Goal: Information Seeking & Learning: Learn about a topic

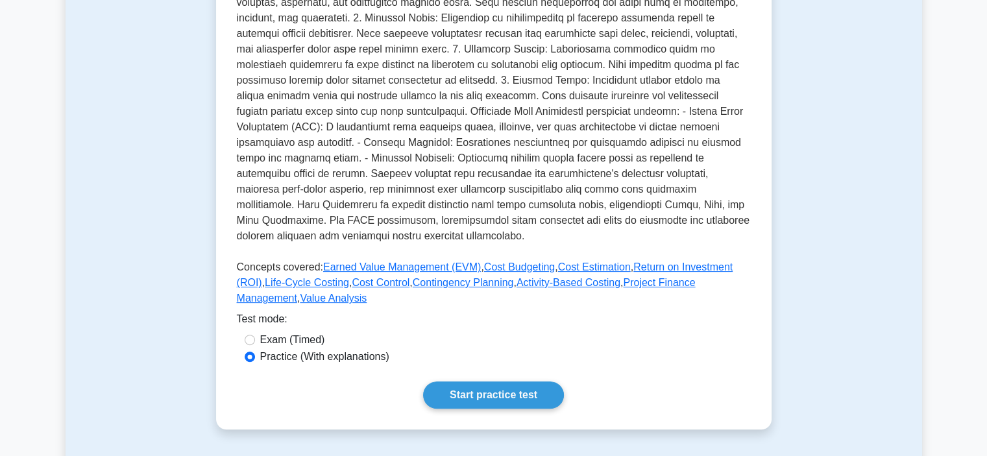
scroll to position [322, 0]
drag, startPoint x: 0, startPoint y: 0, endPoint x: 212, endPoint y: 227, distance: 310.4
click at [212, 227] on div "Project Cost Management Concepts of project cost management. This covers the pr…" at bounding box center [493, 119] width 571 height 684
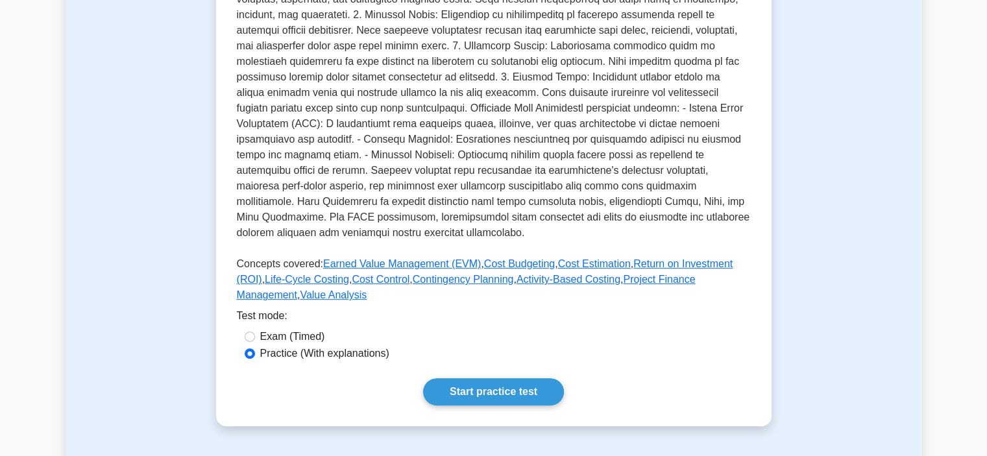
drag, startPoint x: 212, startPoint y: 227, endPoint x: 542, endPoint y: 145, distance: 340.4
click at [542, 145] on p at bounding box center [494, 87] width 514 height 317
click at [483, 406] on link "Start practice test" at bounding box center [493, 391] width 141 height 27
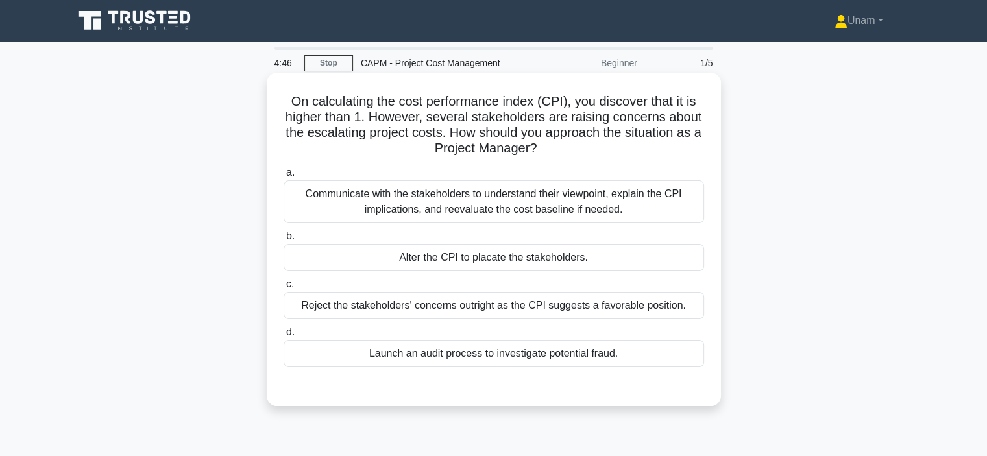
click at [511, 204] on div "Communicate with the stakeholders to understand their viewpoint, explain the CP…" at bounding box center [494, 201] width 420 height 43
click at [284, 177] on input "a. Communicate with the stakeholders to understand their viewpoint, explain the…" at bounding box center [284, 173] width 0 height 8
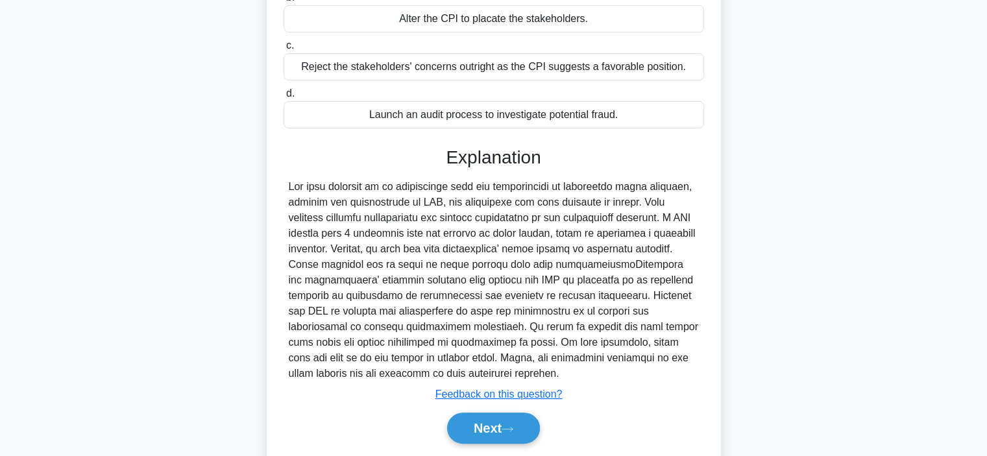
scroll to position [280, 0]
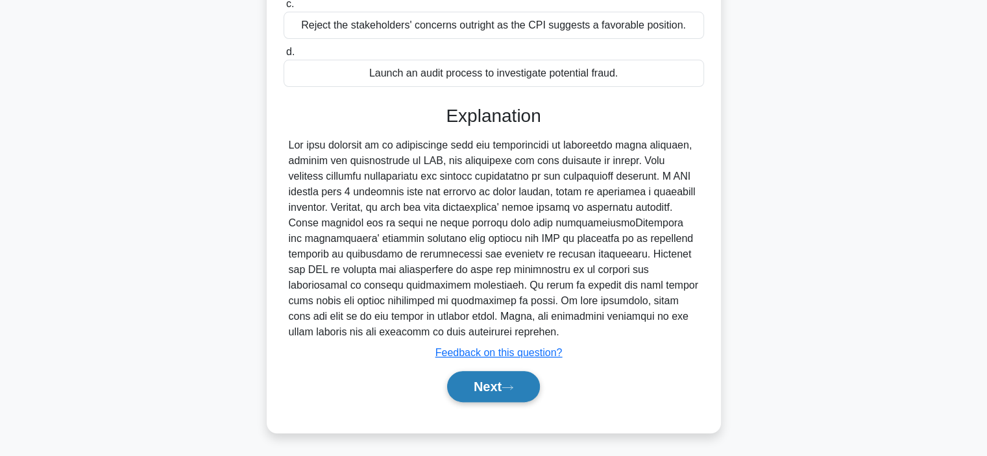
click at [508, 385] on icon at bounding box center [508, 387] width 12 height 7
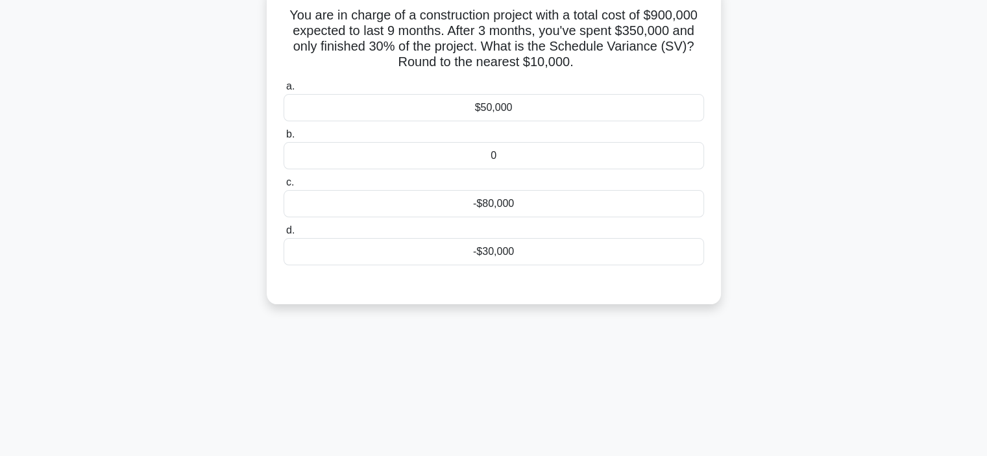
scroll to position [63, 0]
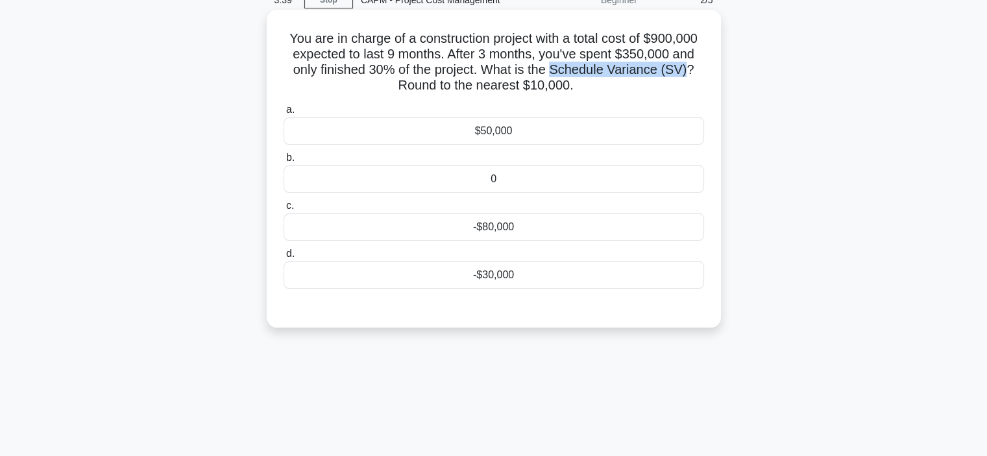
drag, startPoint x: 555, startPoint y: 71, endPoint x: 688, endPoint y: 69, distance: 133.0
click at [688, 69] on h5 "You are in charge of a construction project with a total cost of $900,000 expec…" at bounding box center [493, 62] width 423 height 64
copy h5 "Schedule Variance (SV)"
click at [535, 204] on label "c. -$80,000" at bounding box center [494, 219] width 420 height 43
click at [284, 204] on input "c. -$80,000" at bounding box center [284, 206] width 0 height 8
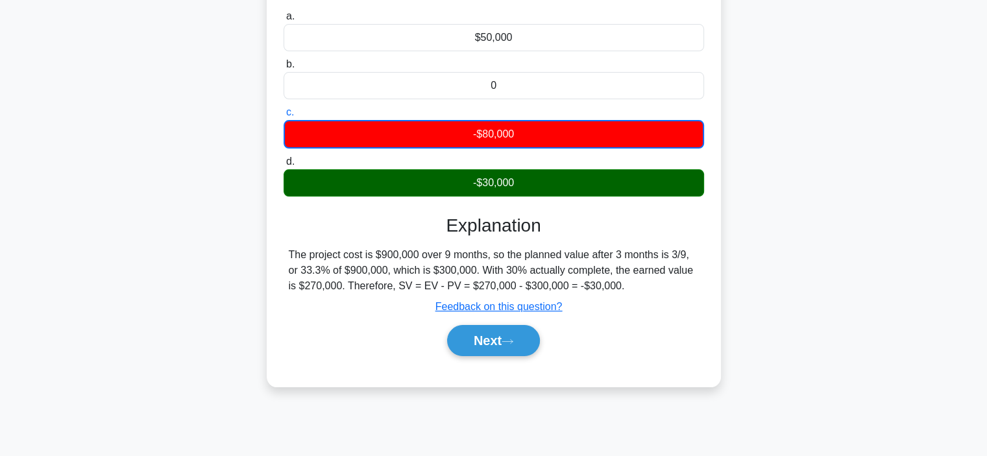
scroll to position [159, 0]
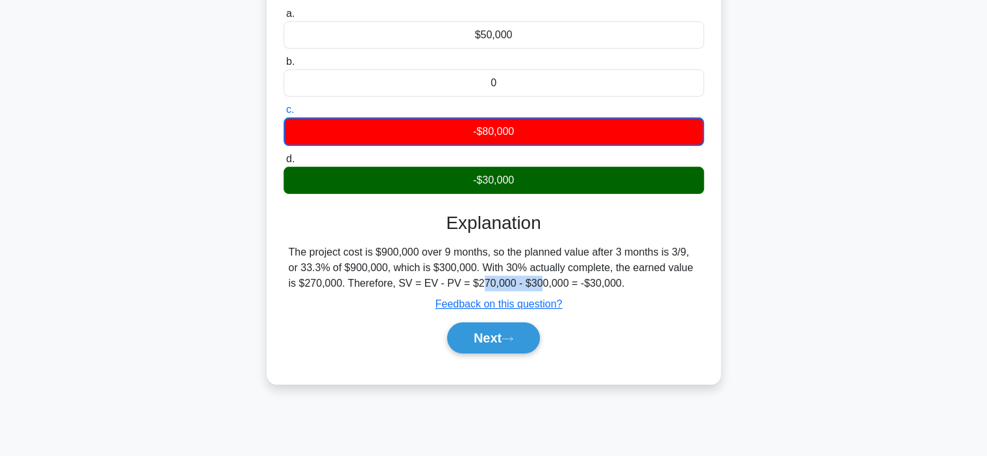
drag, startPoint x: 383, startPoint y: 283, endPoint x: 441, endPoint y: 282, distance: 57.8
click at [441, 282] on div "The project cost is $900,000 over 9 months, so the planned value after 3 months…" at bounding box center [494, 268] width 410 height 47
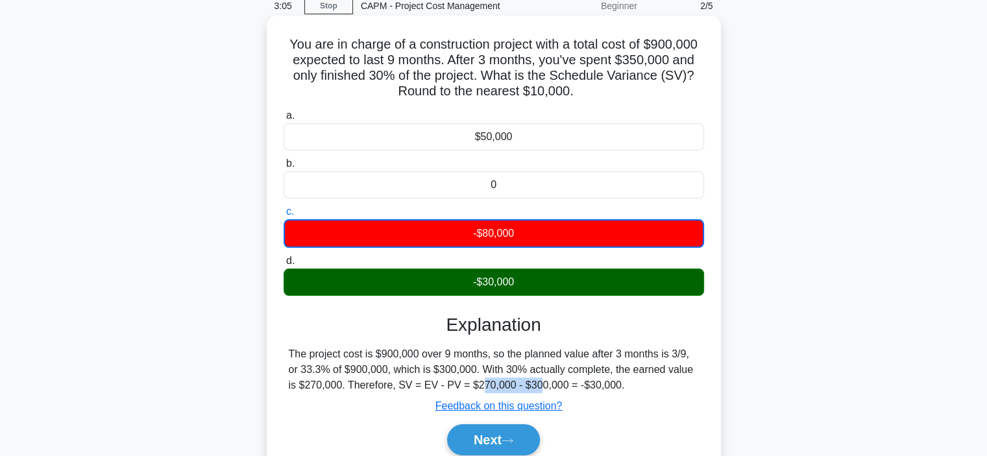
scroll to position [47, 0]
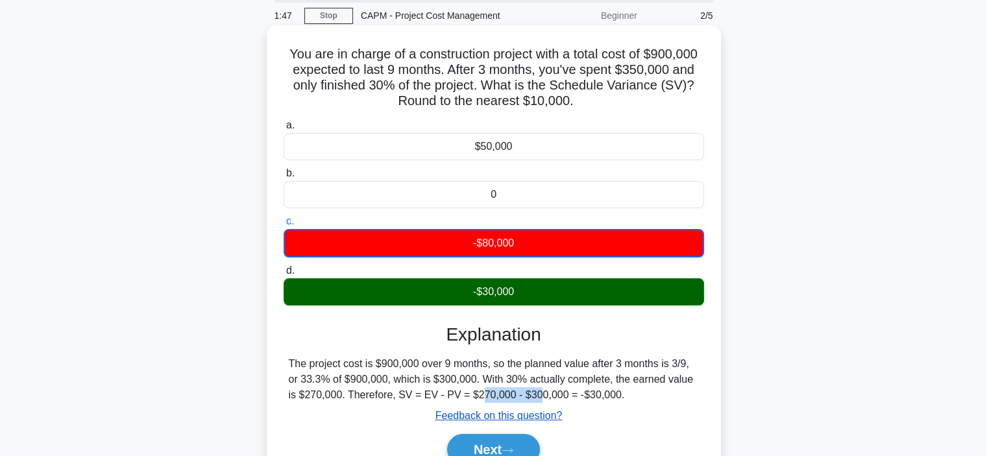
click at [524, 417] on u "Feedback on this question?" at bounding box center [498, 415] width 127 height 11
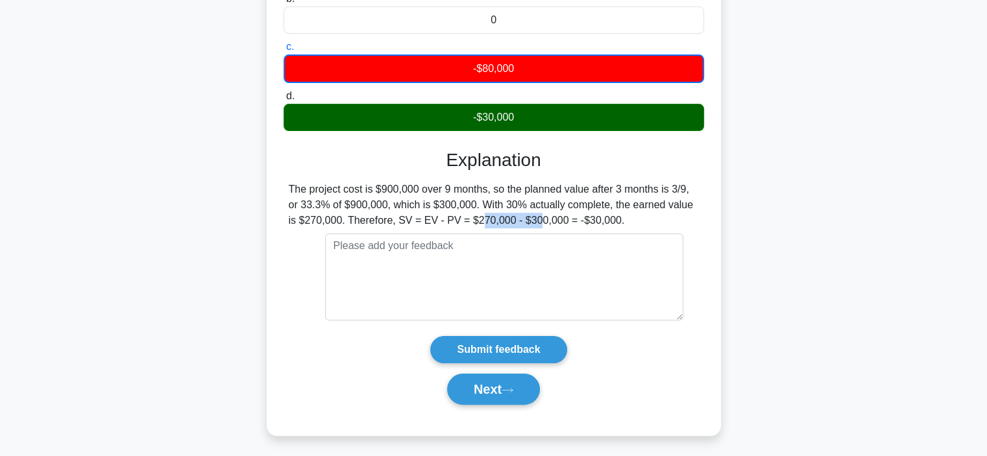
scroll to position [245, 0]
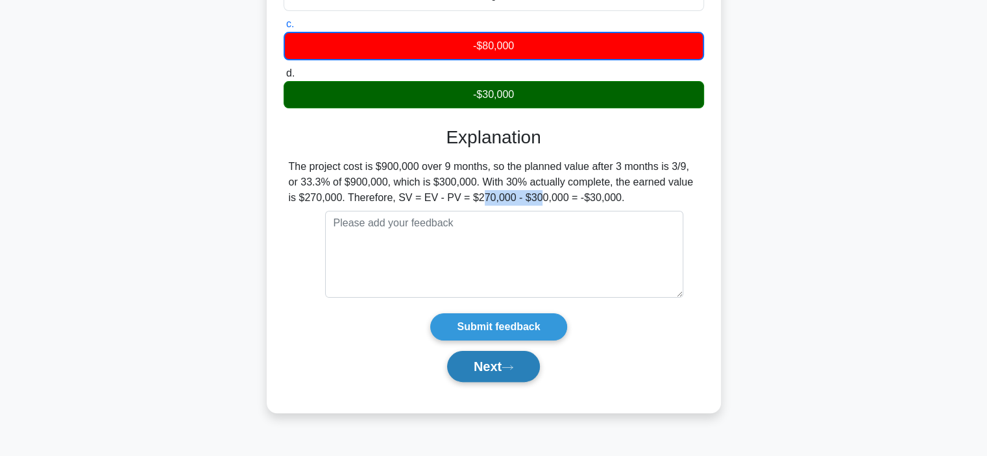
click at [500, 376] on button "Next" at bounding box center [493, 366] width 93 height 31
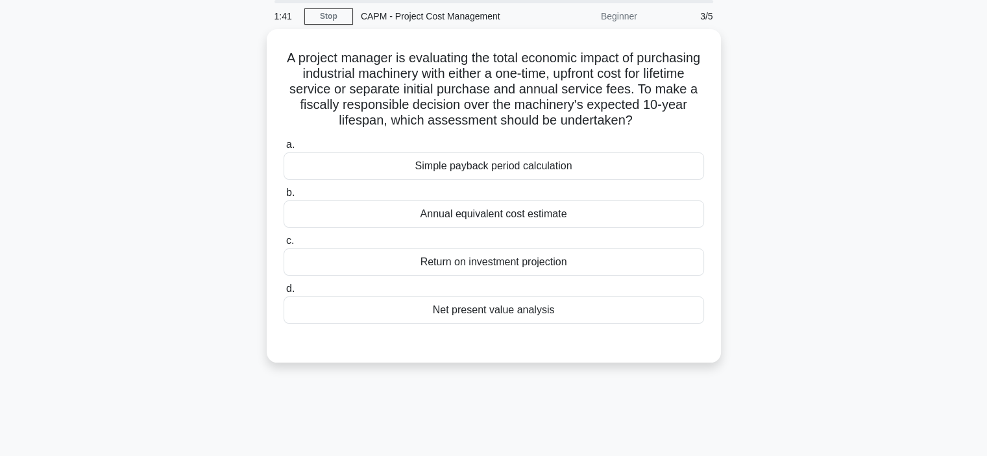
scroll to position [8, 0]
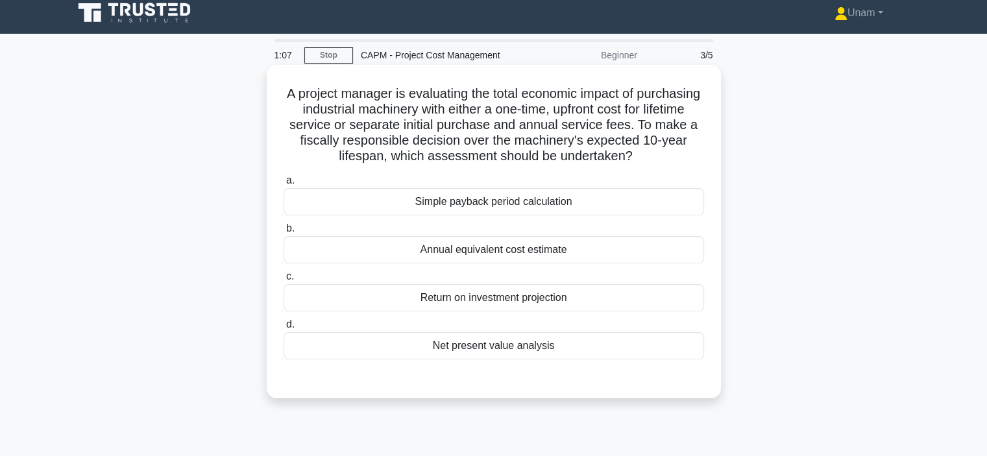
click at [552, 297] on div "Return on investment projection" at bounding box center [494, 297] width 420 height 27
click at [284, 281] on input "c. Return on investment projection" at bounding box center [284, 277] width 0 height 8
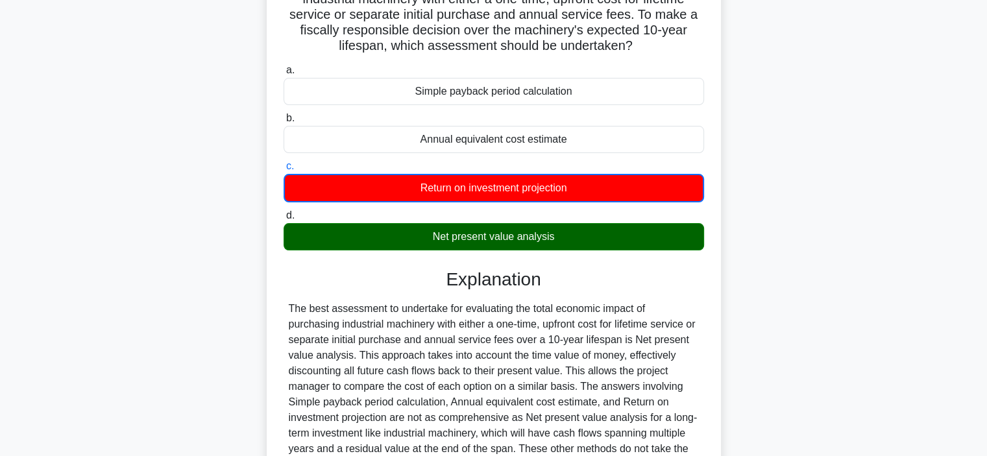
scroll to position [221, 0]
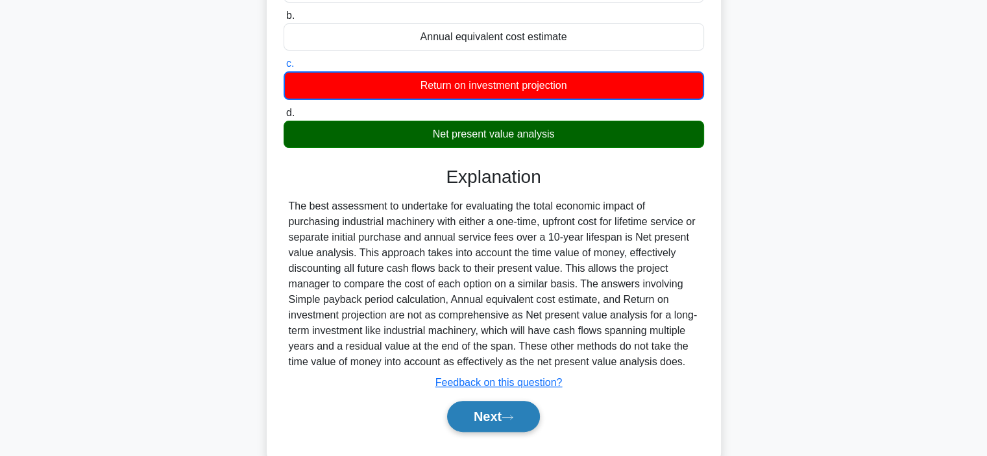
click at [476, 413] on button "Next" at bounding box center [493, 416] width 93 height 31
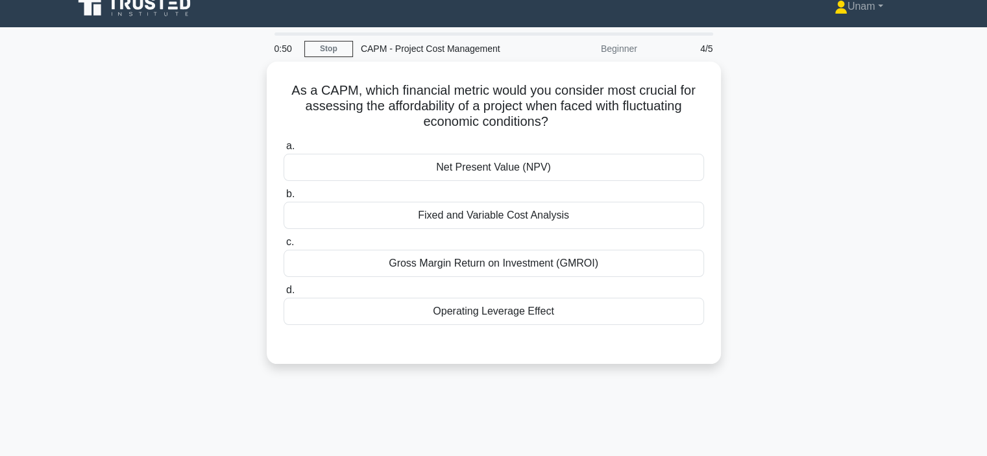
scroll to position [14, 0]
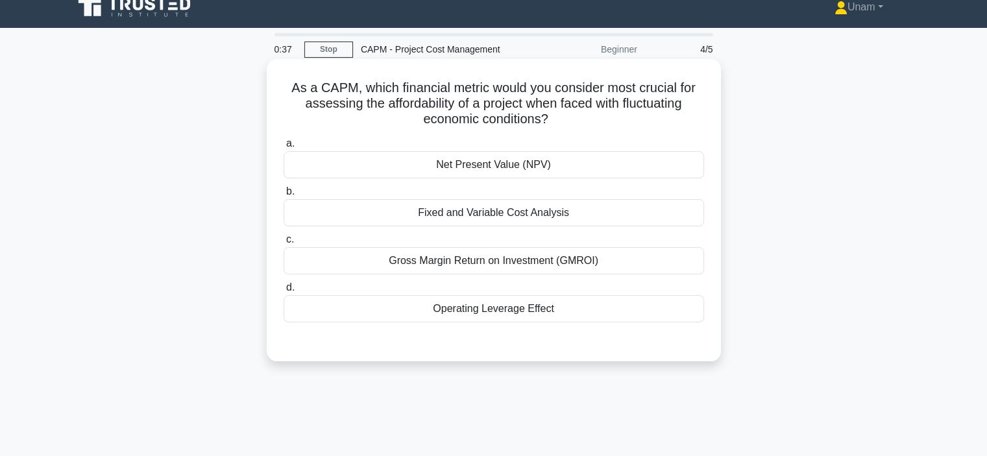
click at [469, 311] on div "Operating Leverage Effect" at bounding box center [494, 308] width 420 height 27
click at [284, 292] on input "d. Operating Leverage Effect" at bounding box center [284, 288] width 0 height 8
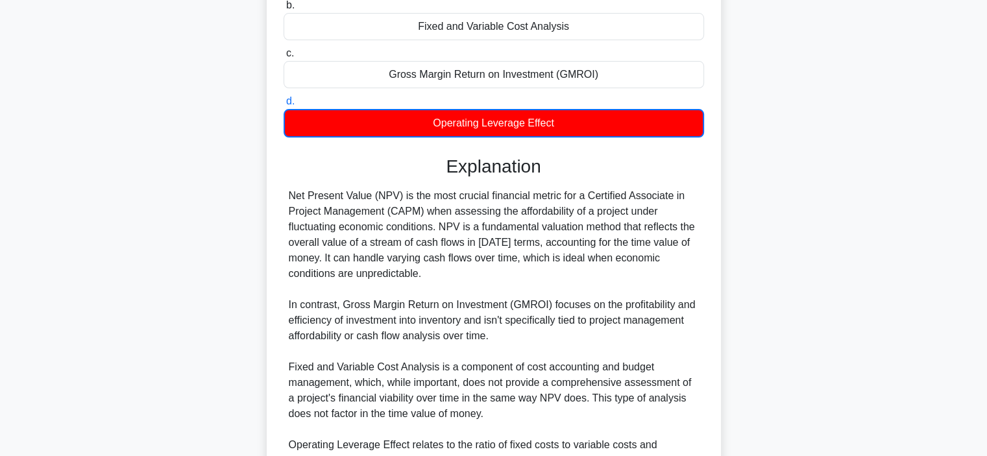
scroll to position [201, 0]
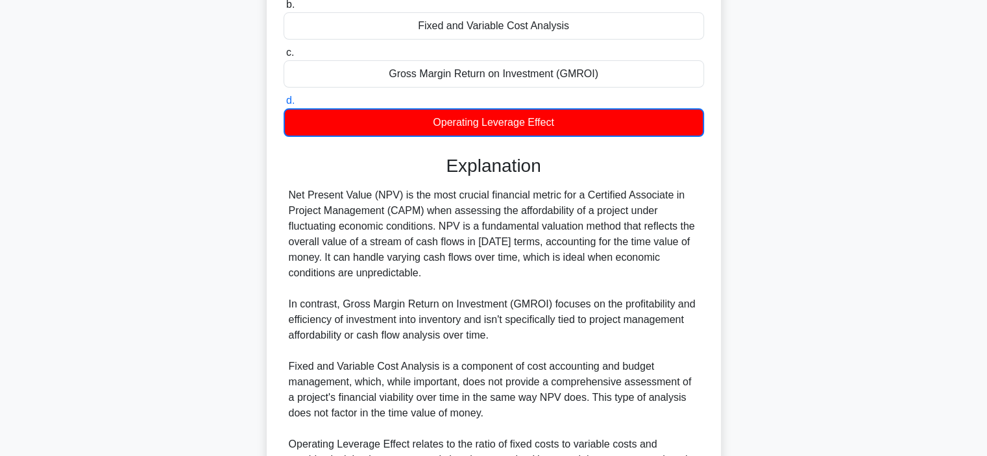
click at [292, 197] on div "Net Present Value (NPV) is the most crucial financial metric for a Certified As…" at bounding box center [494, 343] width 410 height 311
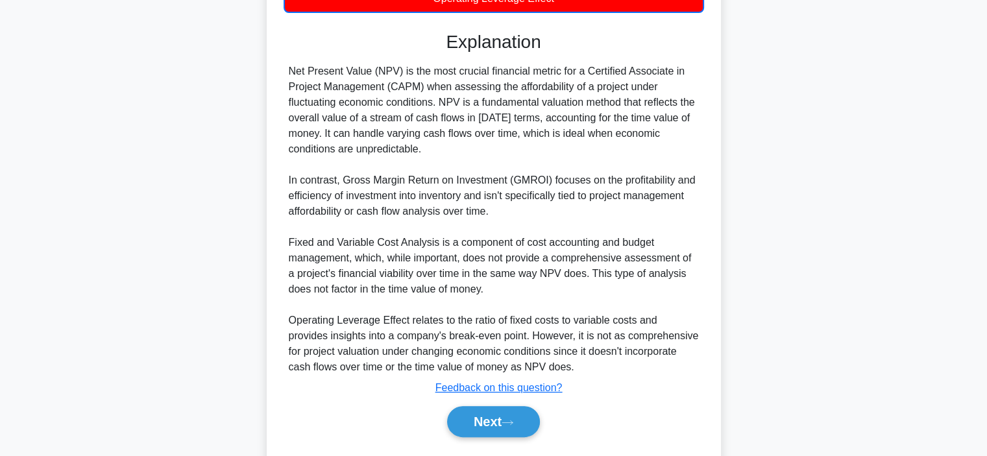
scroll to position [324, 0]
click at [467, 432] on button "Next" at bounding box center [493, 421] width 93 height 31
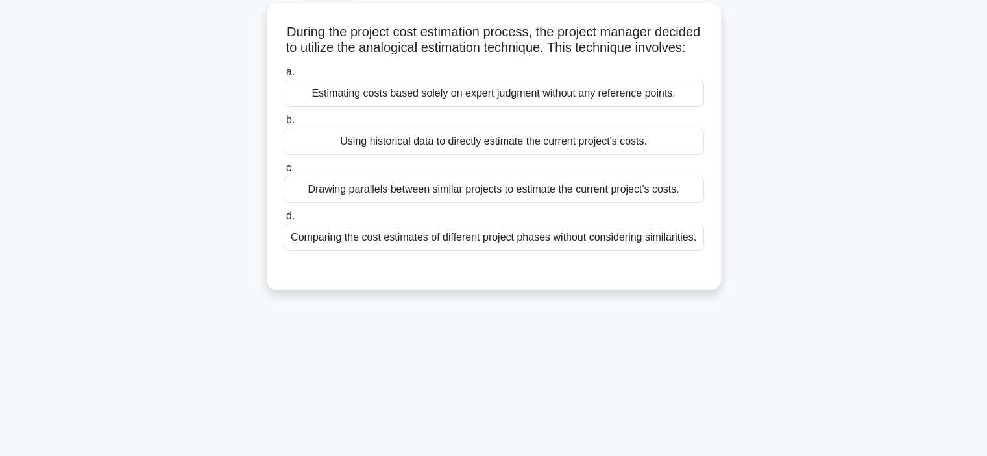
scroll to position [65, 0]
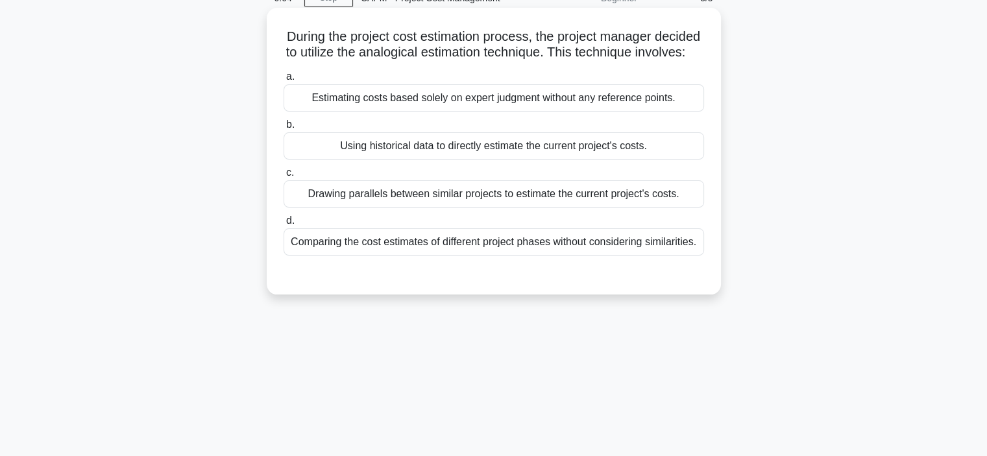
click at [506, 111] on div "Estimating costs based solely on expert judgment without any reference points." at bounding box center [494, 97] width 420 height 27
click at [284, 81] on input "a. Estimating costs based solely on expert judgment without any reference point…" at bounding box center [284, 77] width 0 height 8
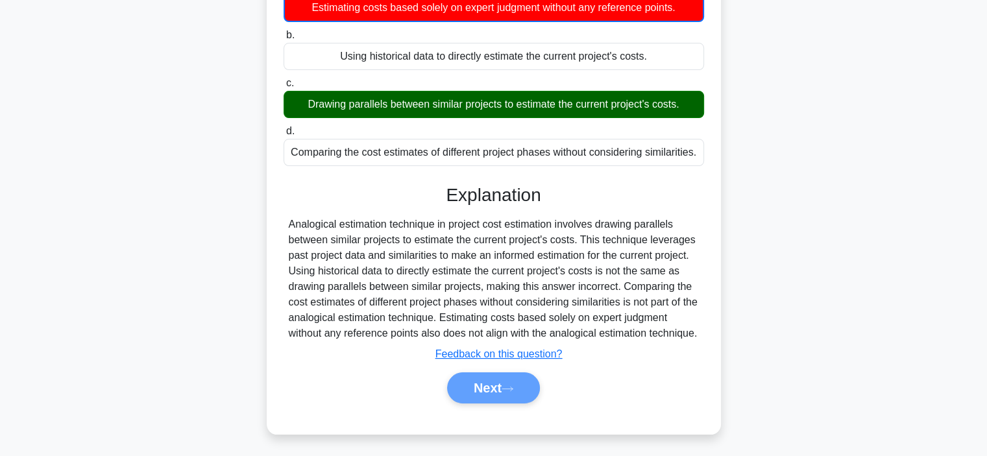
scroll to position [156, 0]
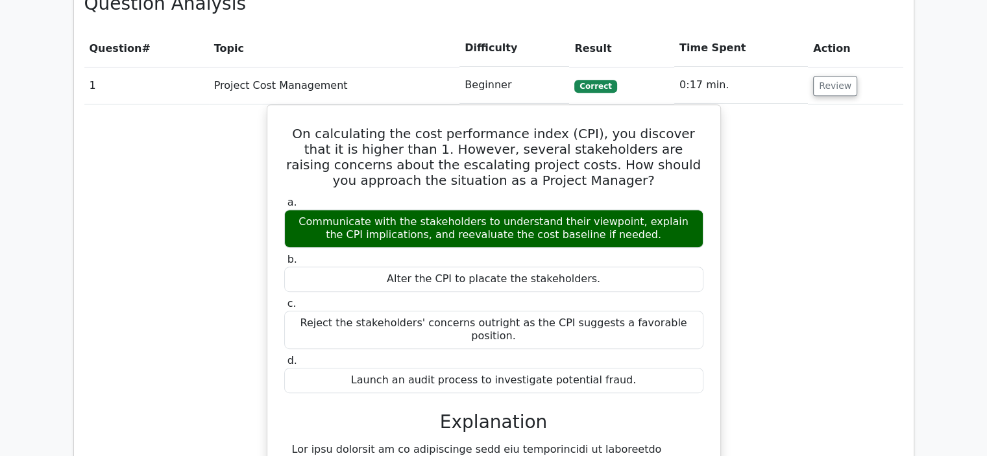
scroll to position [575, 0]
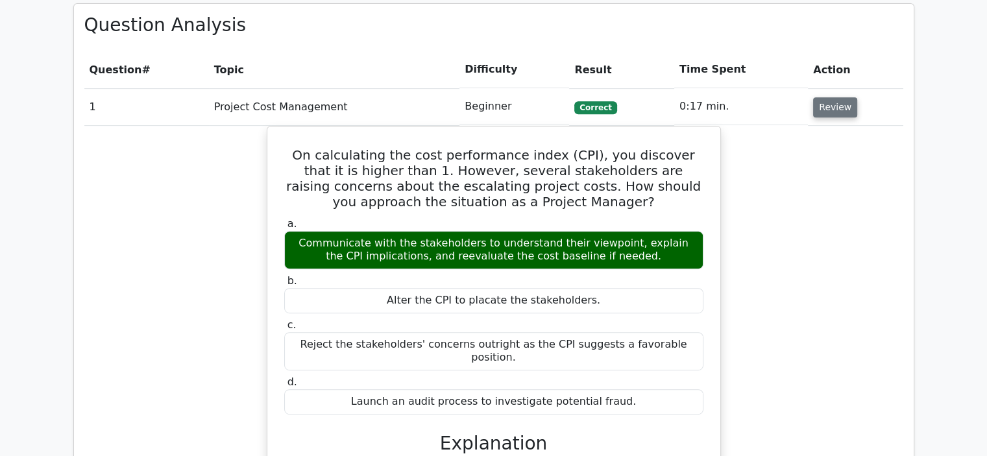
click at [831, 111] on button "Review" at bounding box center [835, 107] width 44 height 20
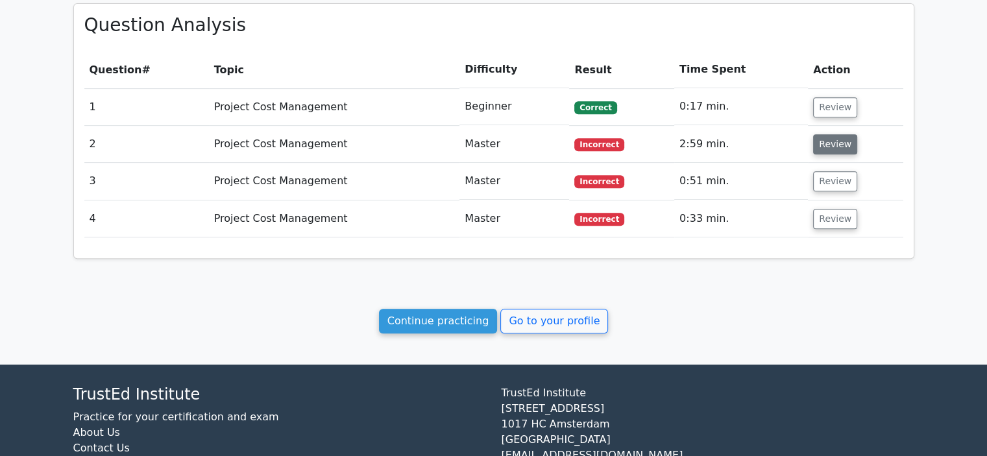
click at [828, 145] on button "Review" at bounding box center [835, 144] width 44 height 20
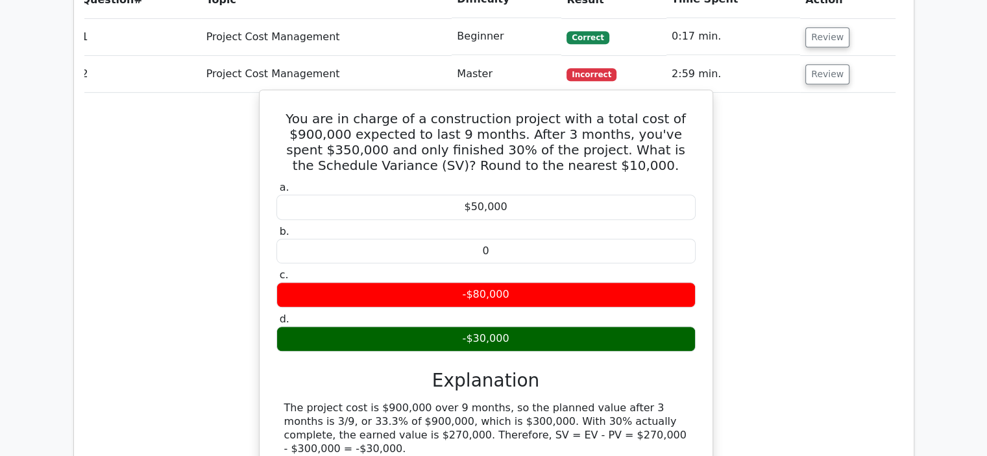
scroll to position [632, 0]
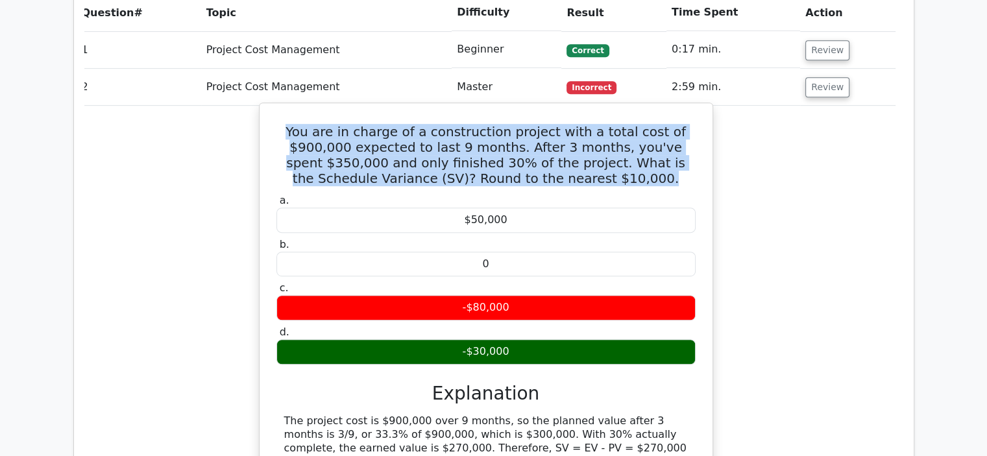
drag, startPoint x: 584, startPoint y: 181, endPoint x: 267, endPoint y: 132, distance: 320.4
click at [267, 132] on div "You are in charge of a construction project with a total cost of $900,000 expec…" at bounding box center [486, 319] width 443 height 422
copy h5 "You are in charge of a construction project with a total cost of $900,000 expec…"
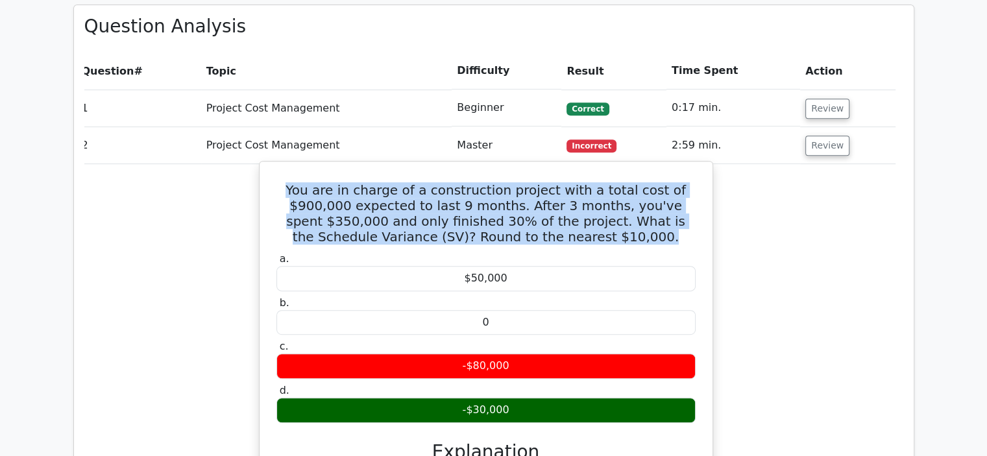
scroll to position [574, 0]
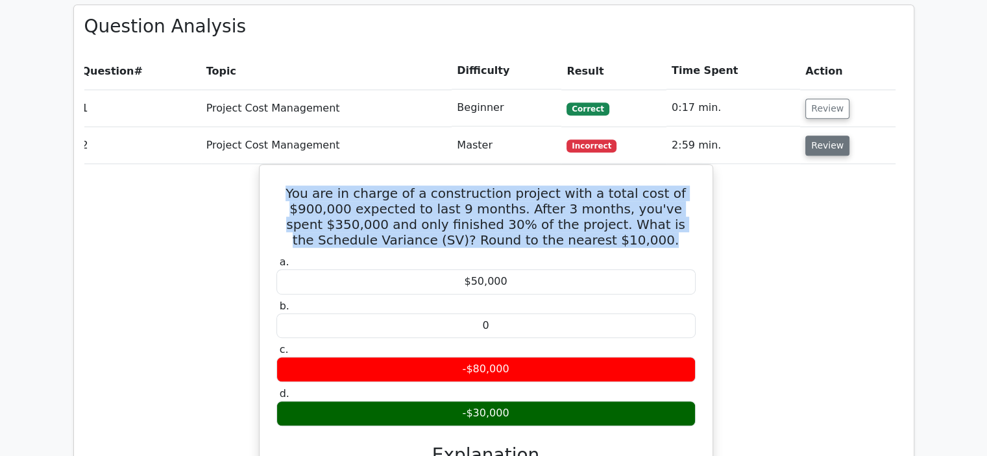
click at [822, 147] on button "Review" at bounding box center [827, 146] width 44 height 20
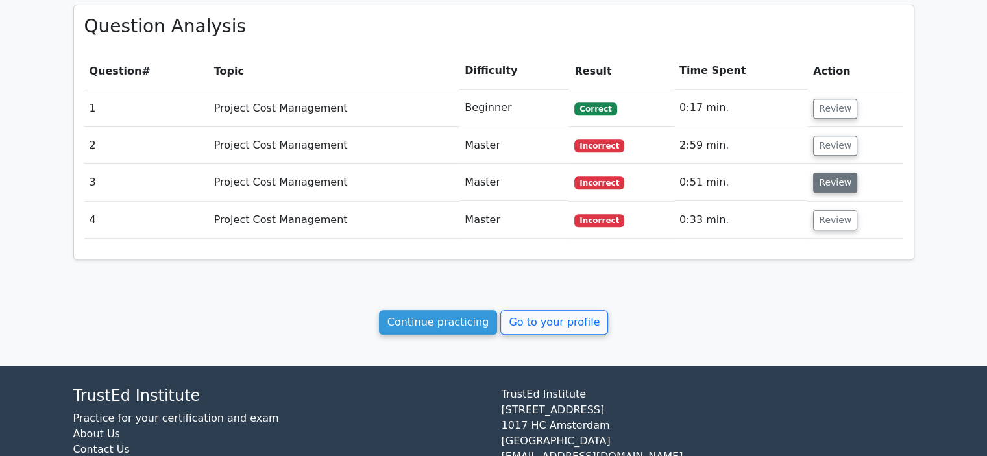
click at [825, 183] on button "Review" at bounding box center [835, 183] width 44 height 20
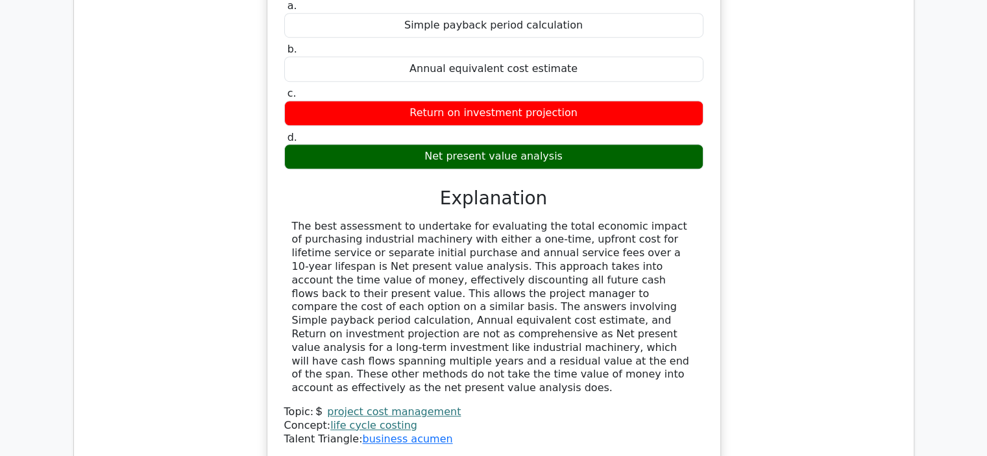
scroll to position [898, 0]
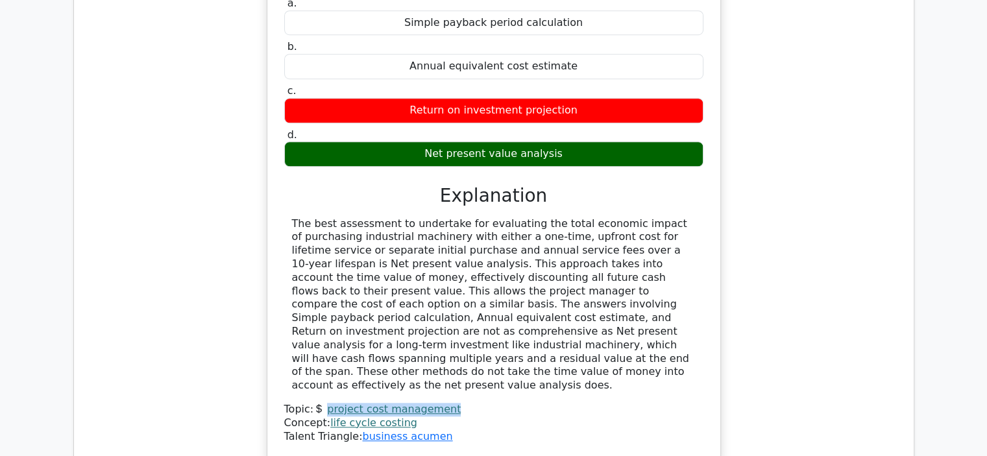
drag, startPoint x: 452, startPoint y: 380, endPoint x: 328, endPoint y: 381, distance: 123.9
click at [328, 403] on div "Topic: project cost management" at bounding box center [493, 410] width 419 height 14
copy link "project cost management"
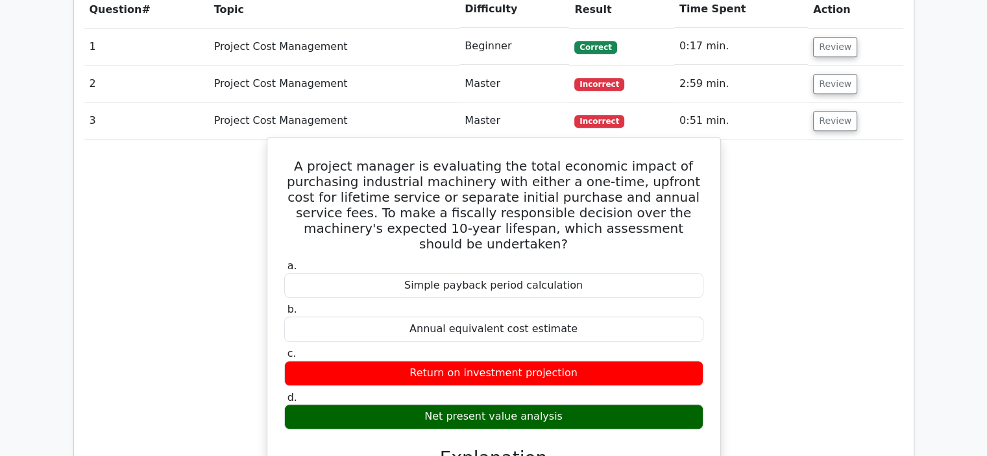
scroll to position [635, 0]
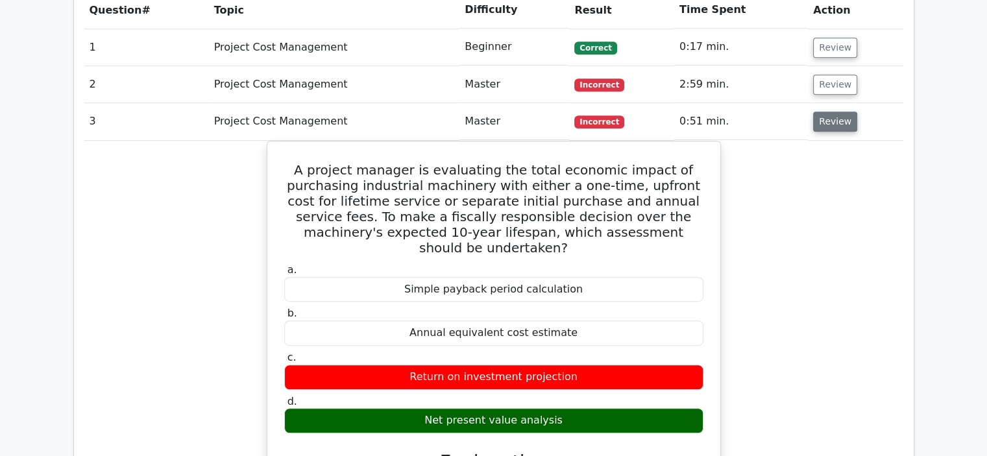
click at [828, 122] on button "Review" at bounding box center [835, 122] width 44 height 20
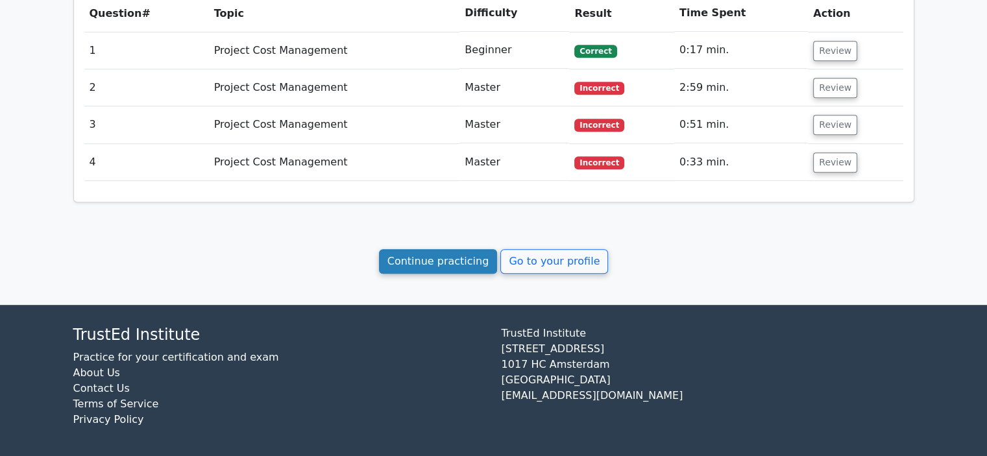
click at [444, 263] on link "Continue practicing" at bounding box center [438, 261] width 119 height 25
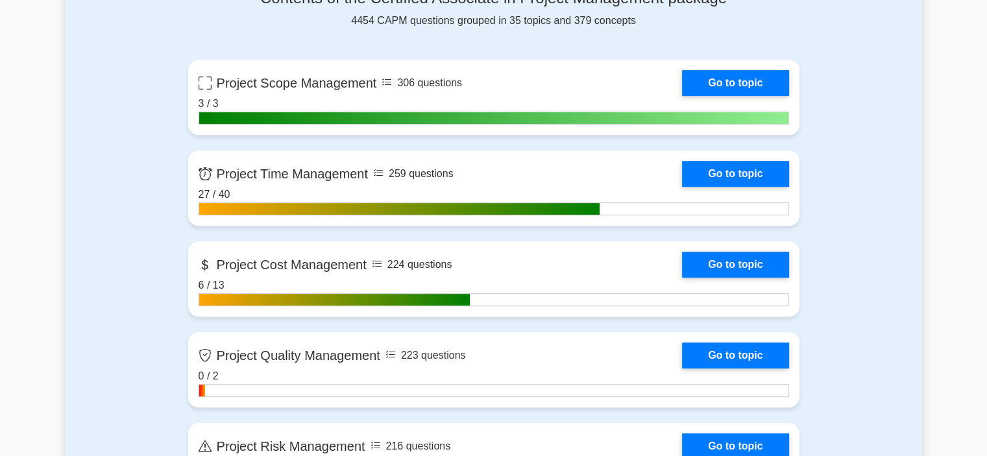
scroll to position [574, 0]
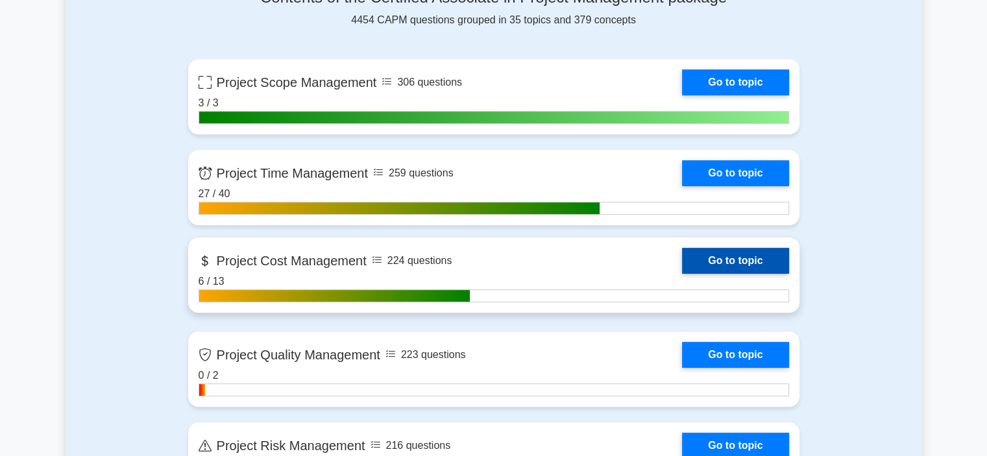
click at [744, 256] on link "Go to topic" at bounding box center [735, 261] width 106 height 26
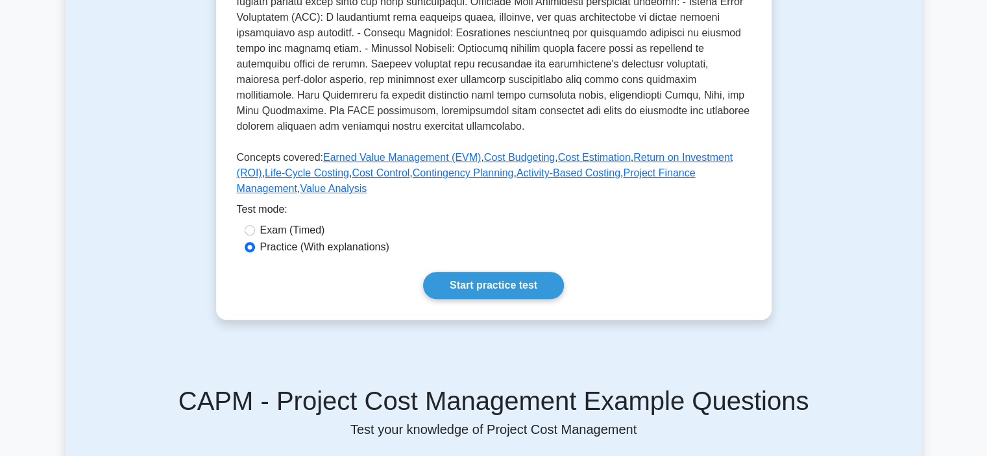
scroll to position [430, 0]
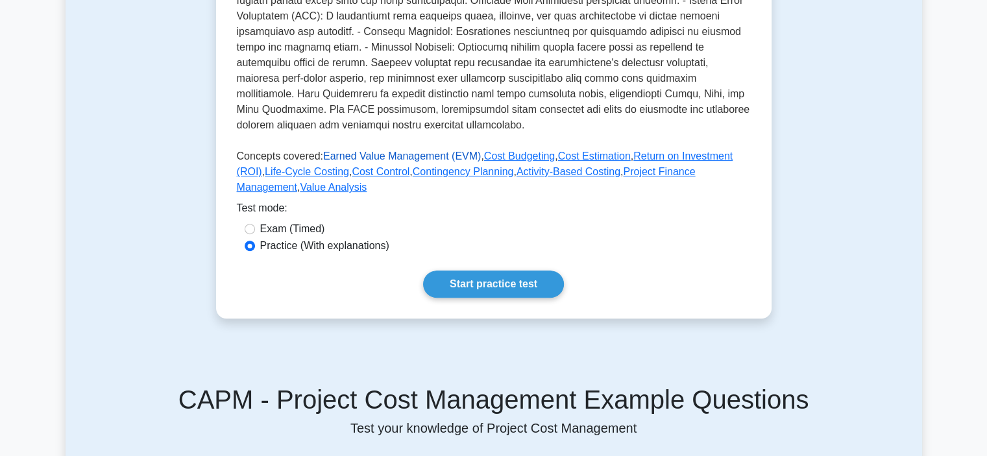
click at [369, 162] on link "Earned Value Management (EVM)" at bounding box center [402, 156] width 158 height 11
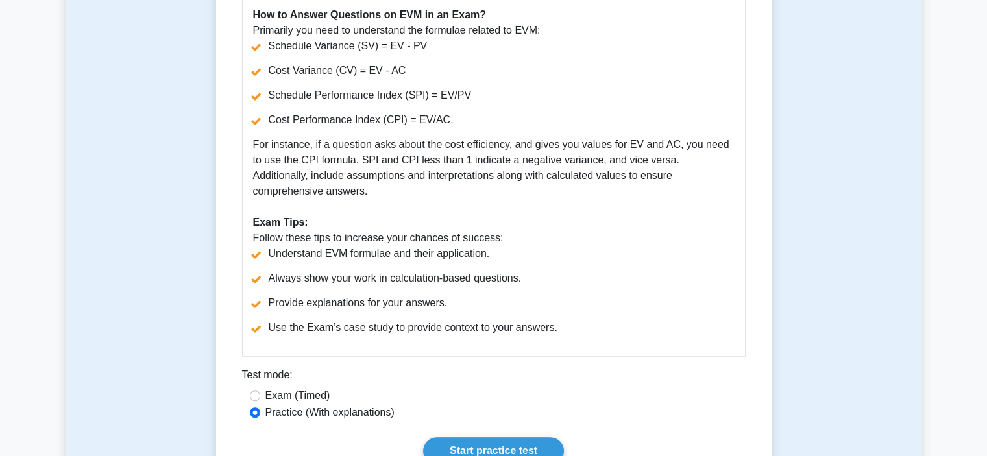
scroll to position [692, 0]
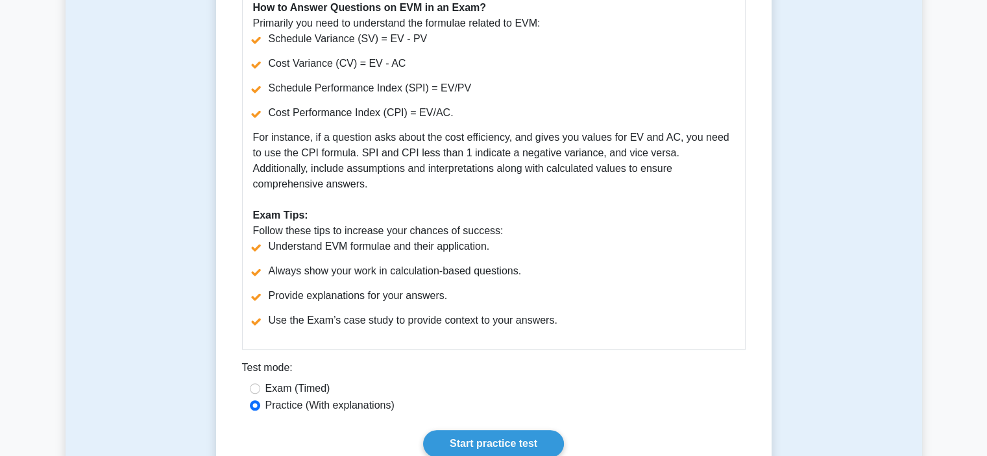
click at [459, 112] on li "Cost Performance Index (CPI) = EV/AC." at bounding box center [493, 113] width 481 height 16
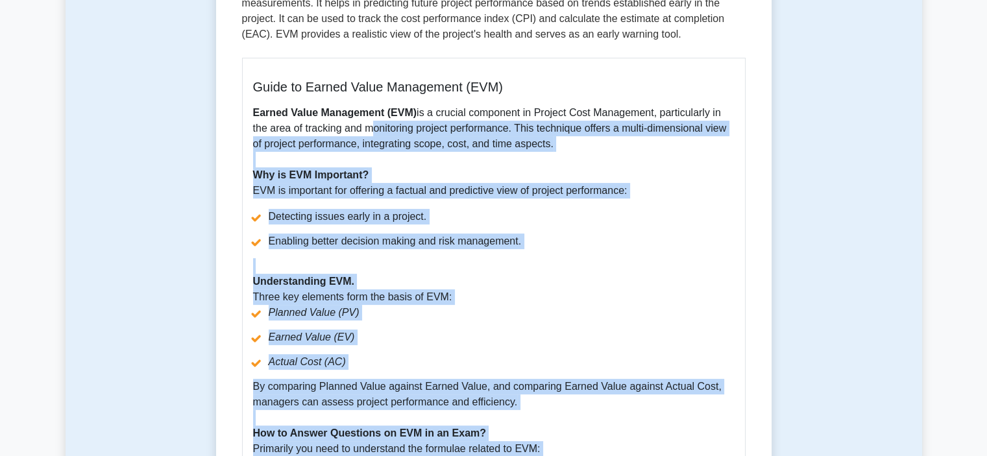
scroll to position [263, 0]
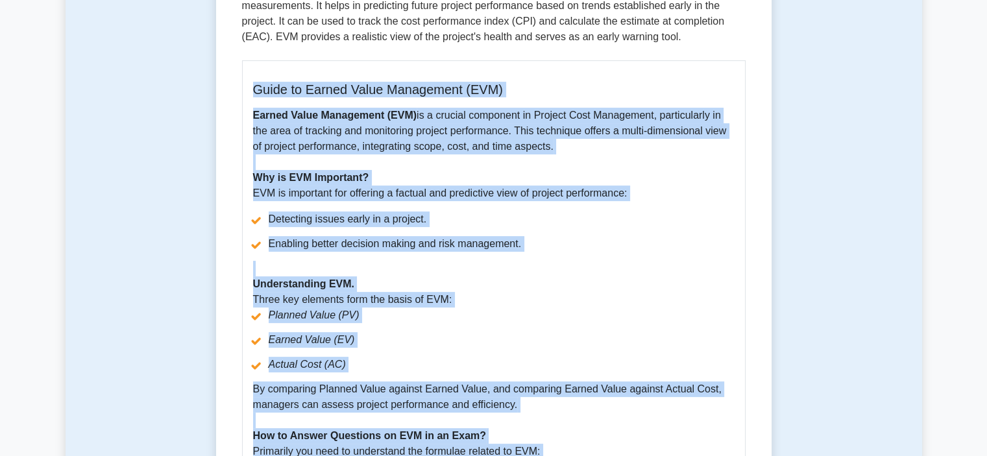
drag, startPoint x: 731, startPoint y: 169, endPoint x: 252, endPoint y: 92, distance: 485.7
click at [252, 92] on div "Guide to Earned Value Management (EVM) Earned Value Management (EVM) is a cruci…" at bounding box center [494, 419] width 504 height 718
copy div "Guide to Earned Value Management (EVM) Earned Value Management (EVM) is a cruci…"
click at [459, 347] on li "Earned Value (EV)" at bounding box center [493, 340] width 481 height 16
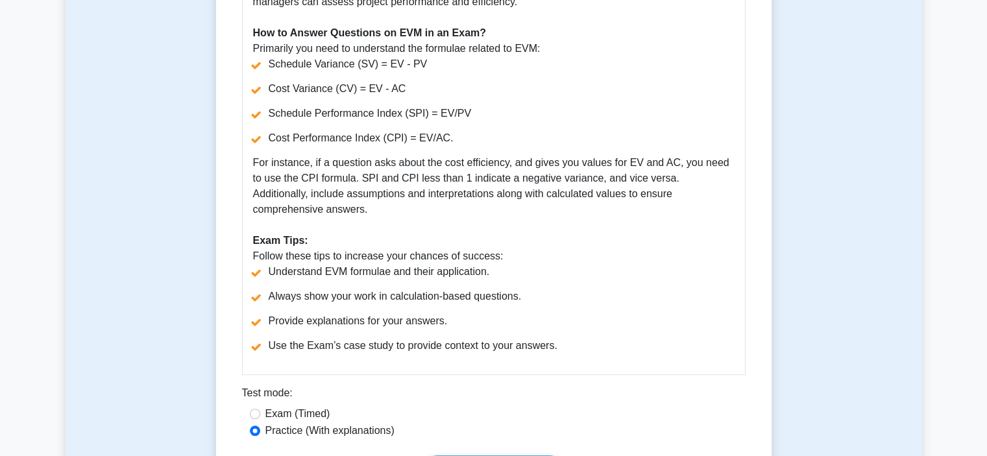
scroll to position [731, 0]
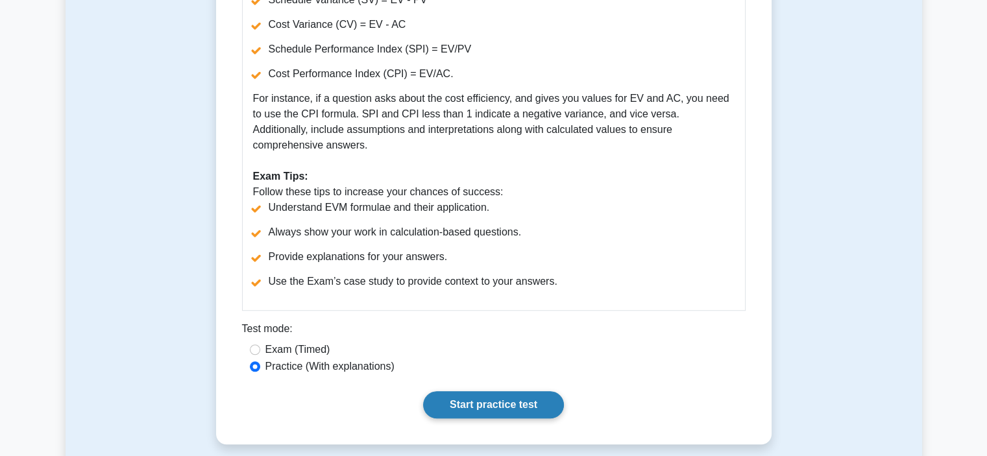
click at [470, 391] on link "Start practice test" at bounding box center [493, 404] width 141 height 27
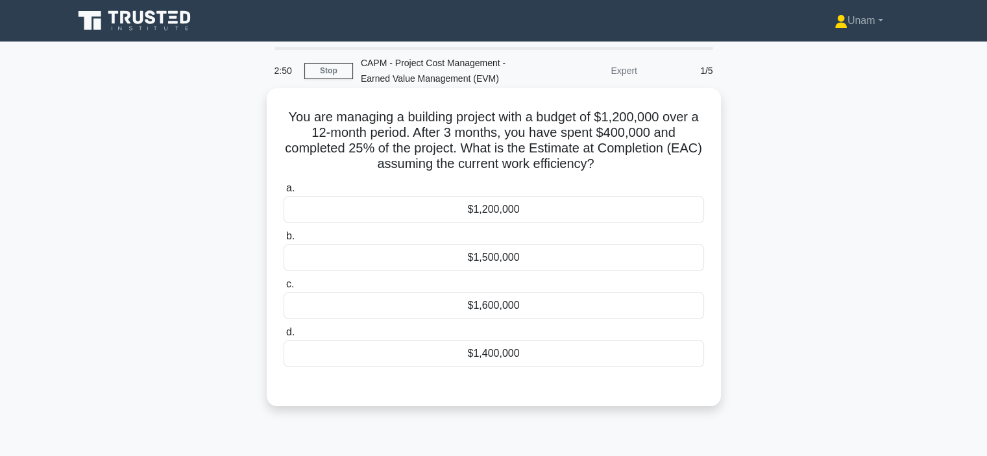
click at [535, 348] on div "$1,400,000" at bounding box center [494, 353] width 420 height 27
click at [284, 337] on input "d. $1,400,000" at bounding box center [284, 332] width 0 height 8
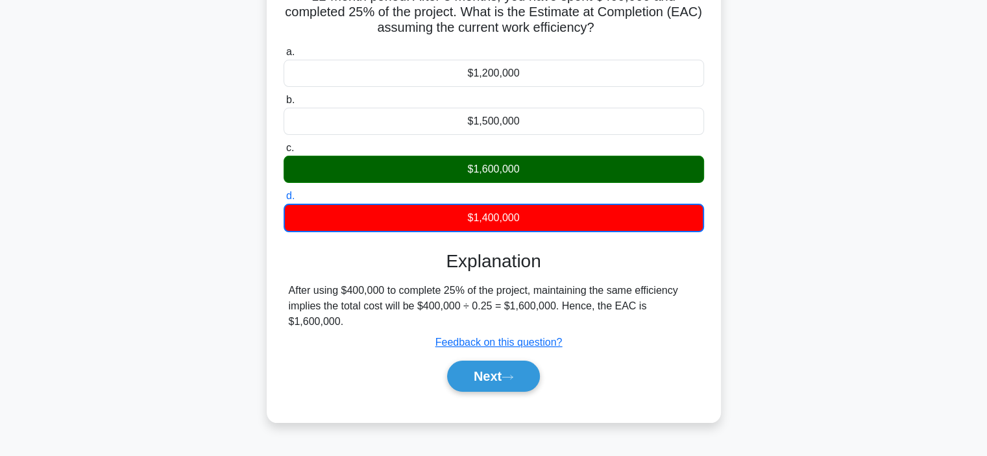
scroll to position [137, 0]
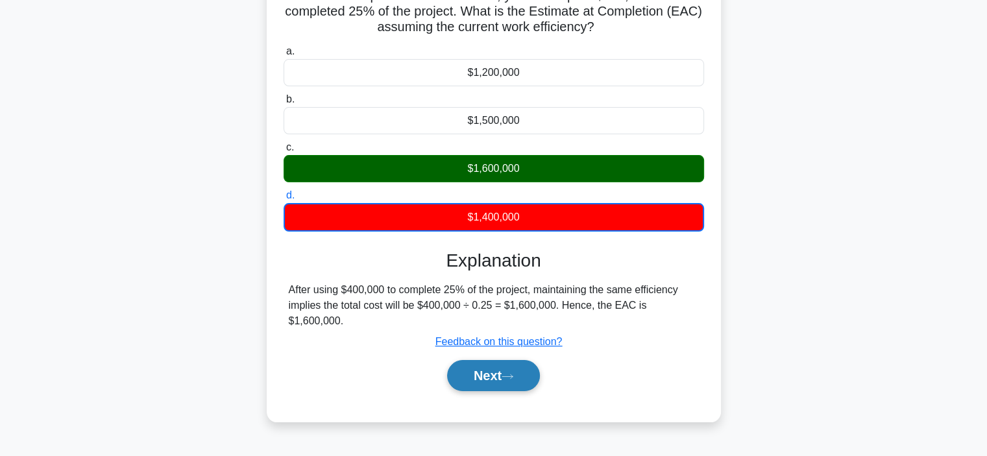
click at [513, 373] on icon at bounding box center [508, 376] width 12 height 7
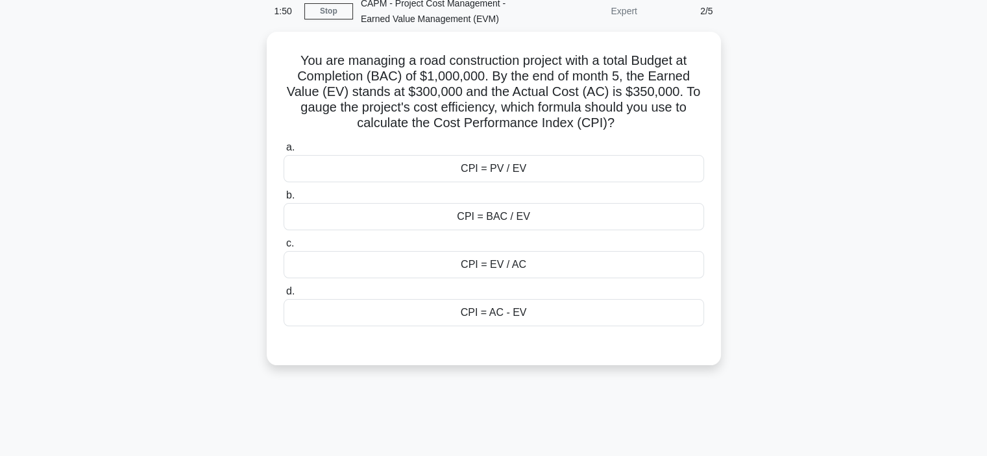
scroll to position [59, 0]
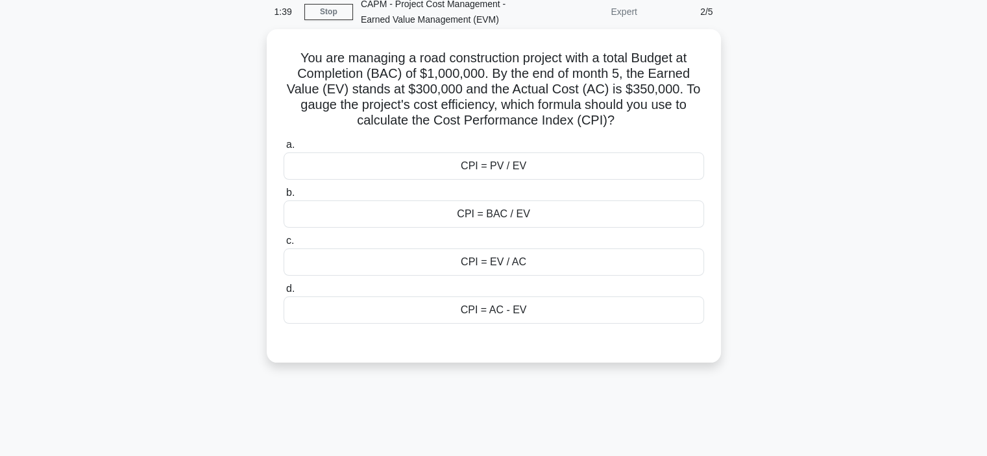
click at [564, 163] on div "CPI = PV / EV" at bounding box center [494, 165] width 420 height 27
click at [284, 149] on input "a. CPI = PV / EV" at bounding box center [284, 145] width 0 height 8
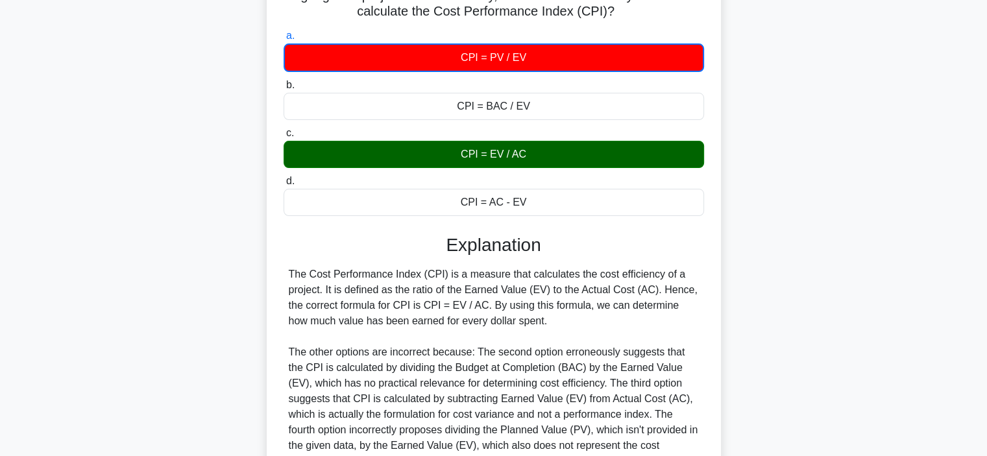
scroll to position [297, 0]
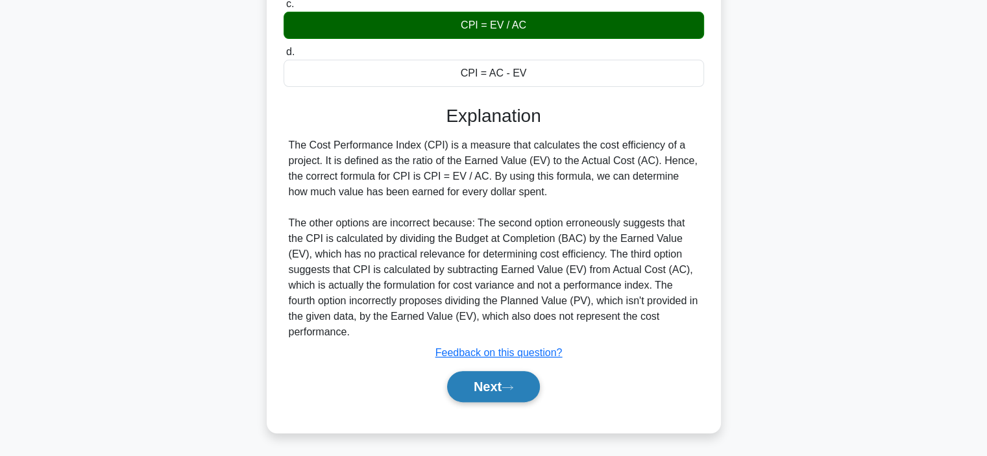
click at [502, 393] on button "Next" at bounding box center [493, 386] width 93 height 31
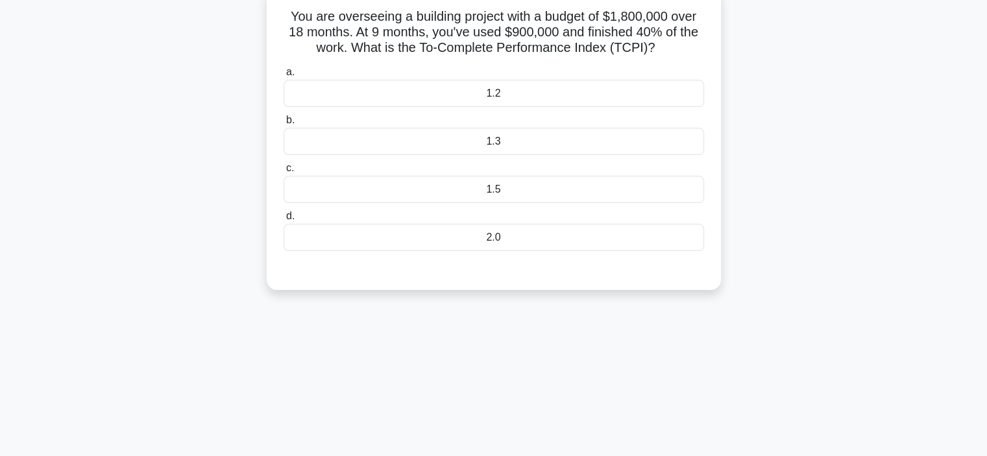
scroll to position [102, 0]
click at [545, 95] on div "1.2" at bounding box center [494, 92] width 420 height 27
click at [284, 75] on input "a. 1.2" at bounding box center [284, 71] width 0 height 8
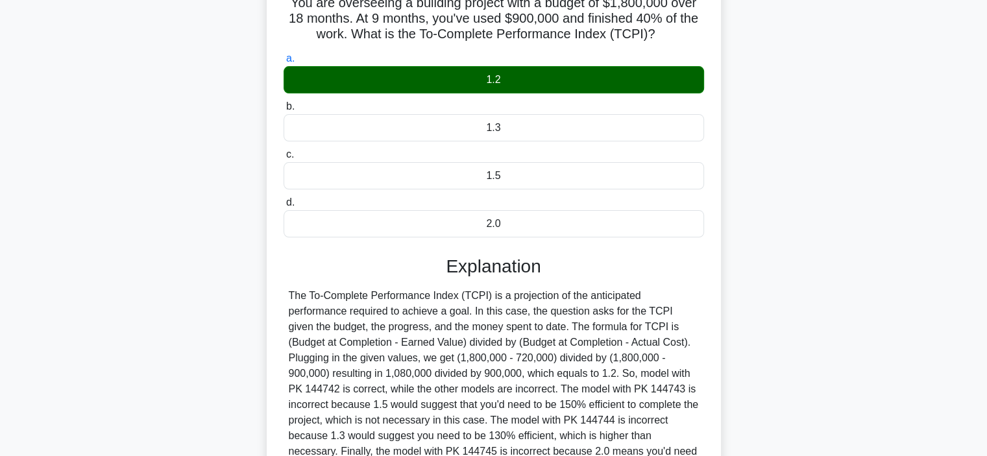
scroll to position [115, 0]
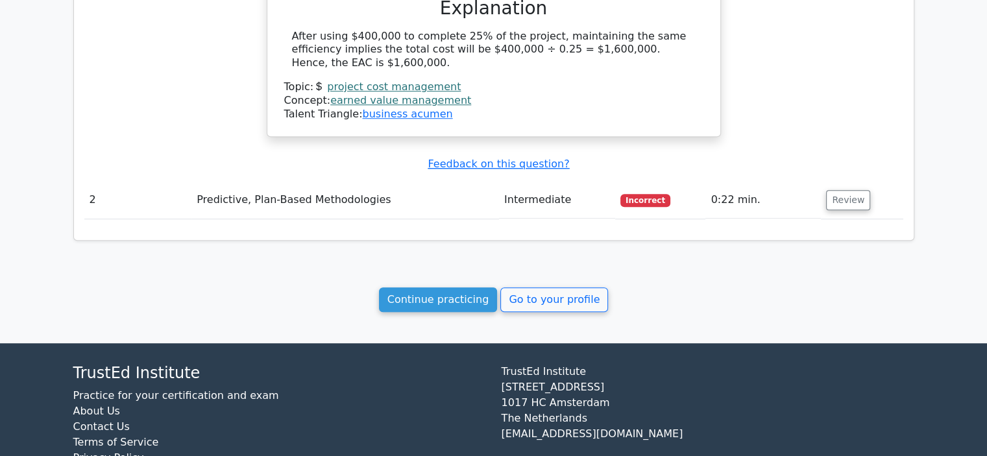
scroll to position [1003, 0]
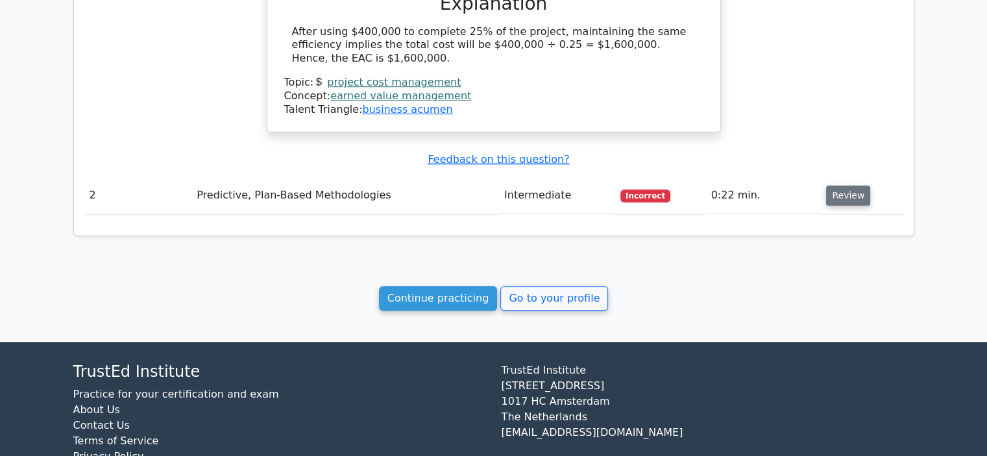
click at [842, 186] on button "Review" at bounding box center [848, 196] width 44 height 20
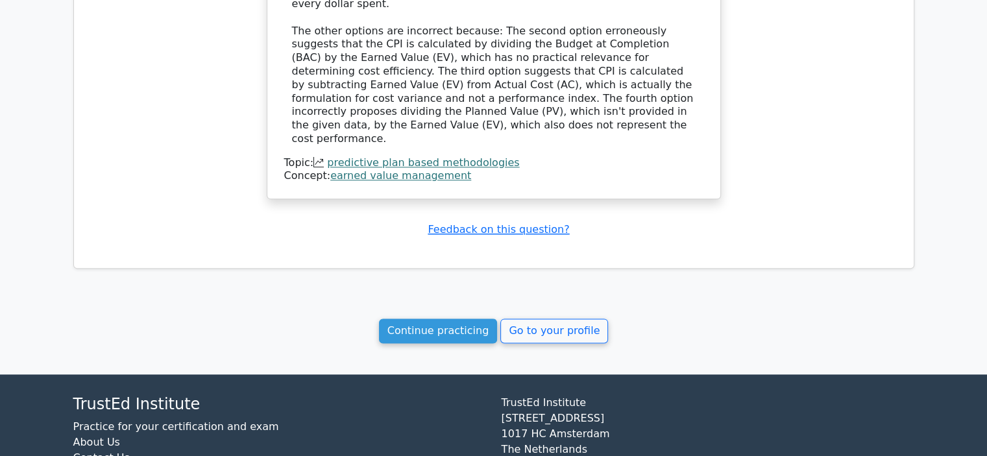
scroll to position [1616, 0]
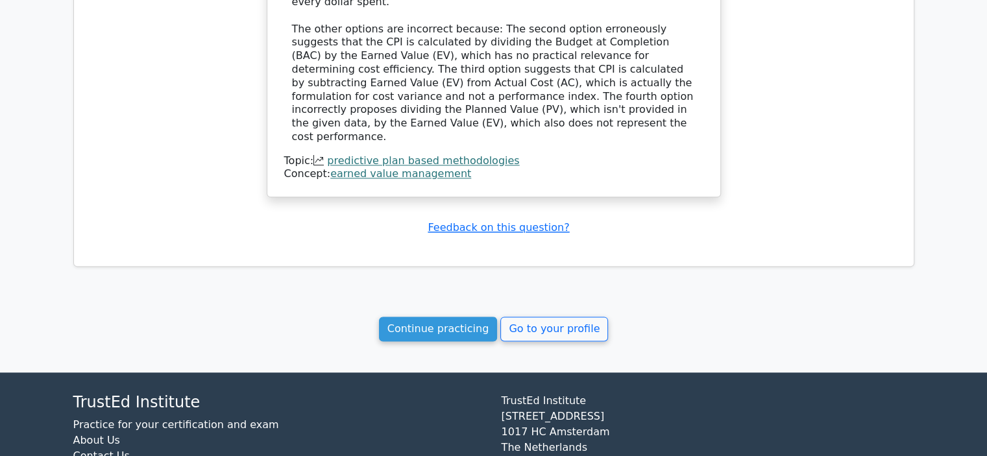
click at [517, 154] on div "Topic: predictive plan based methodologies" at bounding box center [493, 161] width 419 height 14
drag, startPoint x: 517, startPoint y: 101, endPoint x: 326, endPoint y: 96, distance: 190.2
click at [326, 154] on div "Topic: predictive plan based methodologies" at bounding box center [493, 161] width 419 height 14
copy link "predictive plan based methodologies"
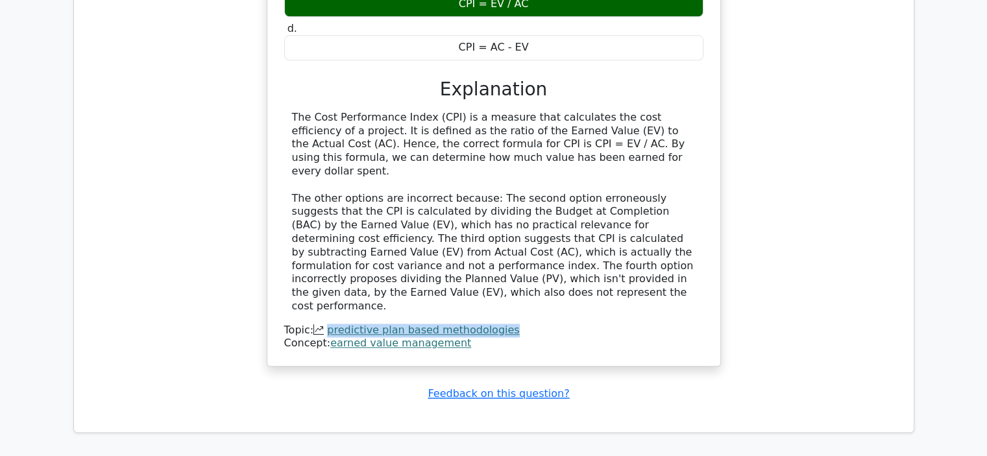
scroll to position [1503, 0]
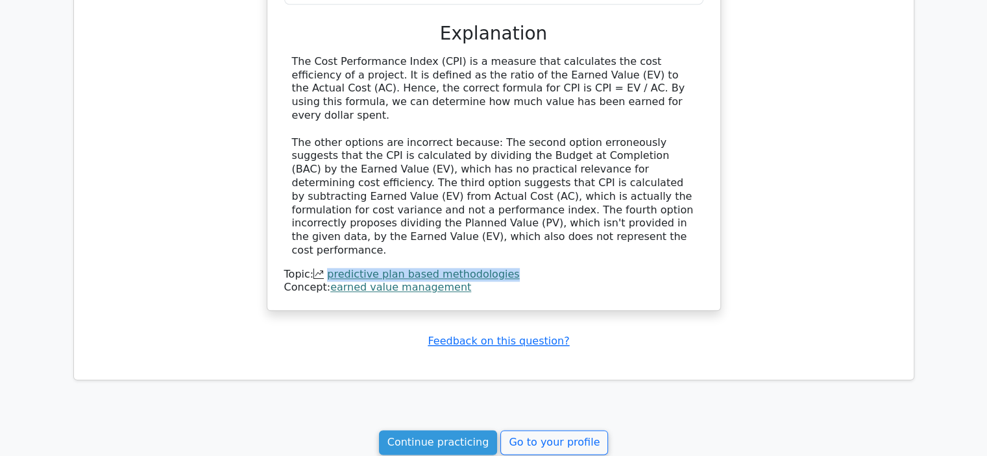
click at [402, 268] on link "predictive plan based methodologies" at bounding box center [423, 274] width 192 height 12
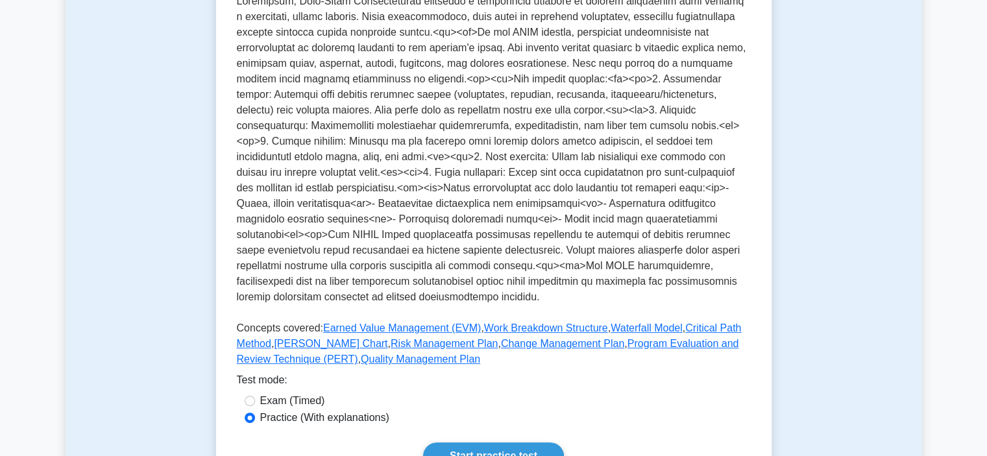
scroll to position [342, 0]
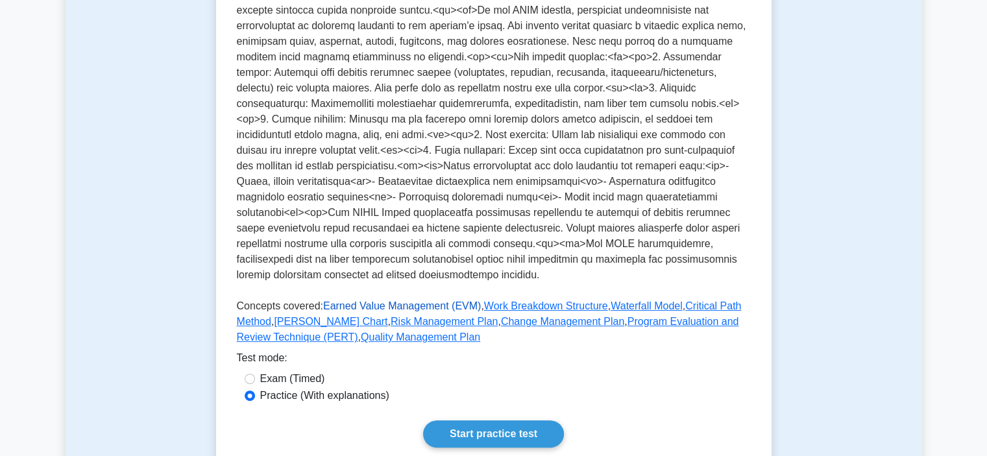
click at [396, 308] on link "Earned Value Management (EVM)" at bounding box center [402, 305] width 158 height 11
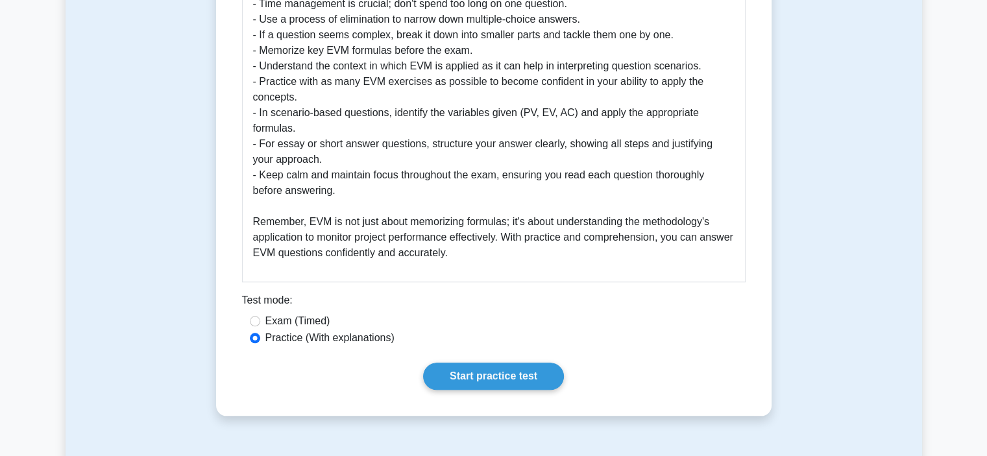
scroll to position [1157, 0]
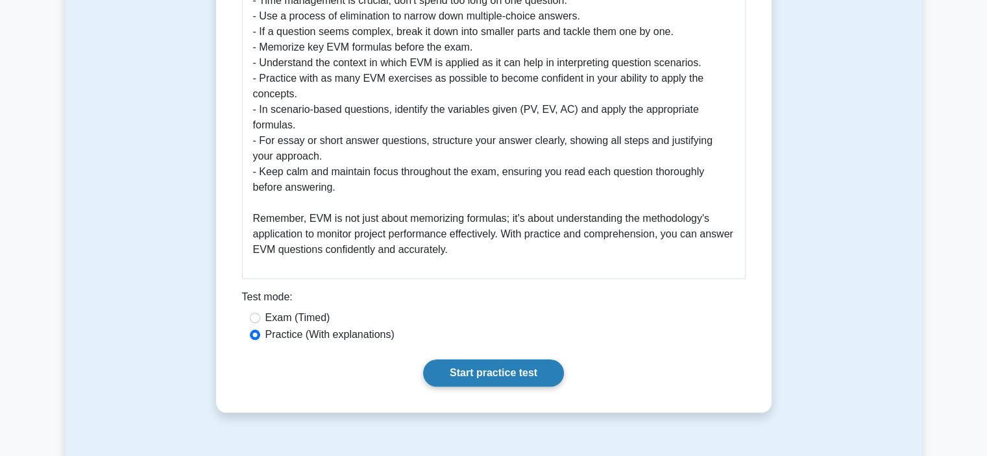
click at [470, 367] on link "Start practice test" at bounding box center [493, 372] width 141 height 27
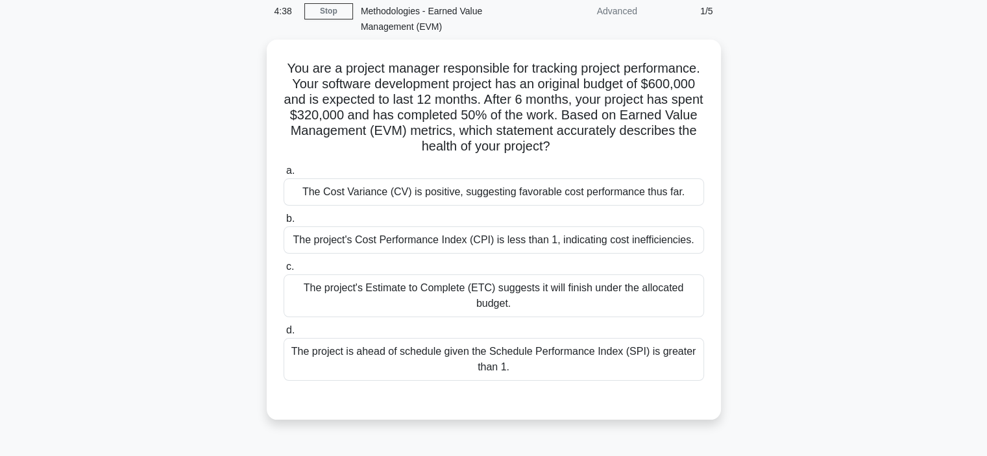
scroll to position [69, 0]
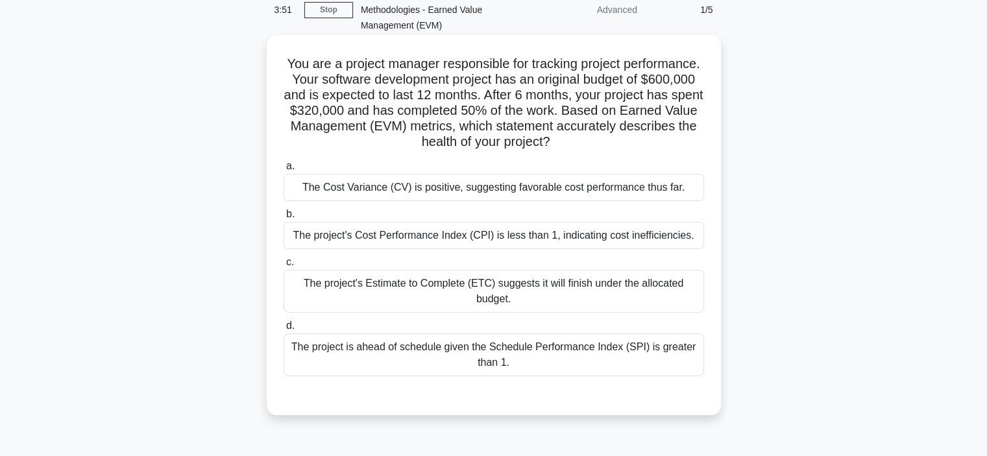
click at [514, 238] on div "The project's Cost Performance Index (CPI) is less than 1, indicating cost inef…" at bounding box center [494, 235] width 420 height 27
click at [284, 219] on input "b. The project's Cost Performance Index (CPI) is less than 1, indicating cost i…" at bounding box center [284, 214] width 0 height 8
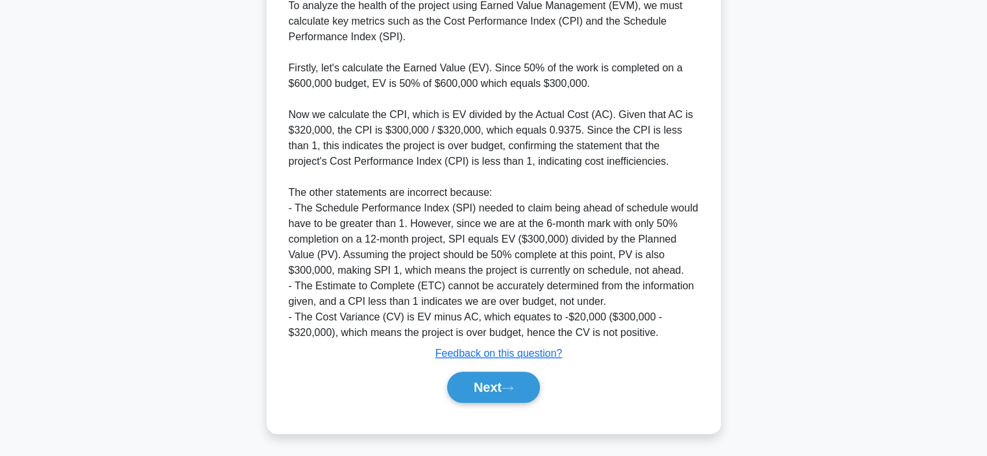
scroll to position [498, 0]
click at [504, 382] on button "Next" at bounding box center [493, 386] width 93 height 31
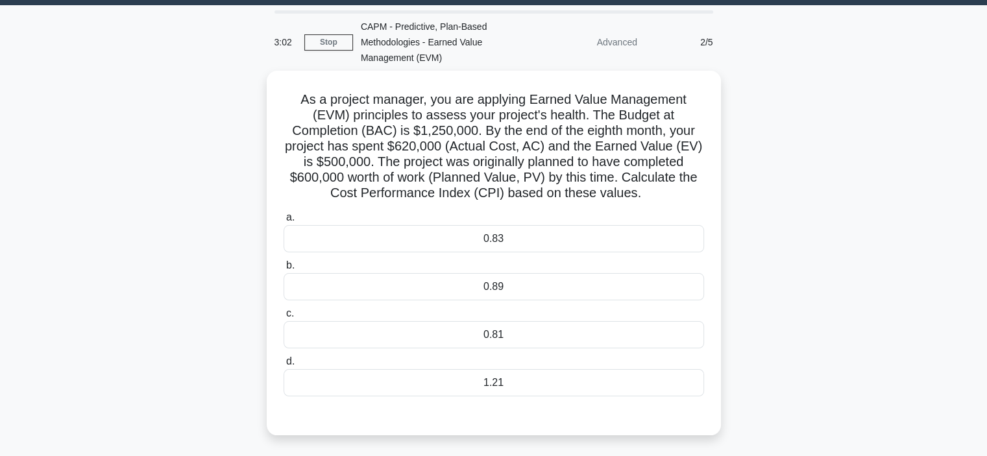
scroll to position [27, 0]
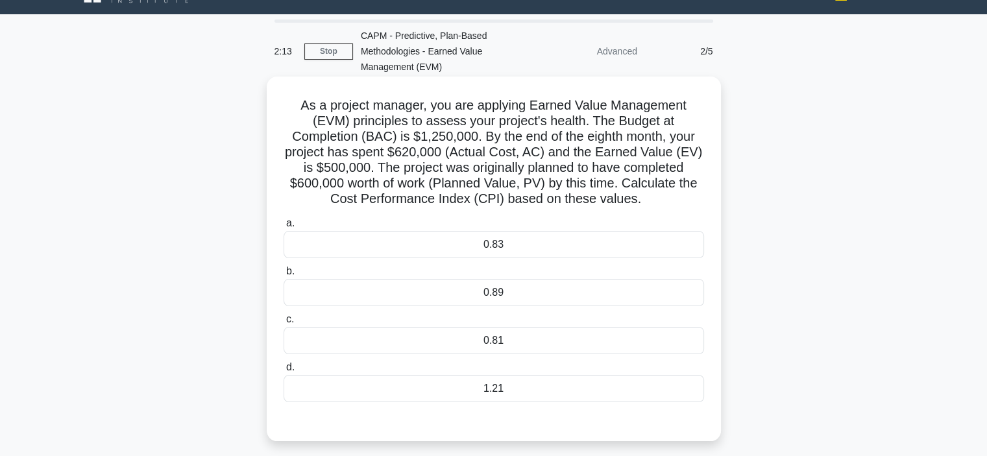
click at [515, 337] on div "0.81" at bounding box center [494, 340] width 420 height 27
click at [284, 324] on input "c. 0.81" at bounding box center [284, 319] width 0 height 8
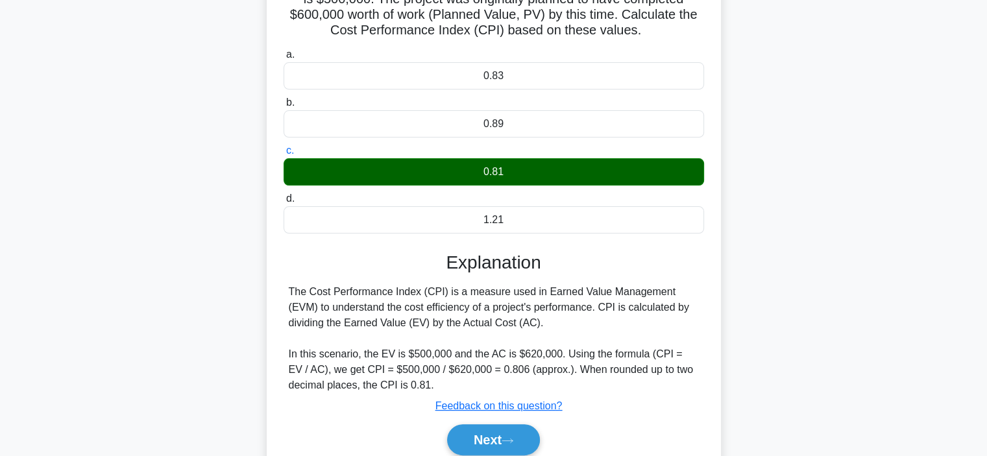
scroll to position [249, 0]
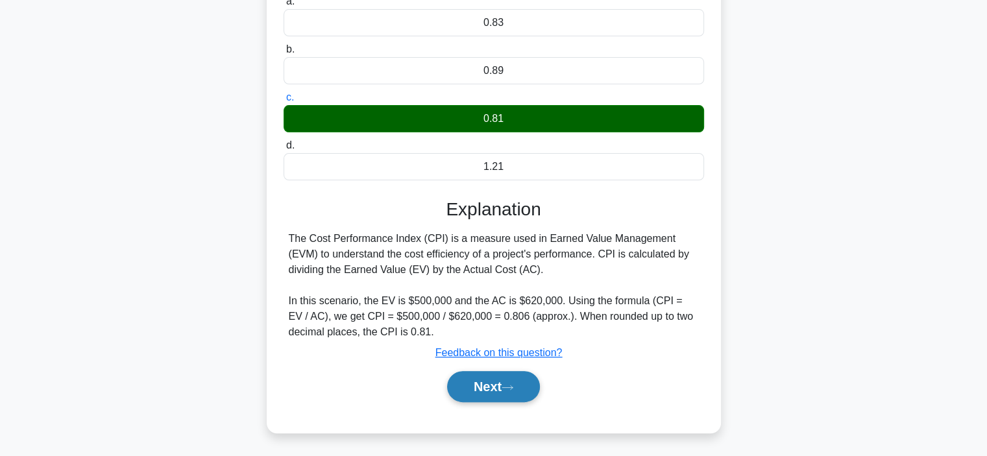
click at [493, 383] on button "Next" at bounding box center [493, 386] width 93 height 31
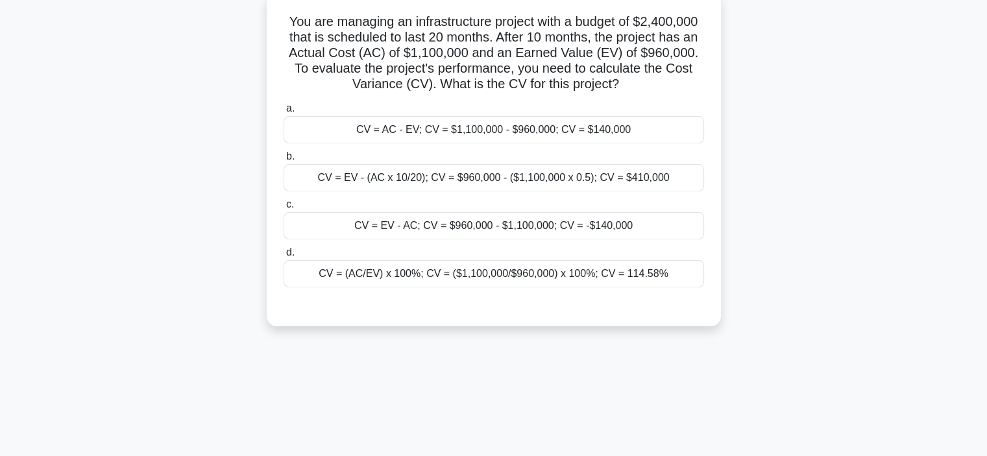
scroll to position [112, 0]
click at [544, 229] on div "CV = EV - AC; CV = $960,000 - $1,100,000; CV = -$140,000" at bounding box center [494, 224] width 420 height 27
click at [284, 208] on input "c. CV = EV - AC; CV = $960,000 - $1,100,000; CV = -$140,000" at bounding box center [284, 203] width 0 height 8
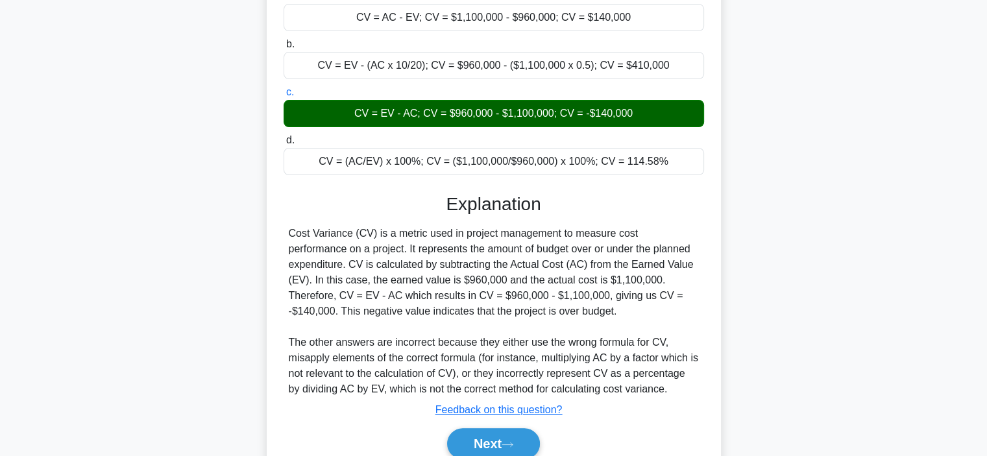
scroll to position [224, 0]
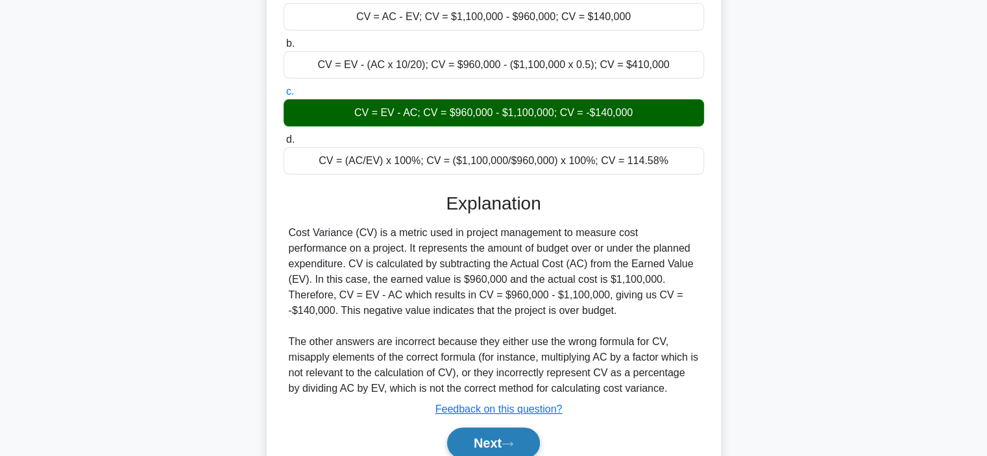
click at [504, 439] on button "Next" at bounding box center [493, 443] width 93 height 31
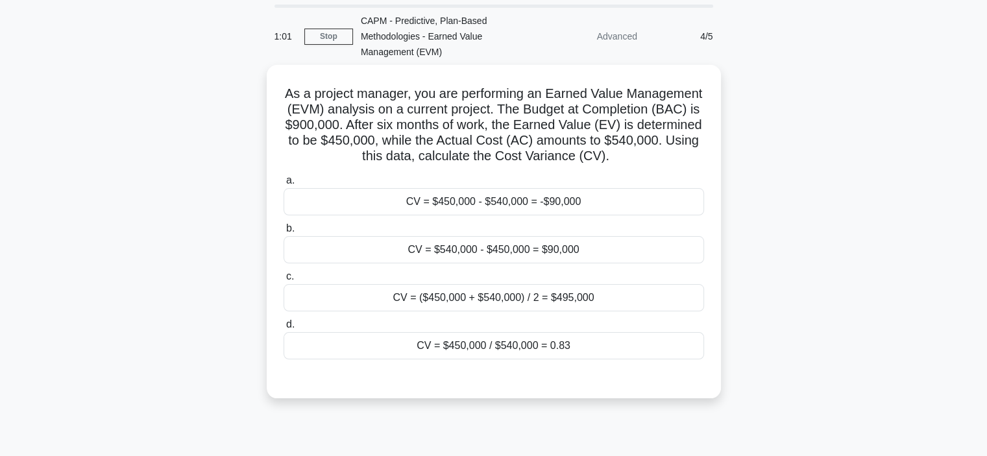
scroll to position [42, 0]
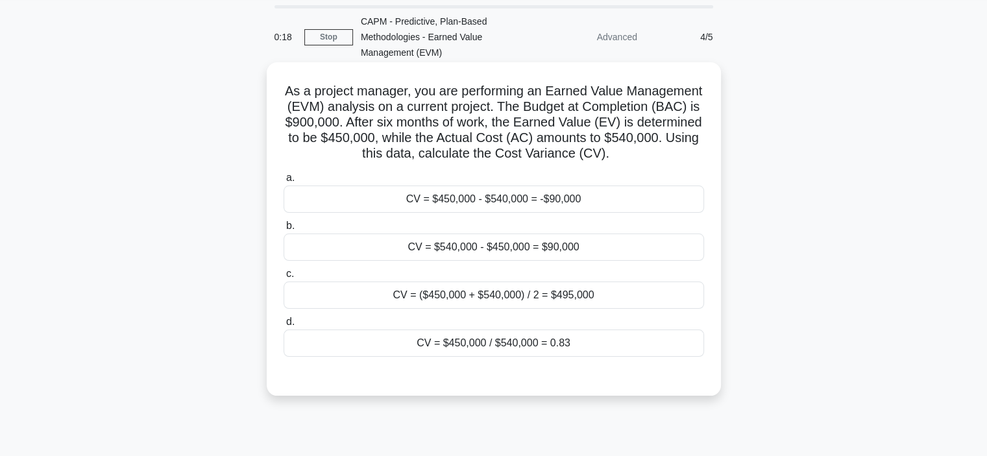
click at [562, 213] on div "CV = $450,000 - $540,000 = -$90,000" at bounding box center [494, 199] width 420 height 27
click at [284, 182] on input "a. CV = $450,000 - $540,000 = -$90,000" at bounding box center [284, 178] width 0 height 8
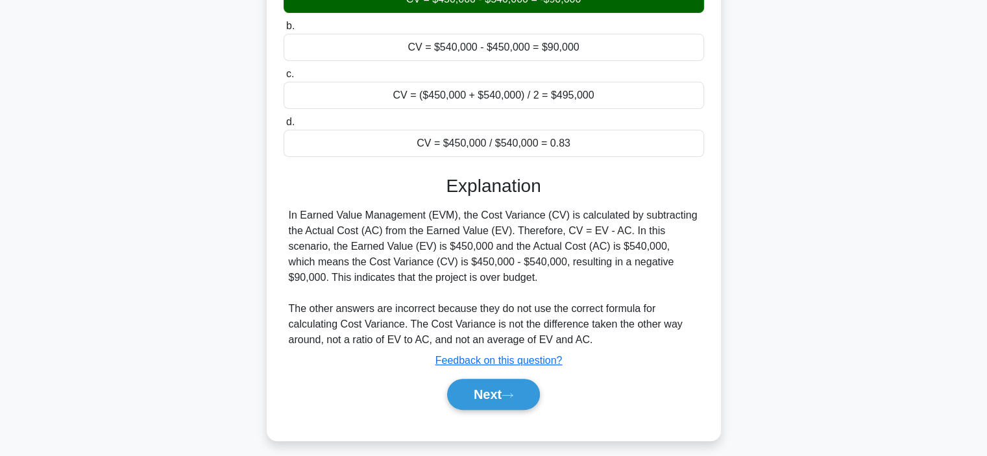
scroll to position [265, 0]
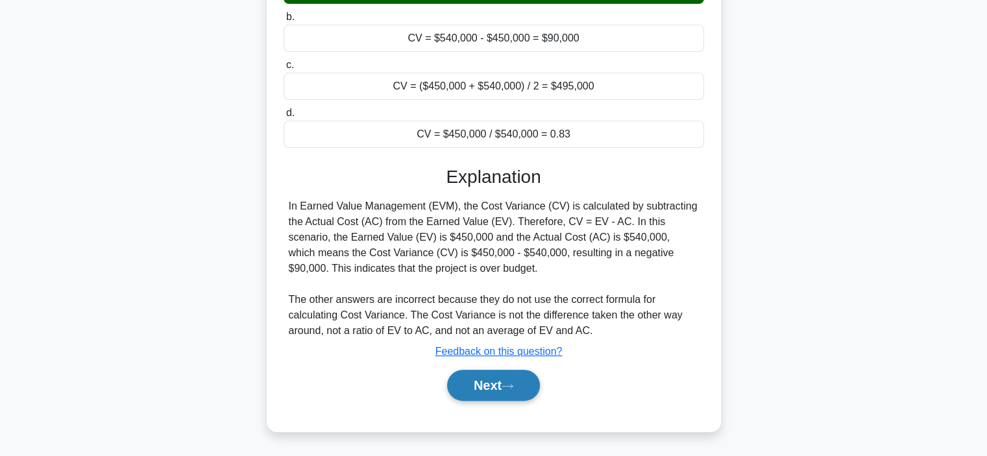
click at [504, 387] on button "Next" at bounding box center [493, 385] width 93 height 31
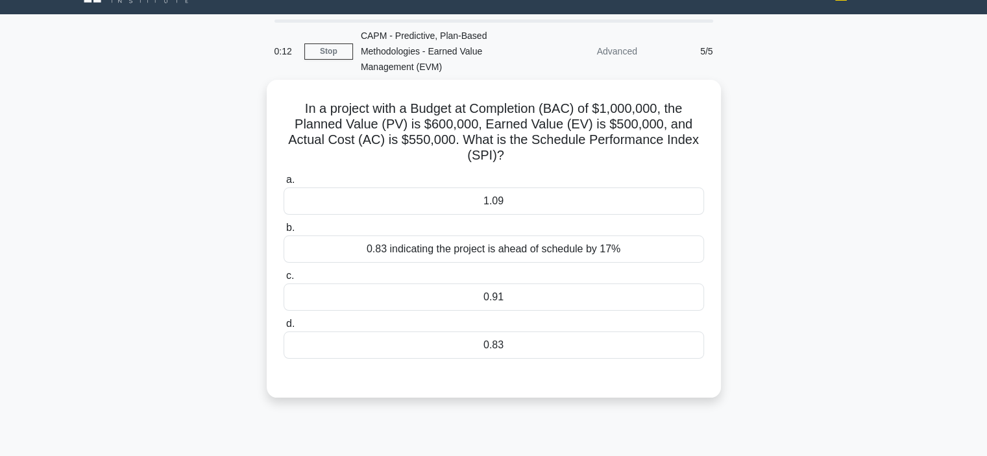
scroll to position [27, 0]
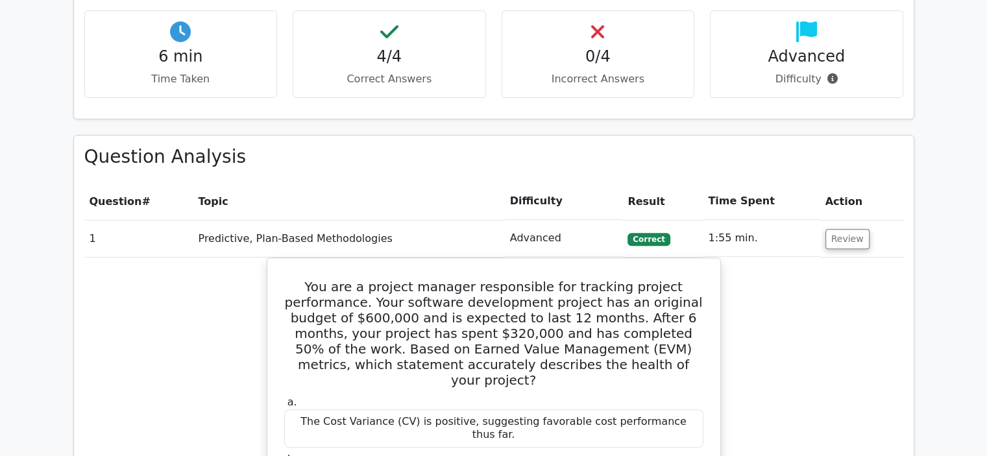
scroll to position [444, 0]
click at [834, 243] on button "Review" at bounding box center [847, 238] width 44 height 20
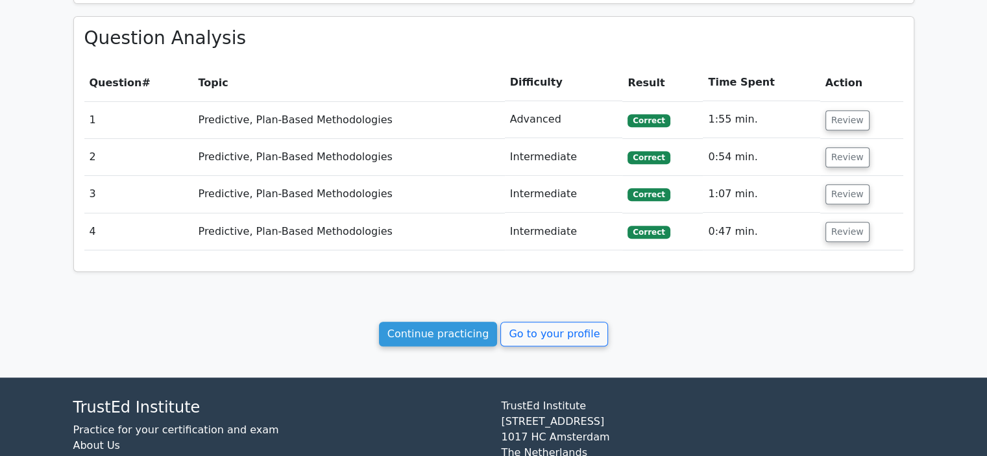
scroll to position [563, 0]
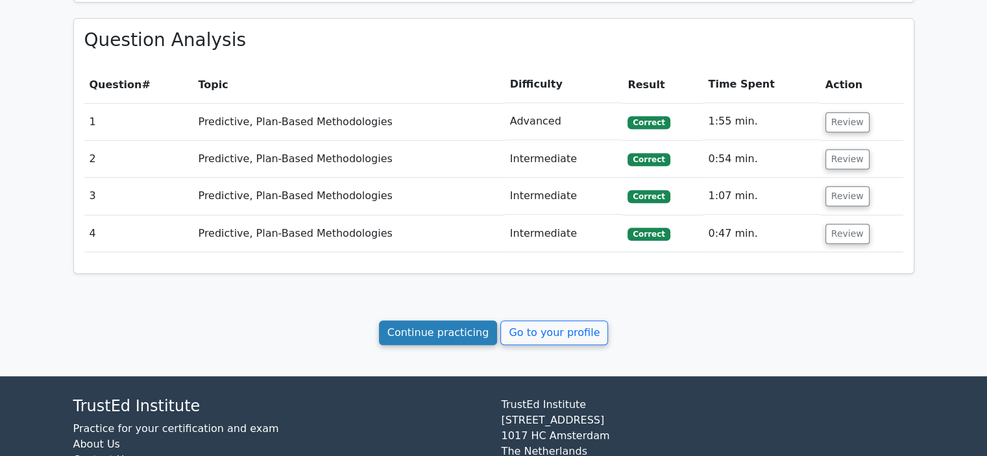
click at [441, 329] on link "Continue practicing" at bounding box center [438, 333] width 119 height 25
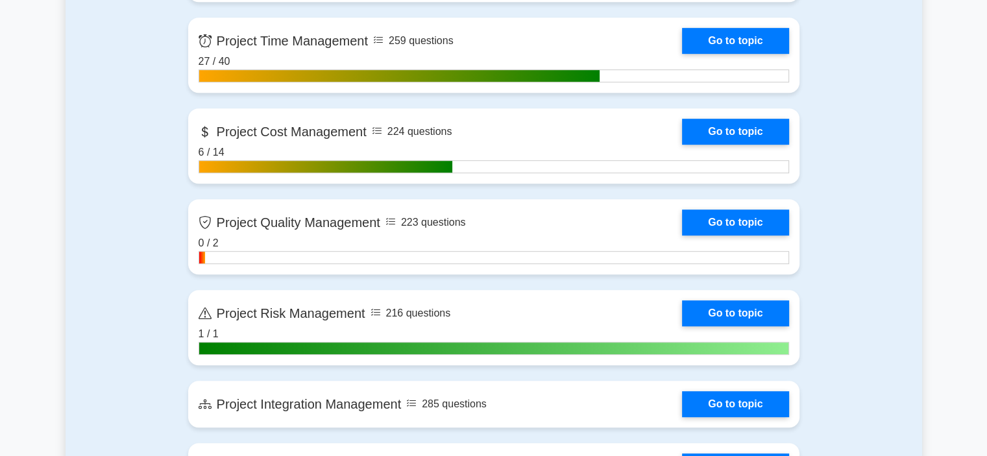
scroll to position [707, 0]
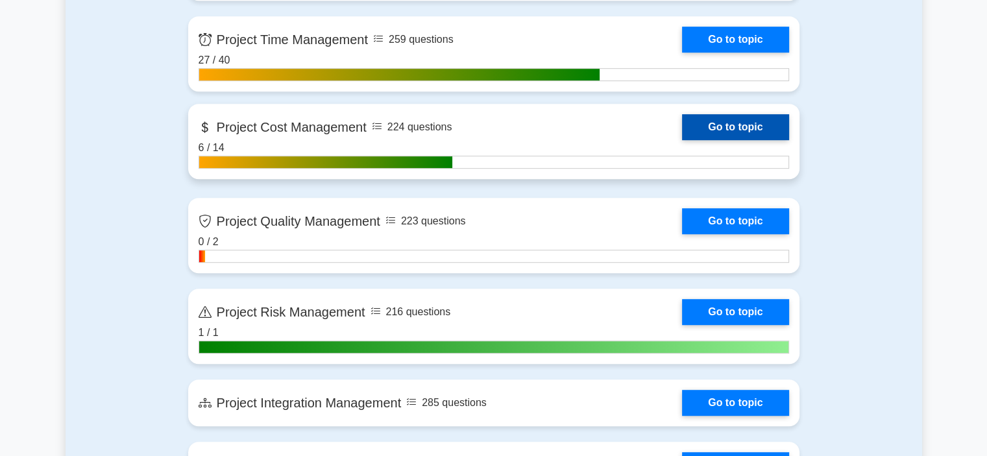
click at [734, 125] on link "Go to topic" at bounding box center [735, 127] width 106 height 26
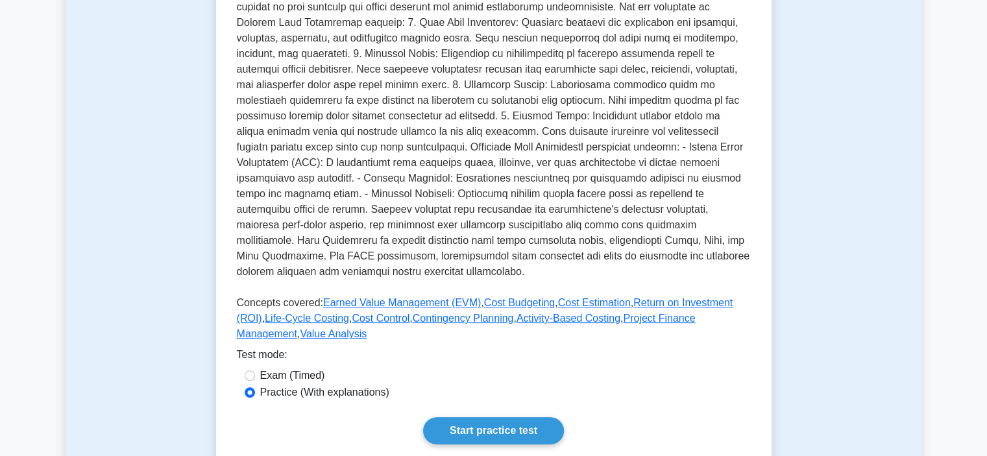
scroll to position [330, 0]
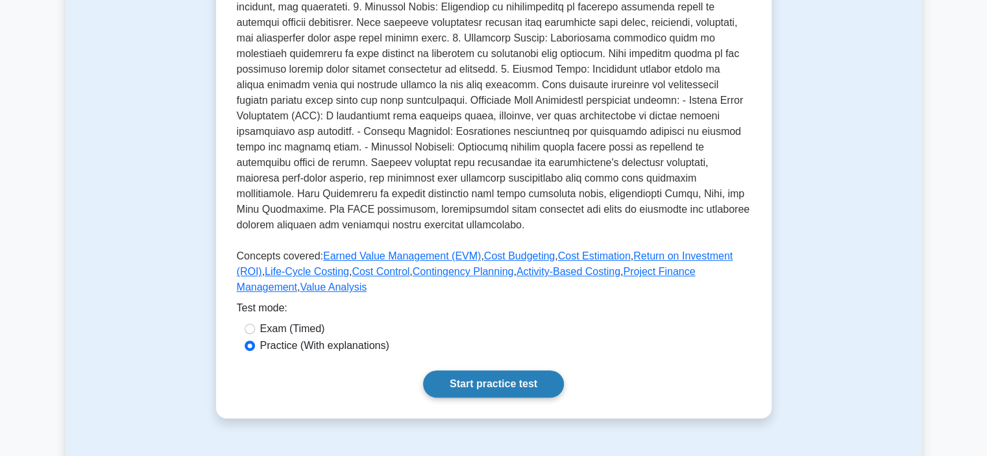
click at [487, 398] on link "Start practice test" at bounding box center [493, 384] width 141 height 27
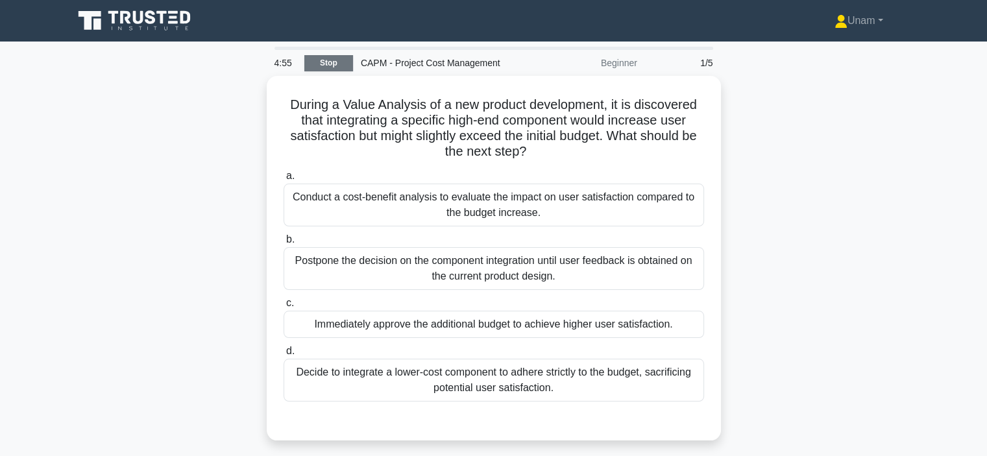
drag, startPoint x: 330, startPoint y: 53, endPoint x: 331, endPoint y: 61, distance: 7.9
click at [331, 61] on div "4:55 Stop CAPM - Project Cost Management Beginner 1/5" at bounding box center [494, 63] width 454 height 26
click at [331, 61] on link "Stop" at bounding box center [328, 63] width 49 height 16
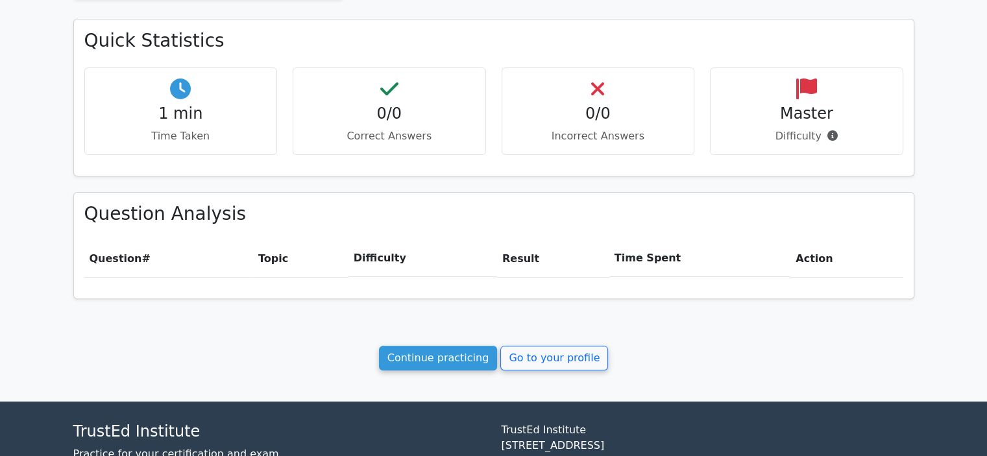
scroll to position [391, 0]
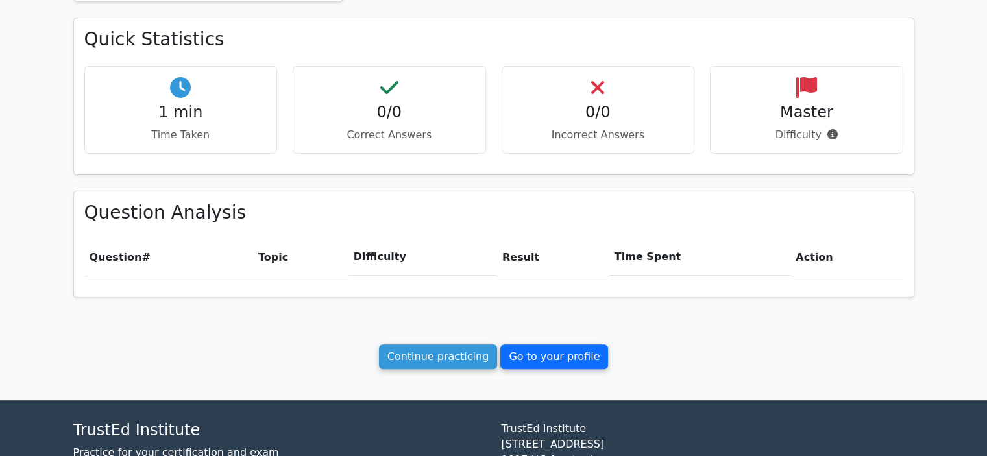
click at [529, 352] on link "Go to your profile" at bounding box center [554, 357] width 108 height 25
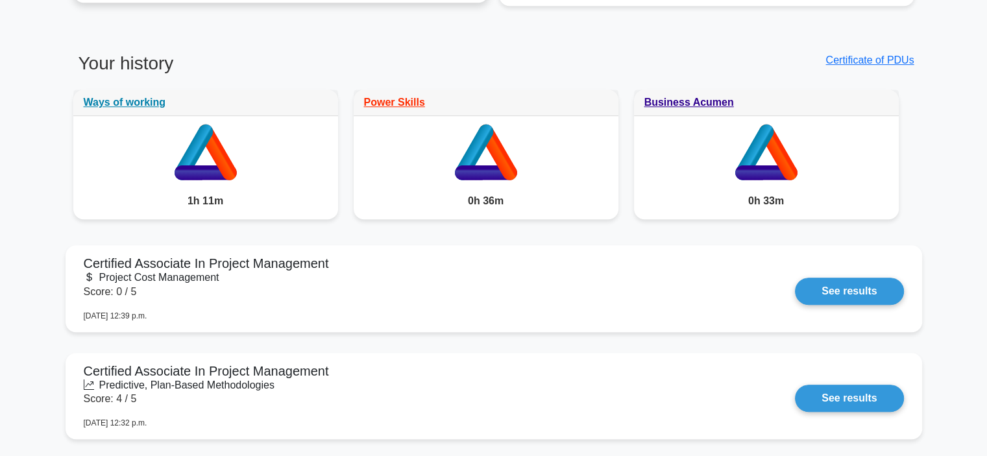
scroll to position [690, 0]
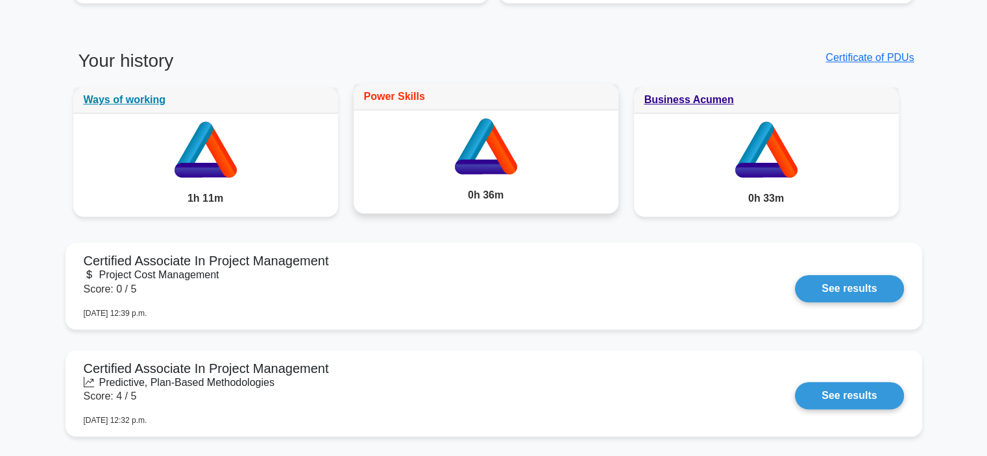
click at [395, 97] on link "Power Skills" at bounding box center [394, 96] width 61 height 11
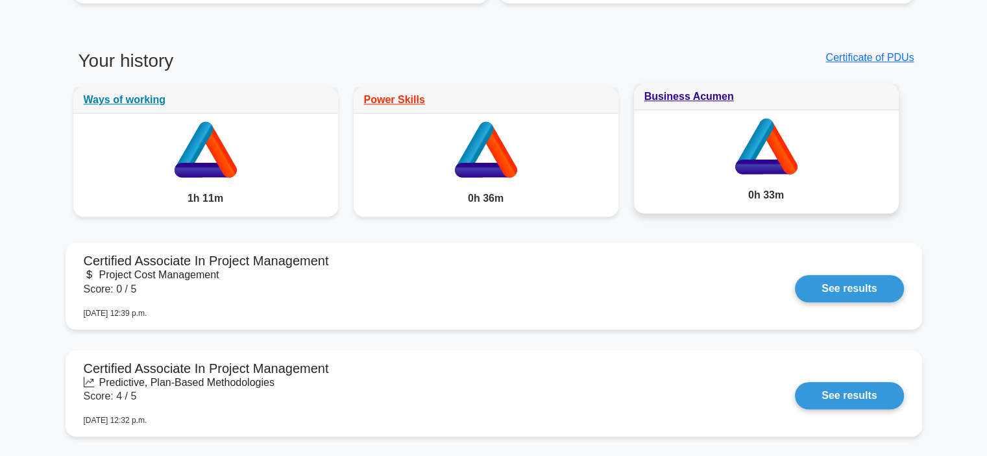
click at [750, 165] on icon at bounding box center [749, 167] width 28 height 15
click at [685, 97] on link "Business Acumen" at bounding box center [689, 96] width 90 height 11
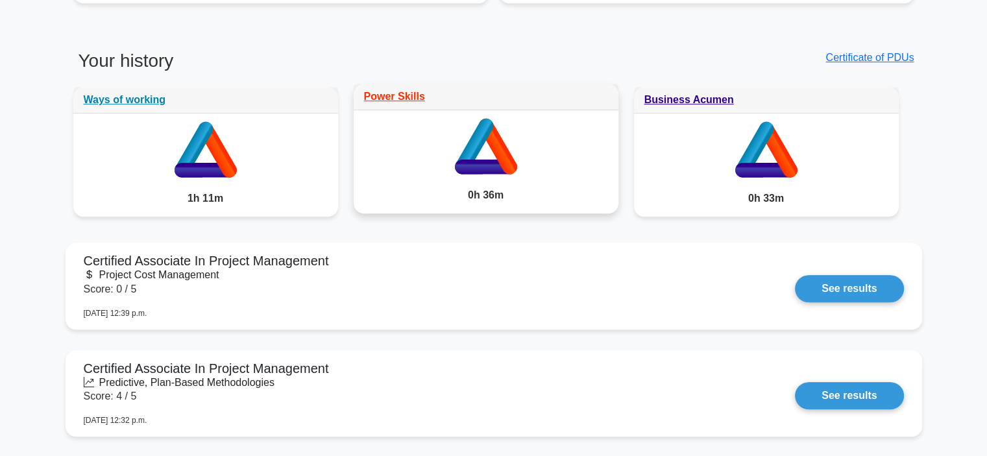
click at [484, 177] on icon at bounding box center [486, 143] width 265 height 67
click at [382, 102] on link "Power Skills" at bounding box center [394, 96] width 61 height 11
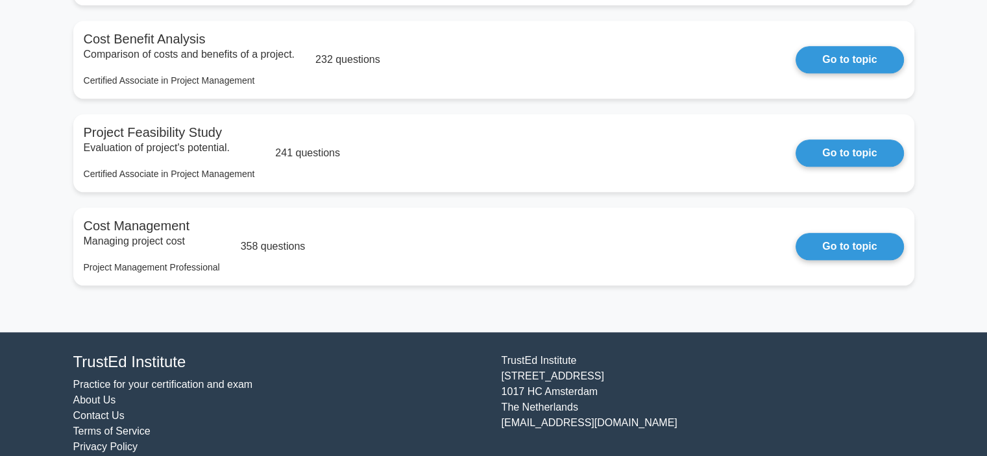
scroll to position [1544, 0]
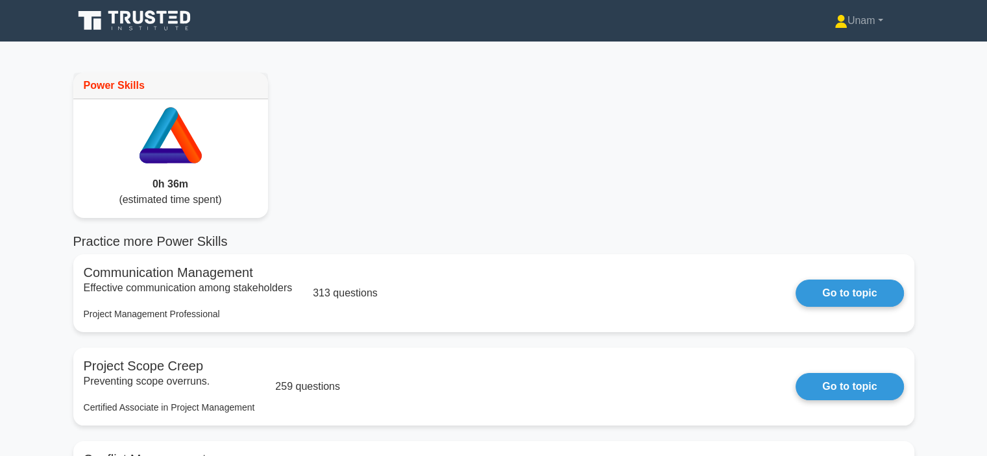
click at [160, 19] on icon at bounding box center [135, 20] width 125 height 25
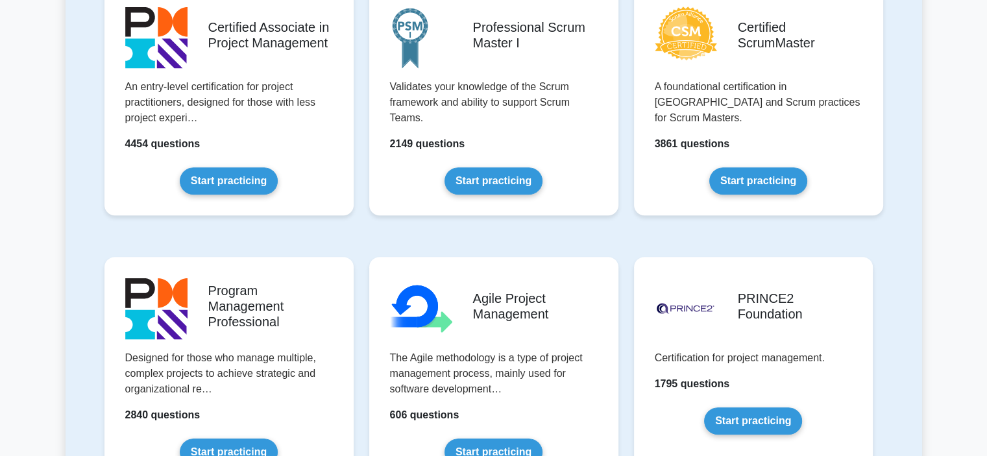
scroll to position [589, 0]
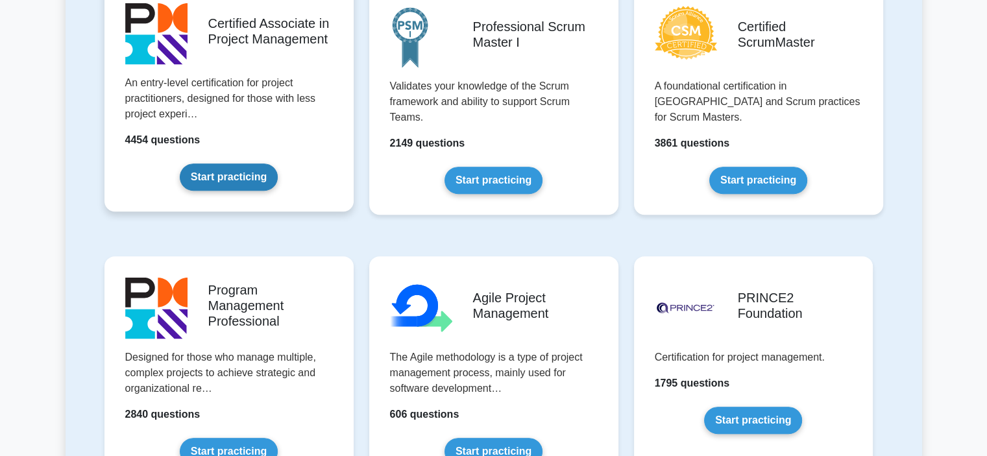
click at [240, 180] on link "Start practicing" at bounding box center [229, 177] width 98 height 27
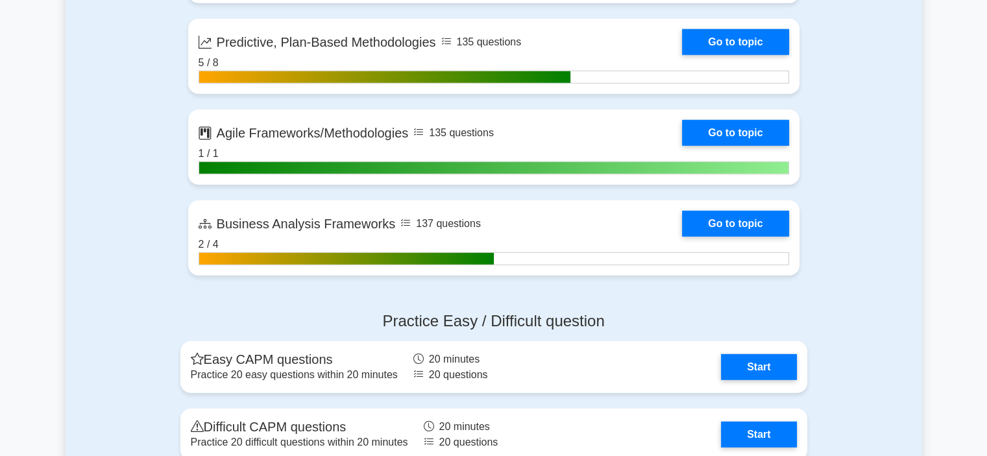
scroll to position [3557, 0]
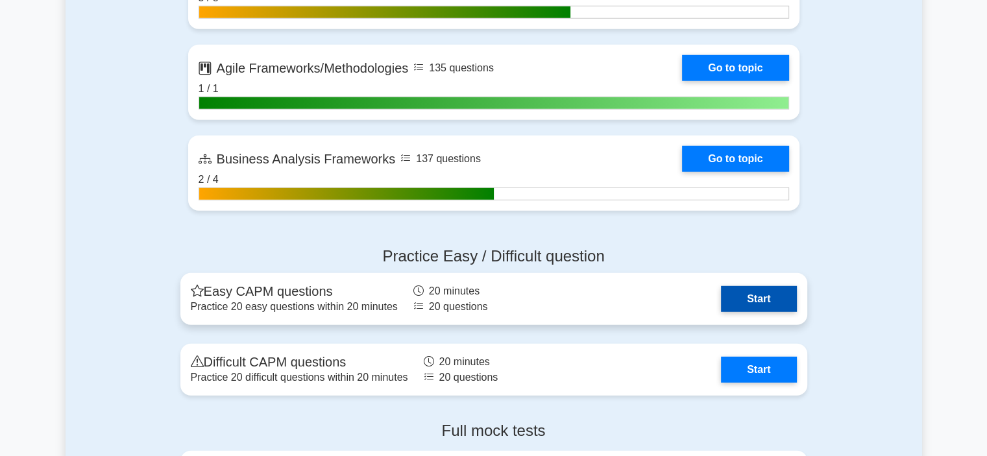
click at [751, 289] on link "Start" at bounding box center [758, 299] width 75 height 26
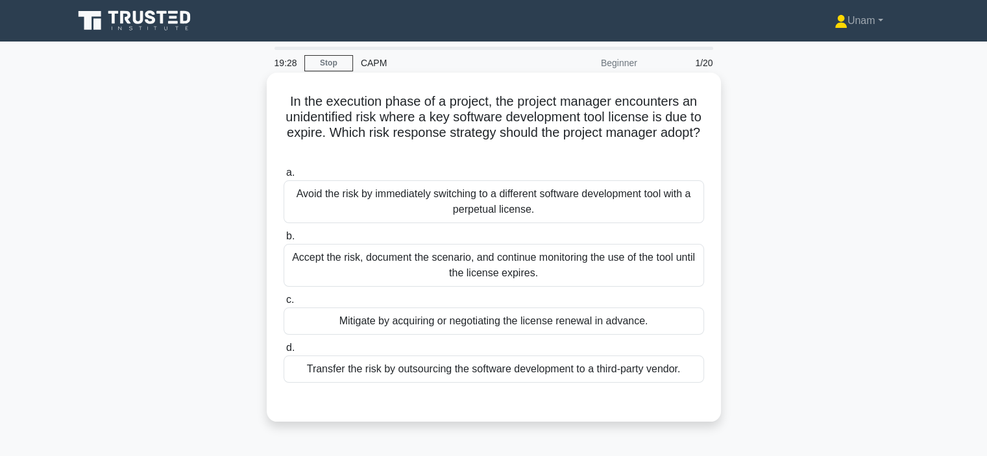
click at [540, 316] on div "Mitigate by acquiring or negotiating the license renewal in advance." at bounding box center [494, 321] width 420 height 27
click at [284, 304] on input "c. Mitigate by acquiring or negotiating the license renewal in advance." at bounding box center [284, 300] width 0 height 8
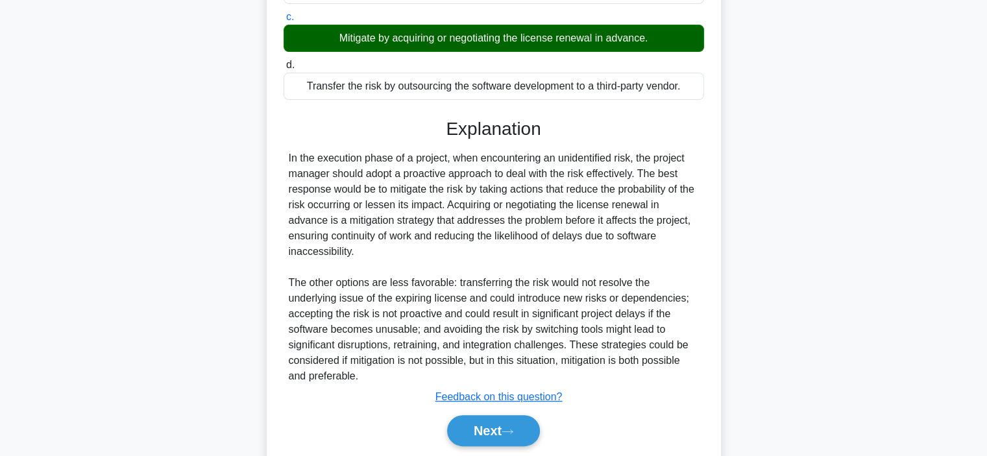
scroll to position [327, 0]
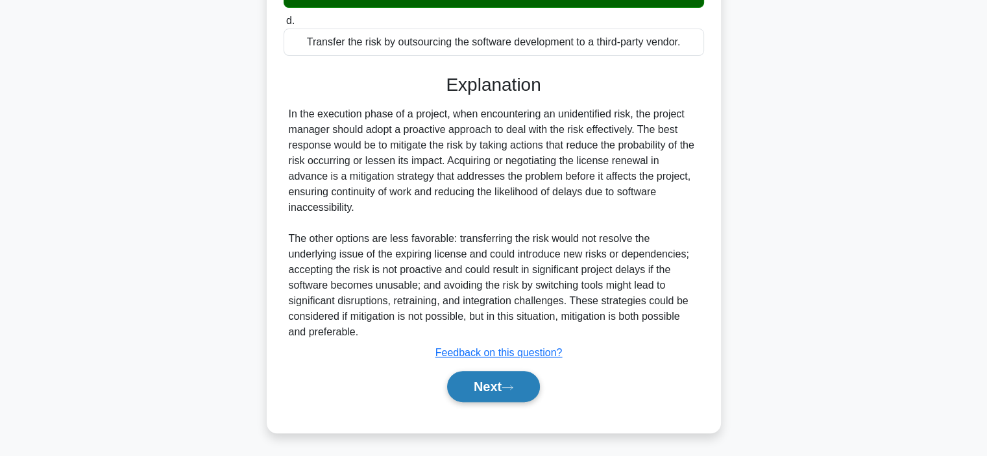
click at [497, 385] on button "Next" at bounding box center [493, 386] width 93 height 31
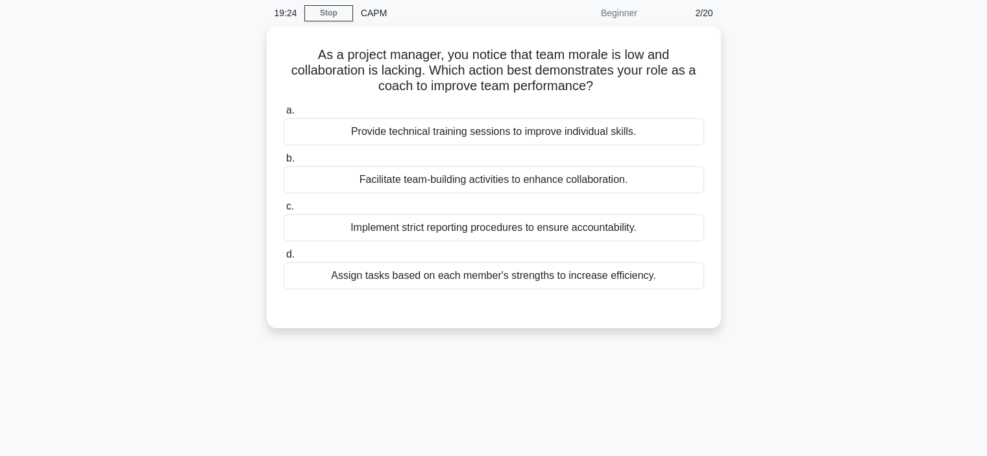
scroll to position [47, 0]
click at [543, 189] on div "Facilitate team-building activities to enhance collaboration." at bounding box center [494, 178] width 420 height 27
click at [284, 162] on input "b. Facilitate team-building activities to enhance collaboration." at bounding box center [284, 158] width 0 height 8
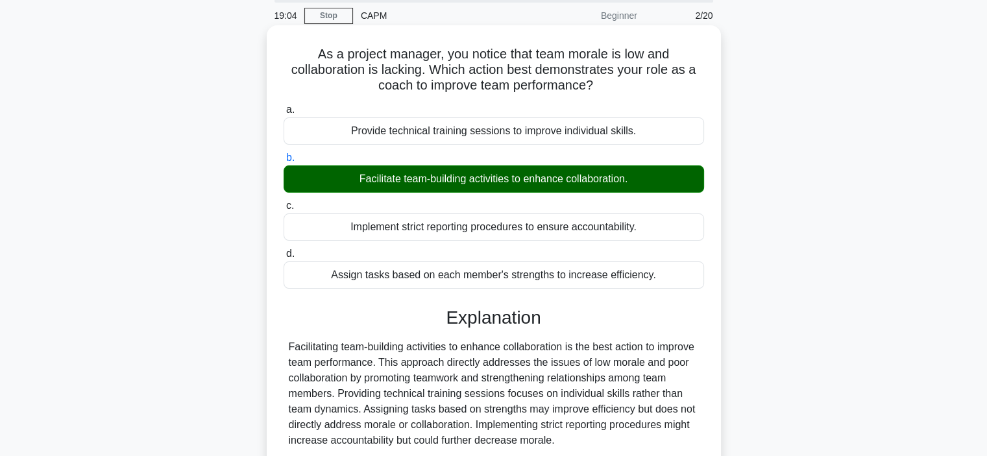
scroll to position [245, 0]
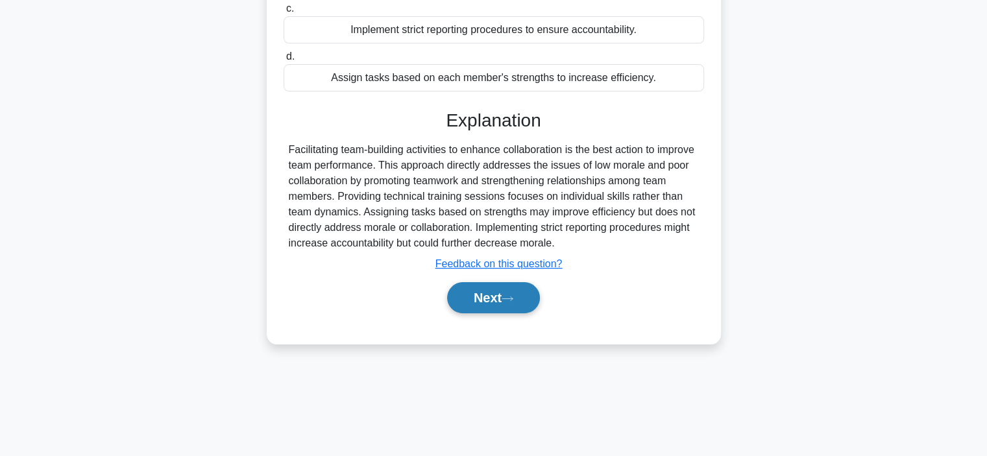
click at [476, 306] on button "Next" at bounding box center [493, 297] width 93 height 31
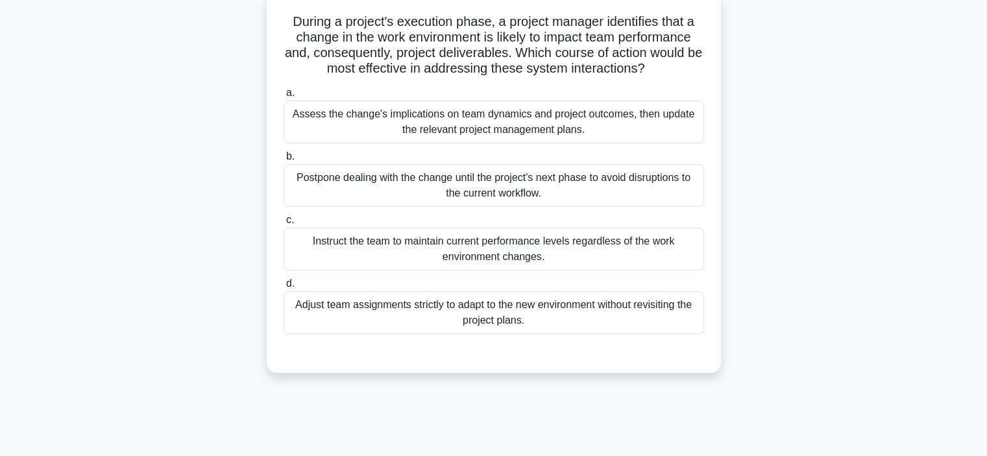
scroll to position [35, 0]
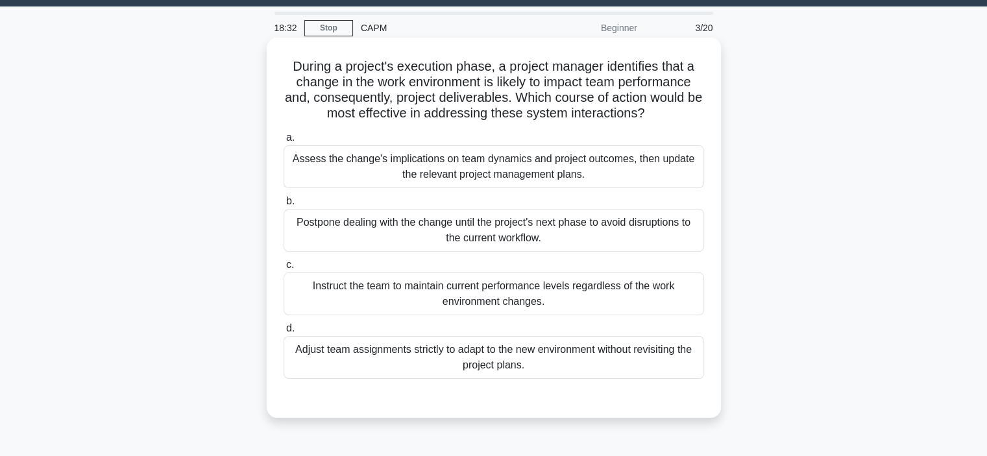
click at [483, 171] on div "Assess the change's implications on team dynamics and project outcomes, then up…" at bounding box center [494, 166] width 420 height 43
click at [284, 142] on input "a. Assess the change's implications on team dynamics and project outcomes, then…" at bounding box center [284, 138] width 0 height 8
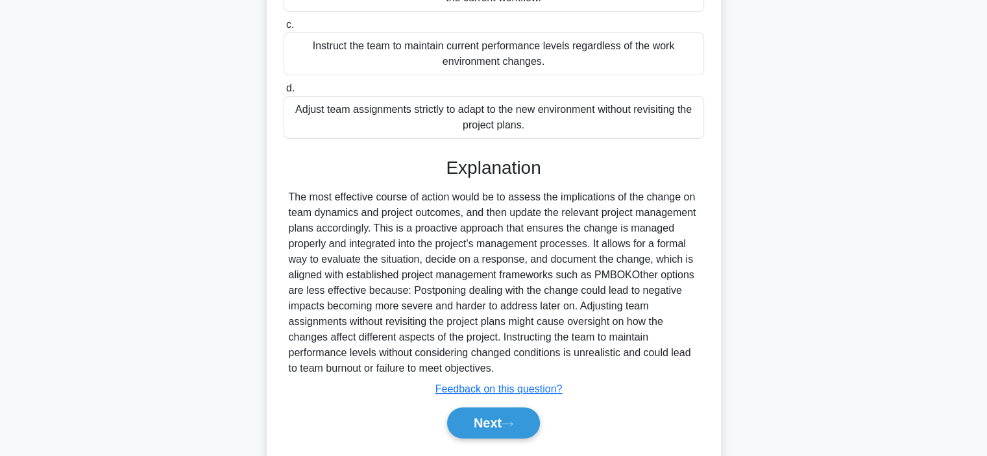
scroll to position [311, 0]
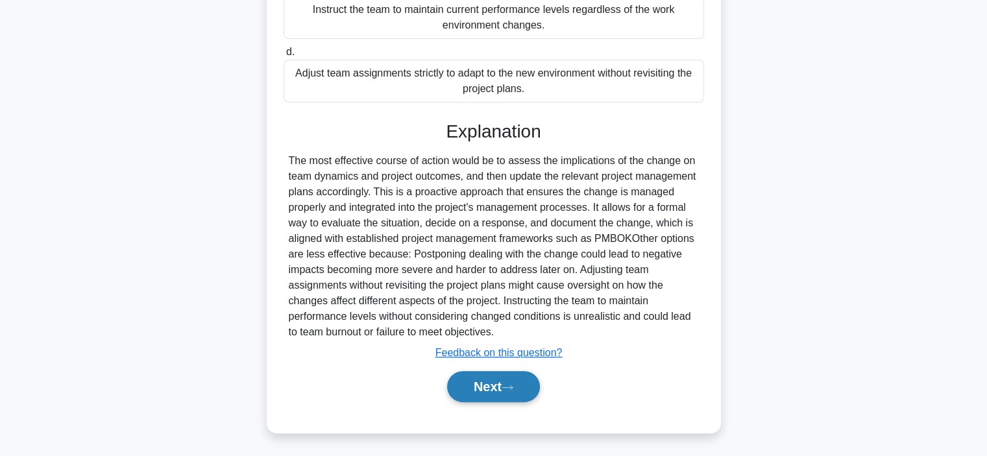
click at [500, 390] on button "Next" at bounding box center [493, 386] width 93 height 31
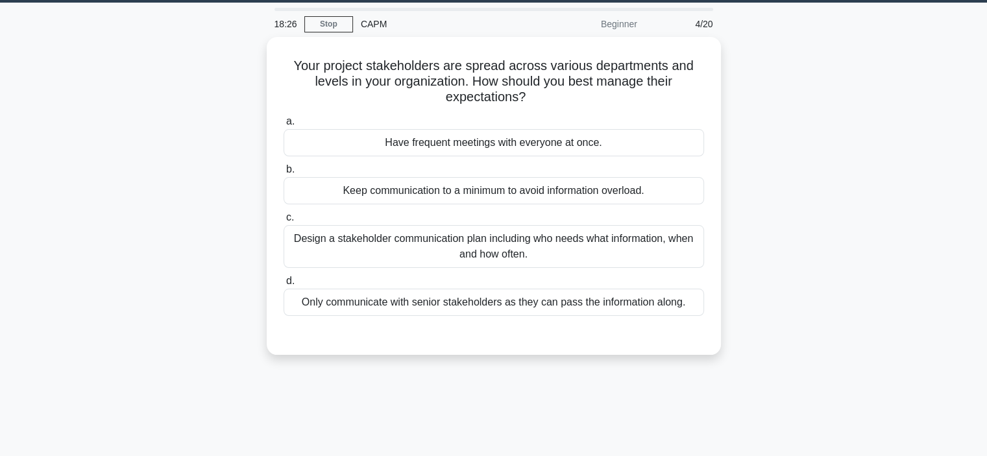
scroll to position [36, 0]
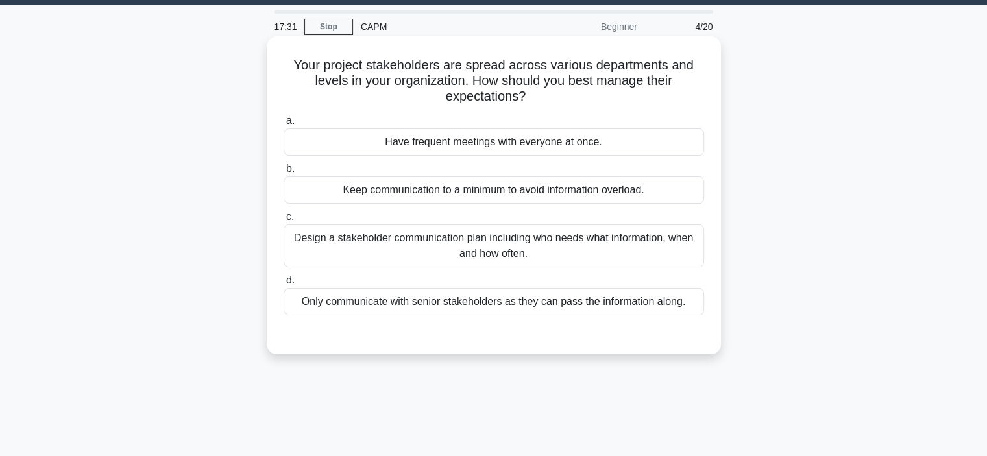
click at [403, 250] on div "Design a stakeholder communication plan including who needs what information, w…" at bounding box center [494, 246] width 420 height 43
click at [284, 221] on input "c. Design a stakeholder communication plan including who needs what information…" at bounding box center [284, 217] width 0 height 8
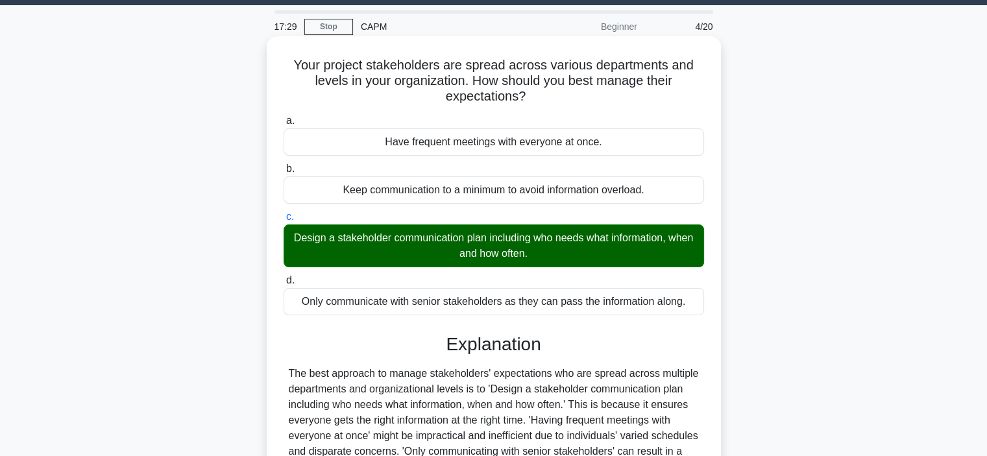
scroll to position [245, 0]
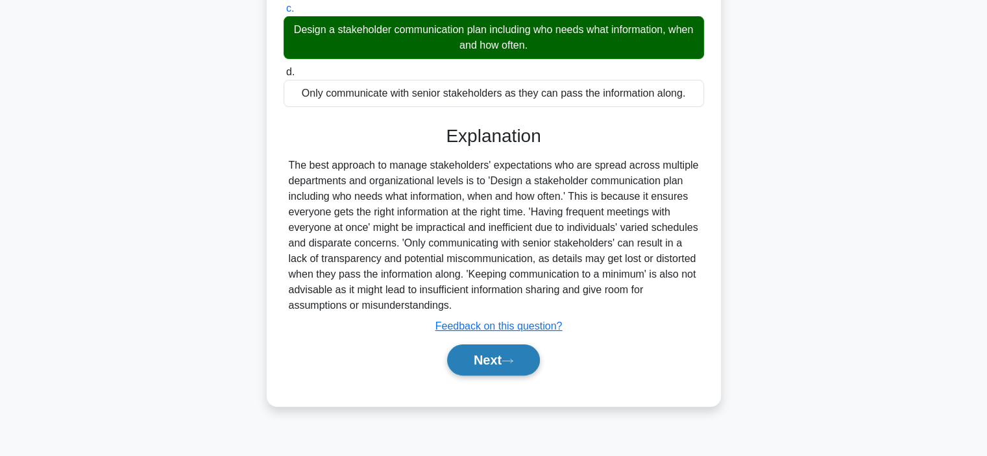
click at [470, 359] on button "Next" at bounding box center [493, 360] width 93 height 31
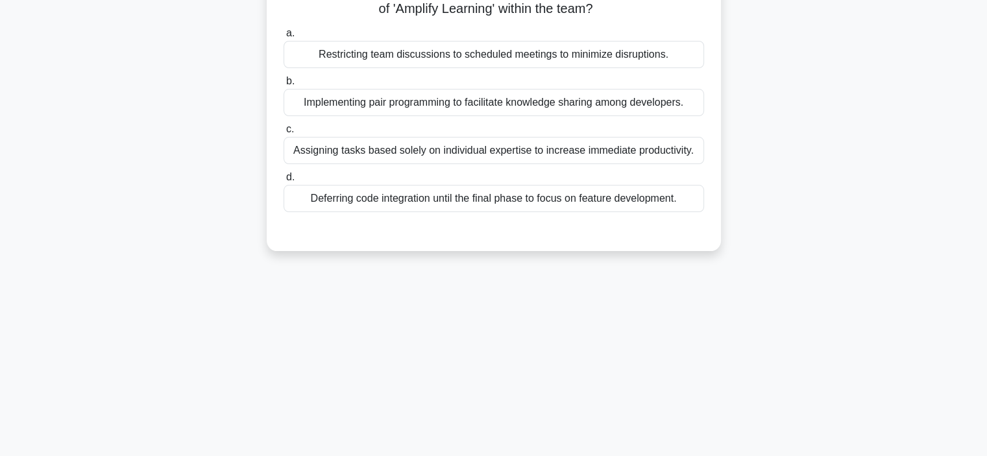
scroll to position [53, 0]
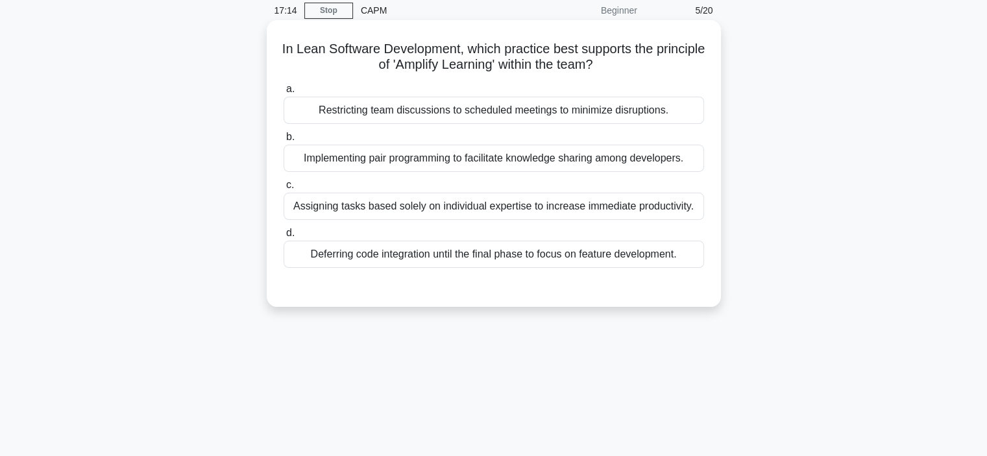
click at [456, 163] on div "Implementing pair programming to facilitate knowledge sharing among developers." at bounding box center [494, 158] width 420 height 27
click at [284, 141] on input "b. Implementing pair programming to facilitate knowledge sharing among develope…" at bounding box center [284, 137] width 0 height 8
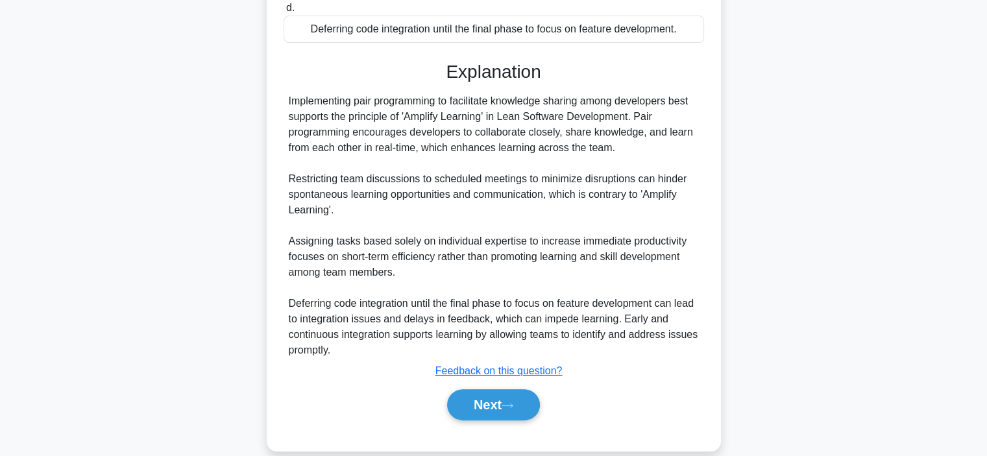
scroll to position [278, 0]
click at [480, 403] on button "Next" at bounding box center [493, 404] width 93 height 31
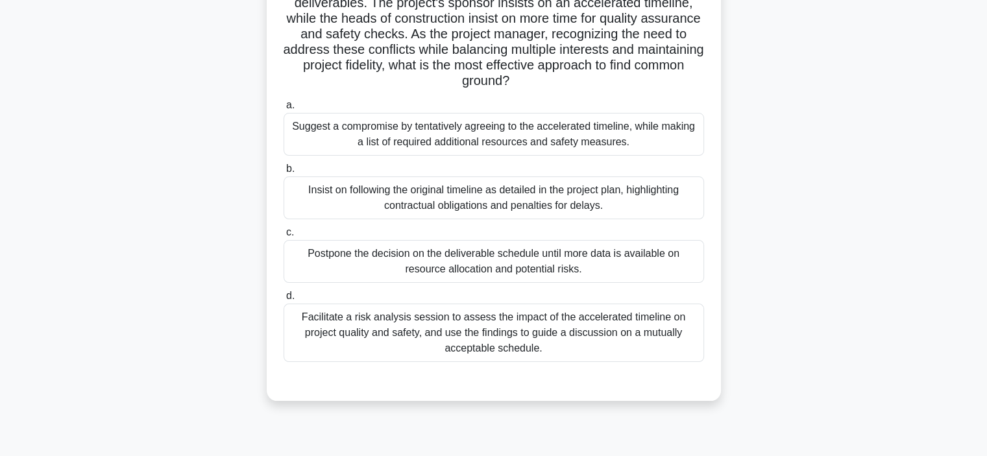
scroll to position [83, 0]
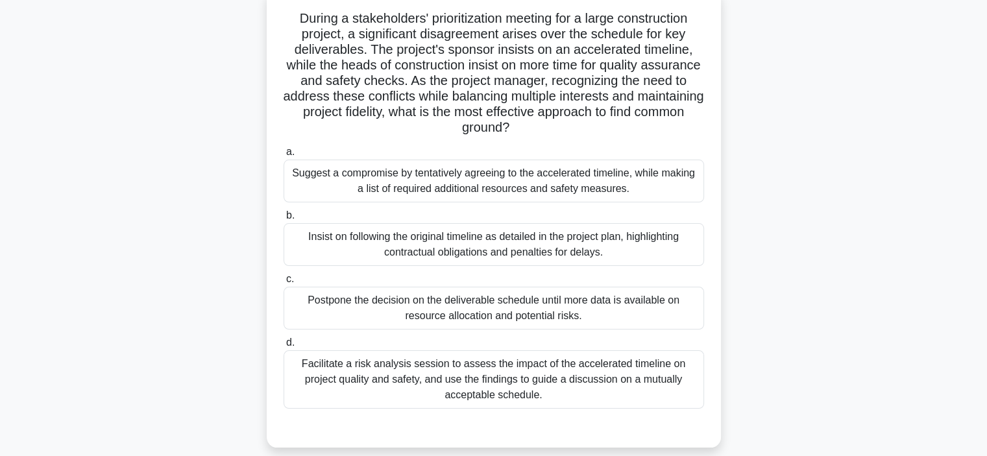
click at [416, 381] on div "Facilitate a risk analysis session to assess the impact of the accelerated time…" at bounding box center [494, 379] width 420 height 58
click at [284, 347] on input "d. Facilitate a risk analysis session to assess the impact of the accelerated t…" at bounding box center [284, 343] width 0 height 8
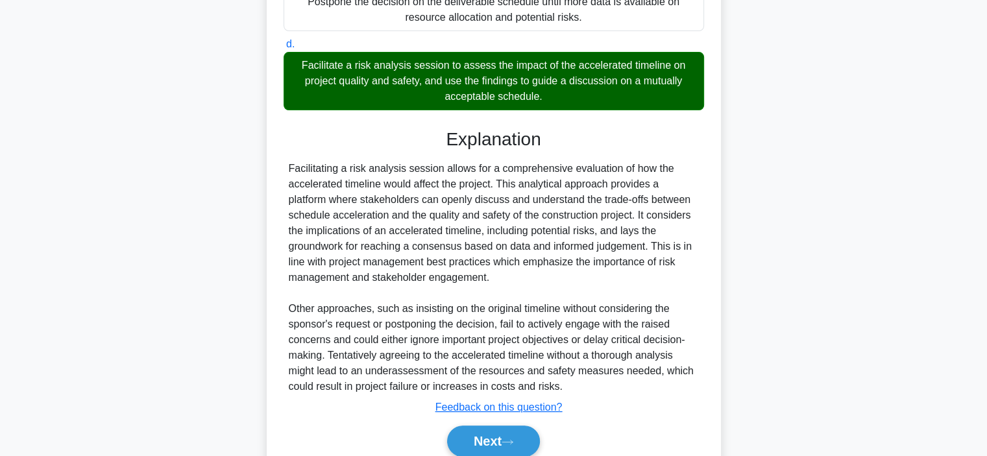
scroll to position [436, 0]
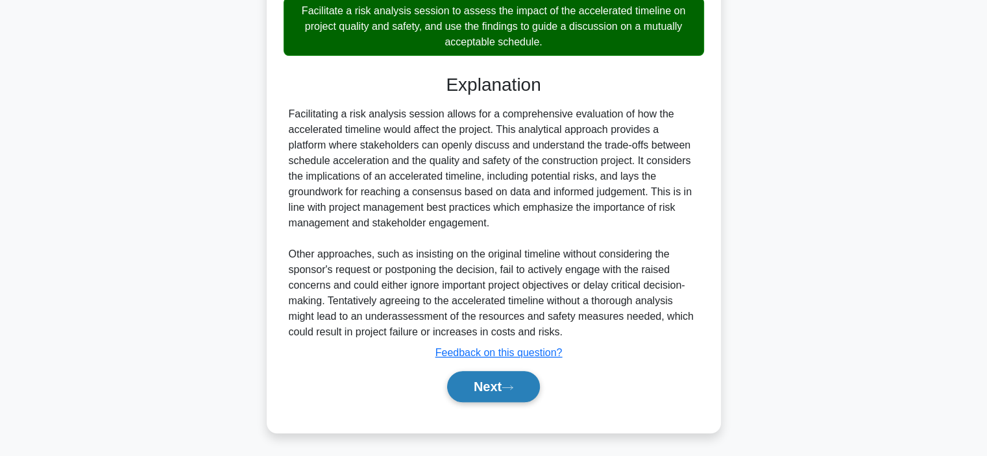
click at [474, 388] on button "Next" at bounding box center [493, 386] width 93 height 31
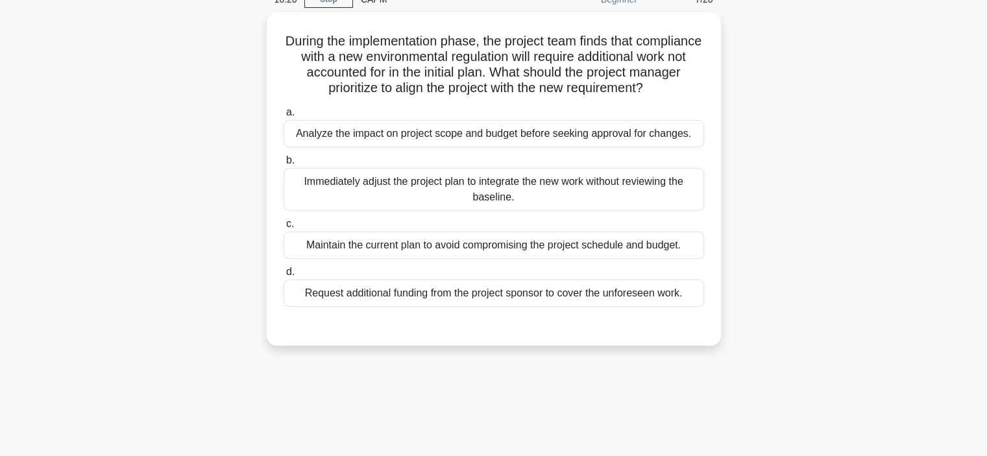
scroll to position [58, 0]
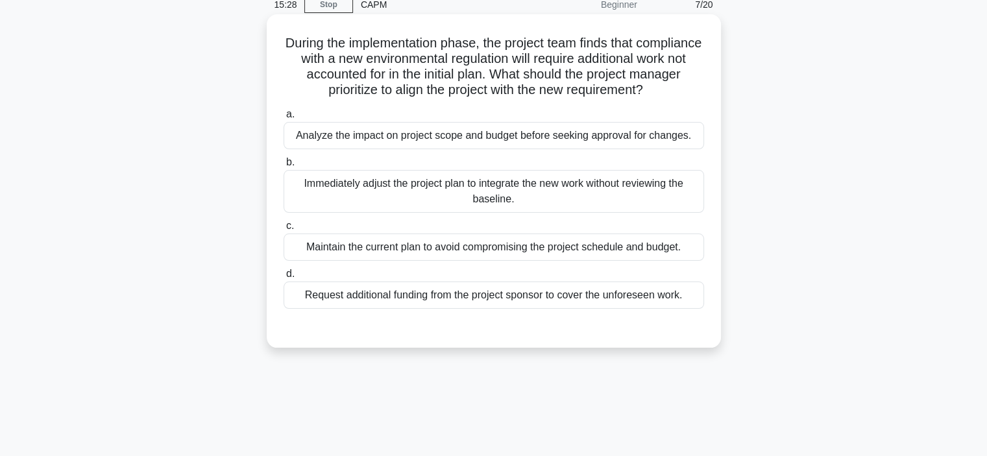
click at [446, 142] on div "Analyze the impact on project scope and budget before seeking approval for chan…" at bounding box center [494, 135] width 420 height 27
click at [284, 119] on input "a. Analyze the impact on project scope and budget before seeking approval for c…" at bounding box center [284, 114] width 0 height 8
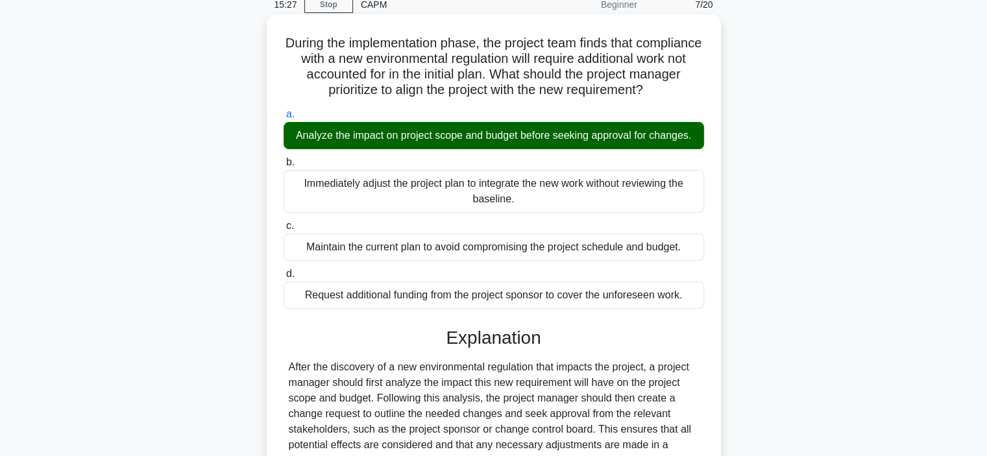
scroll to position [343, 0]
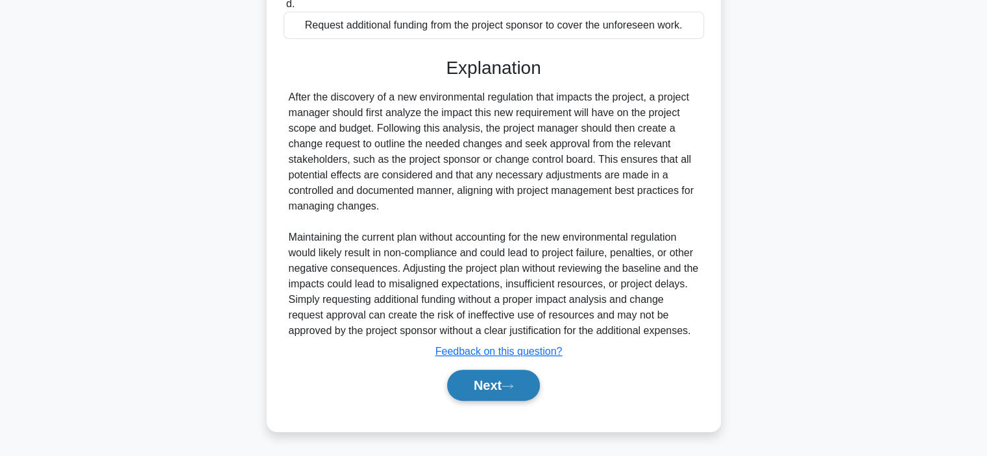
click at [483, 389] on button "Next" at bounding box center [493, 385] width 93 height 31
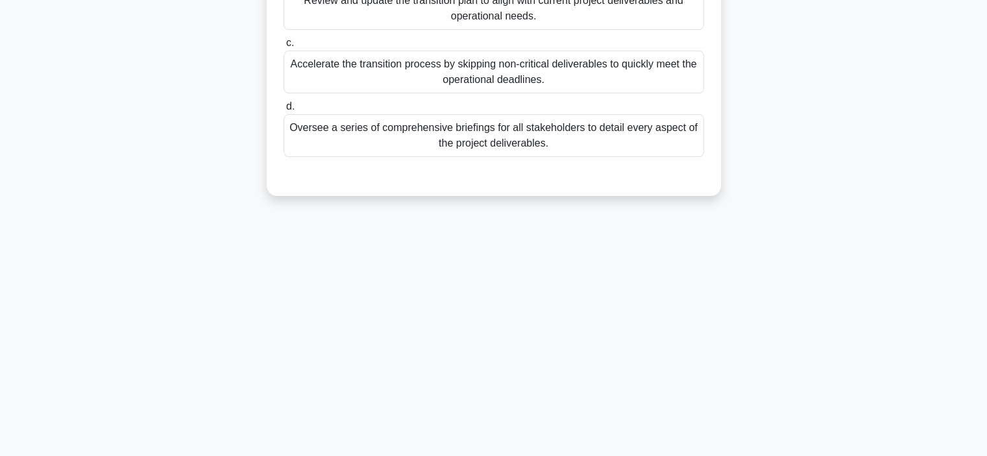
scroll to position [245, 0]
click at [483, 389] on div "15:24 Stop CAPM Beginner 8/20 When managing the transition of project deliverab…" at bounding box center [494, 126] width 857 height 649
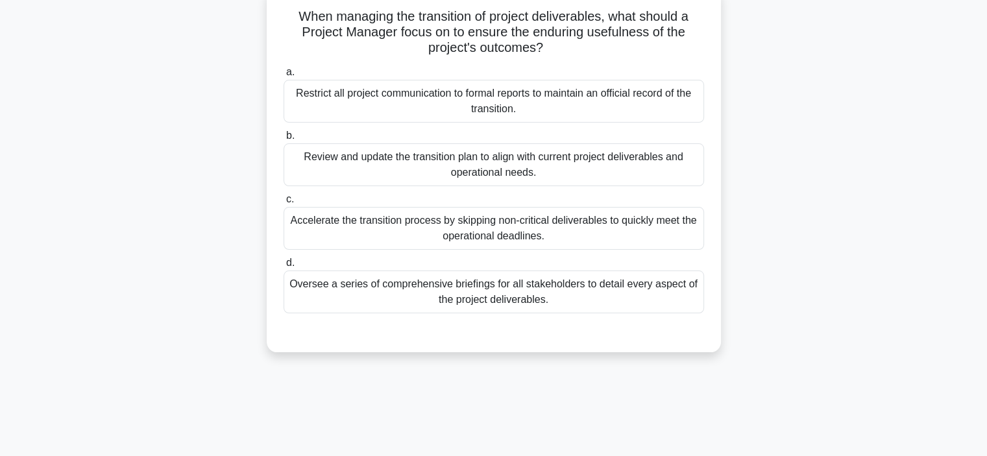
scroll to position [86, 0]
click at [502, 302] on div "Oversee a series of comprehensive briefings for all stakeholders to detail ever…" at bounding box center [494, 291] width 420 height 43
click at [284, 267] on input "d. Oversee a series of comprehensive briefings for all stakeholders to detail e…" at bounding box center [284, 262] width 0 height 8
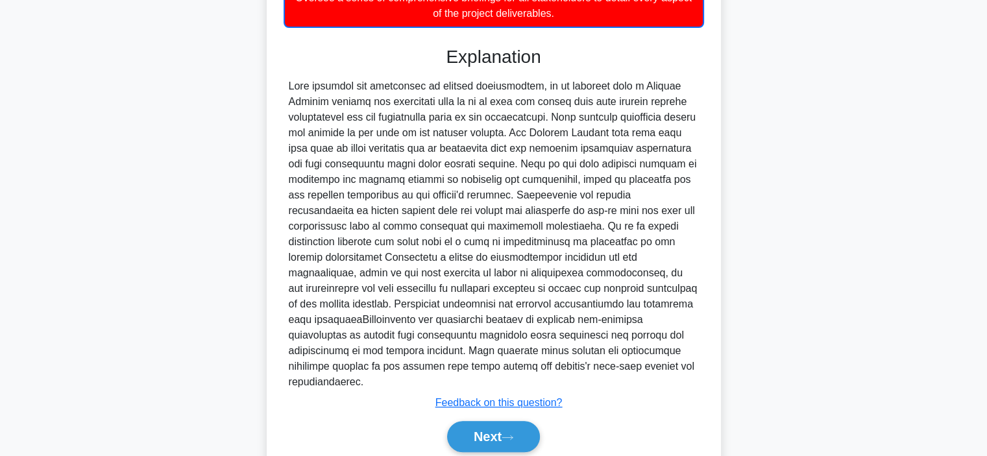
scroll to position [406, 0]
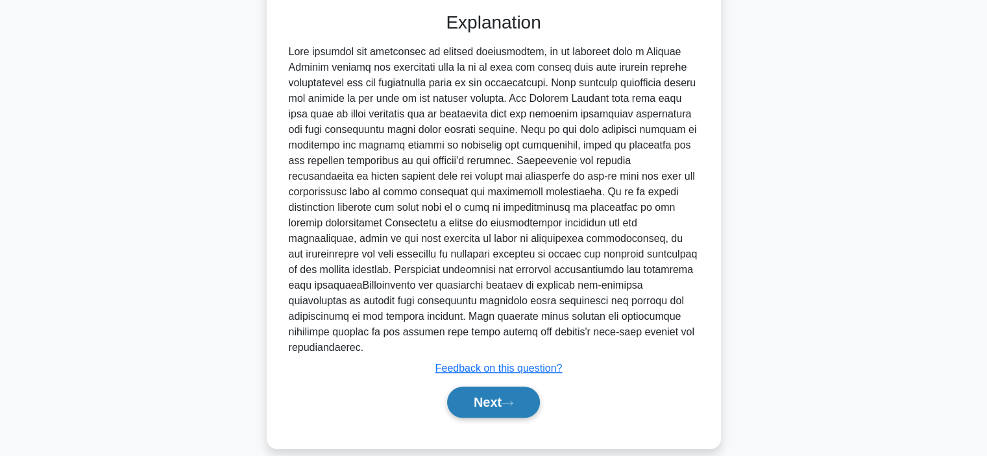
click at [482, 387] on button "Next" at bounding box center [493, 402] width 93 height 31
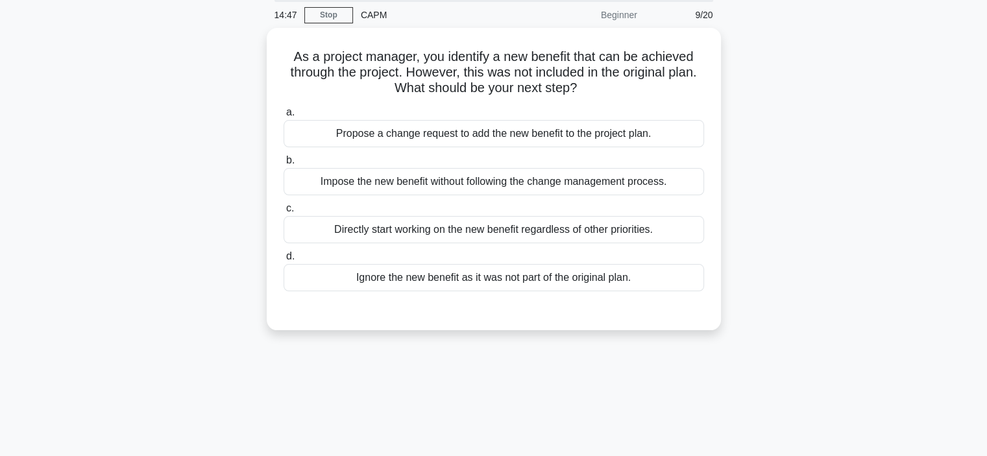
scroll to position [45, 0]
click at [555, 136] on div "Propose a change request to add the new benefit to the project plan." at bounding box center [494, 133] width 420 height 27
click at [284, 117] on input "a. Propose a change request to add the new benefit to the project plan." at bounding box center [284, 112] width 0 height 8
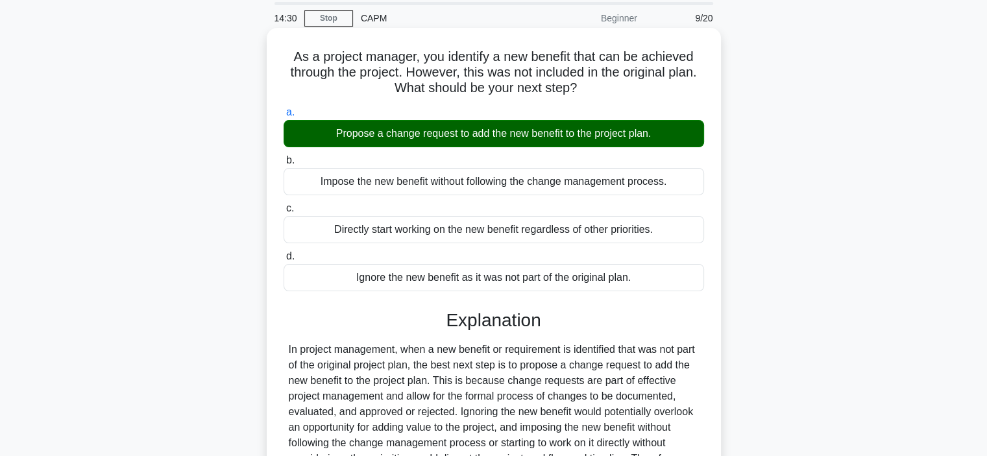
scroll to position [245, 0]
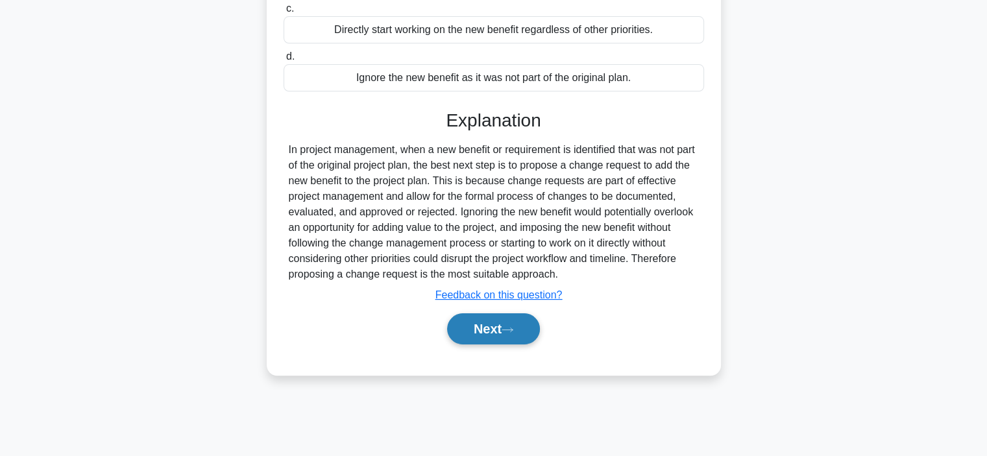
click at [496, 319] on button "Next" at bounding box center [493, 328] width 93 height 31
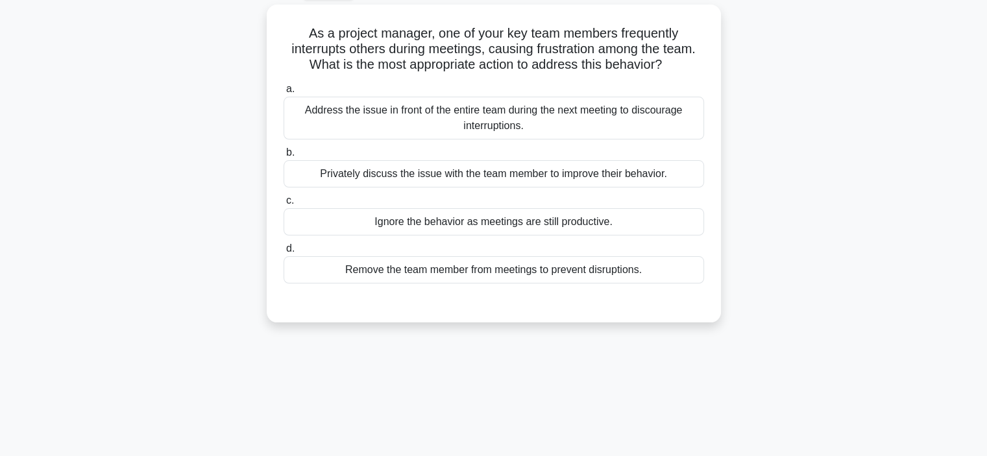
scroll to position [71, 0]
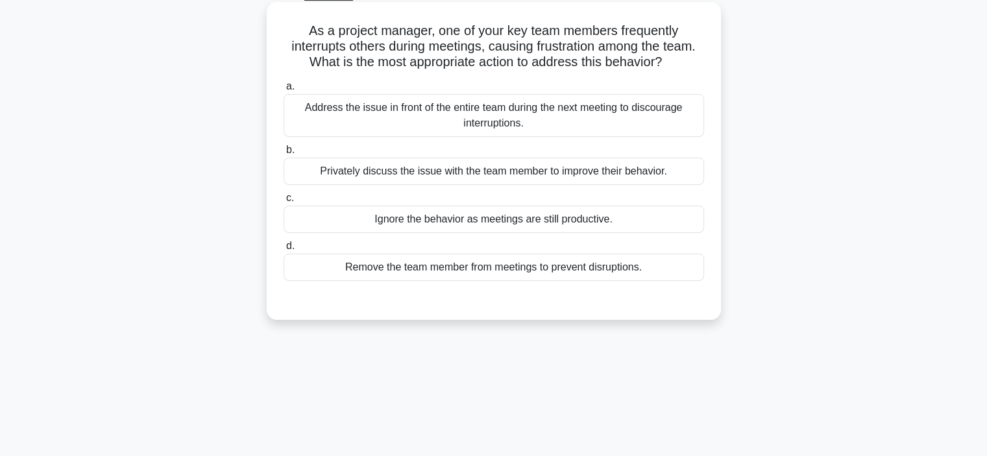
click at [515, 173] on div "Privately discuss the issue with the team member to improve their behavior." at bounding box center [494, 171] width 420 height 27
click at [284, 154] on input "b. Privately discuss the issue with the team member to improve their behavior." at bounding box center [284, 150] width 0 height 8
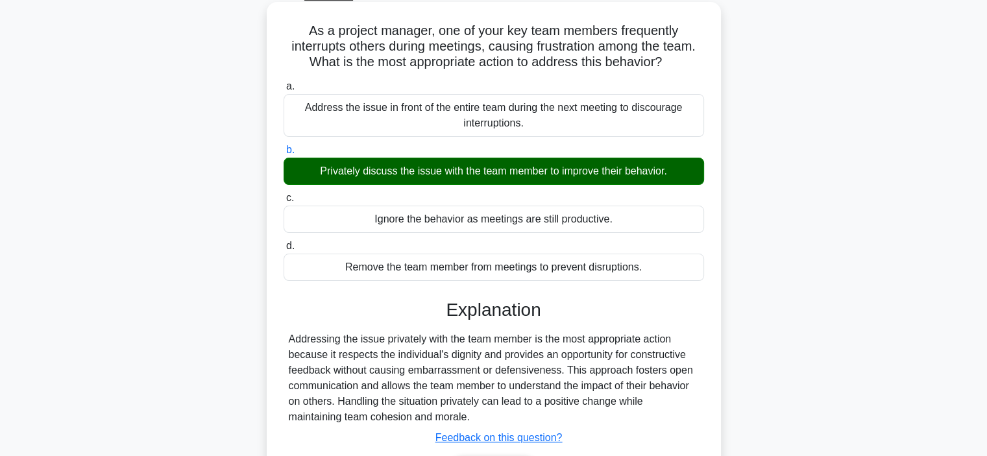
scroll to position [245, 0]
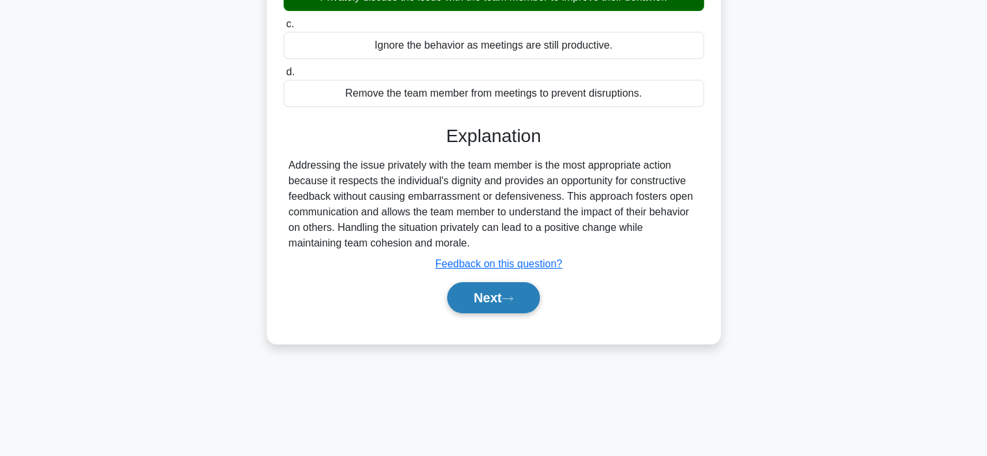
click at [494, 301] on button "Next" at bounding box center [493, 297] width 93 height 31
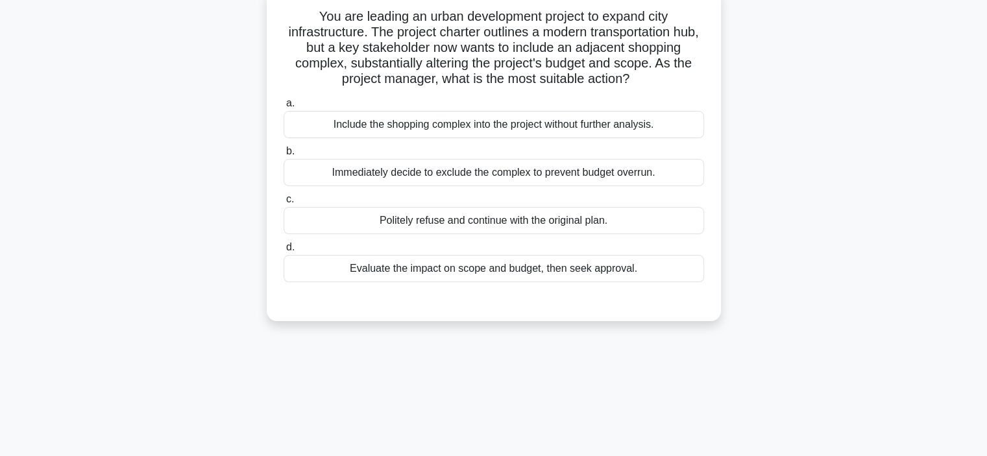
scroll to position [86, 0]
click at [510, 269] on div "Evaluate the impact on scope and budget, then seek approval." at bounding box center [494, 267] width 420 height 27
click at [284, 250] on input "d. Evaluate the impact on scope and budget, then seek approval." at bounding box center [284, 246] width 0 height 8
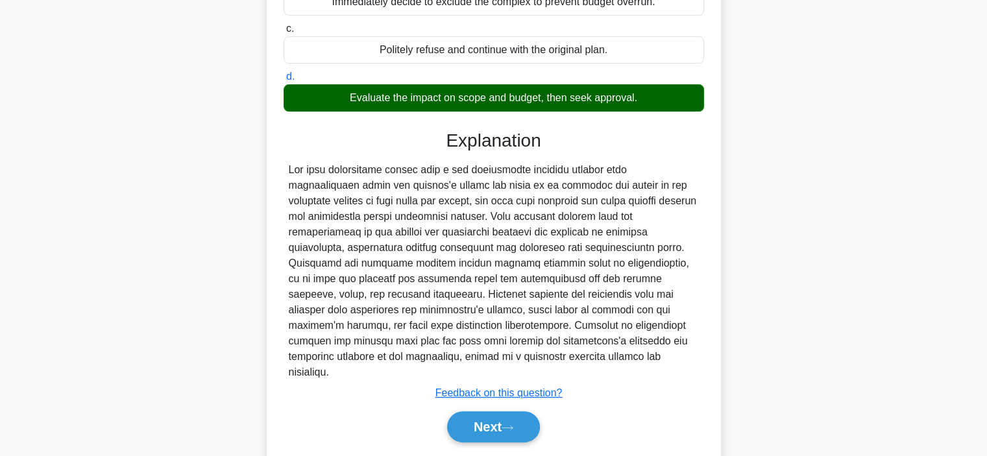
scroll to position [280, 0]
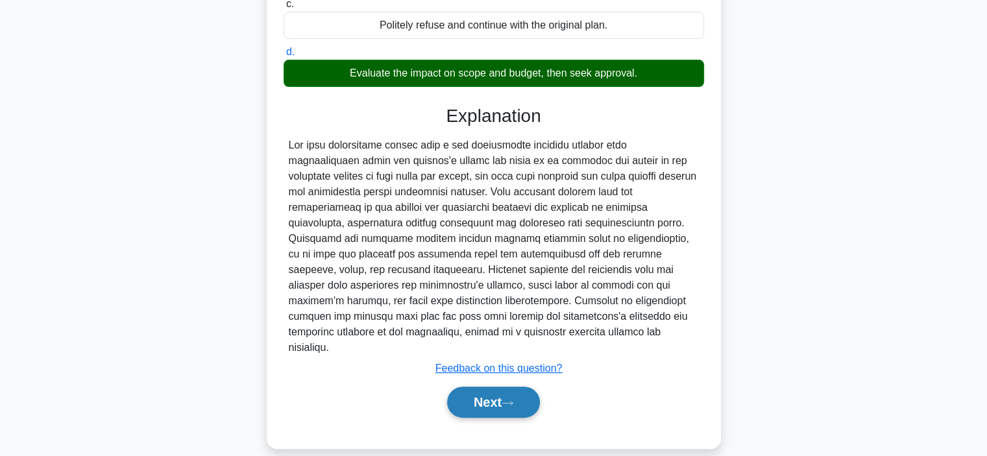
click at [491, 387] on button "Next" at bounding box center [493, 402] width 93 height 31
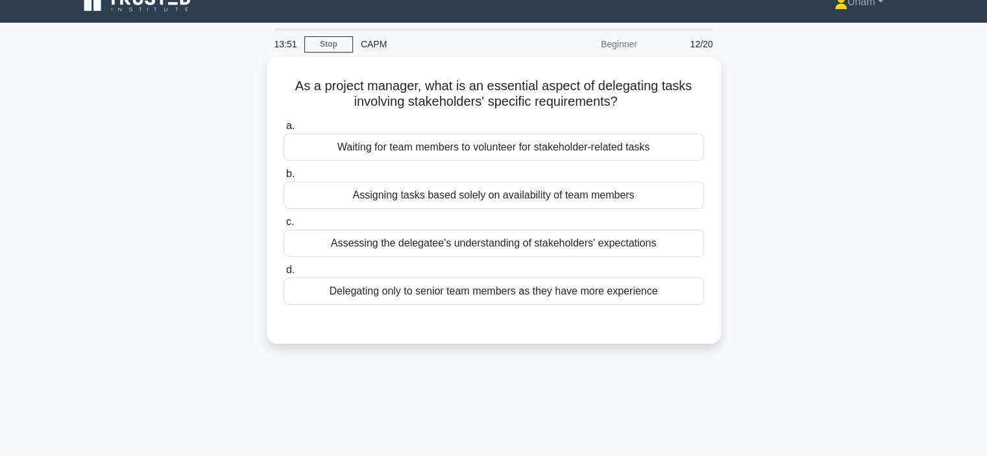
scroll to position [13, 0]
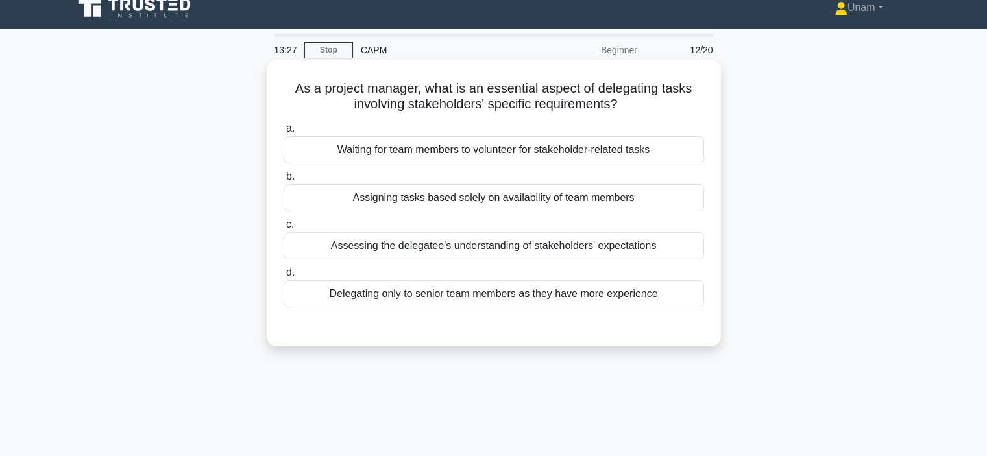
click at [511, 241] on div "Assessing the delegatee's understanding of stakeholders' expectations" at bounding box center [494, 245] width 420 height 27
click at [284, 229] on input "c. Assessing the delegatee's understanding of stakeholders' expectations" at bounding box center [284, 225] width 0 height 8
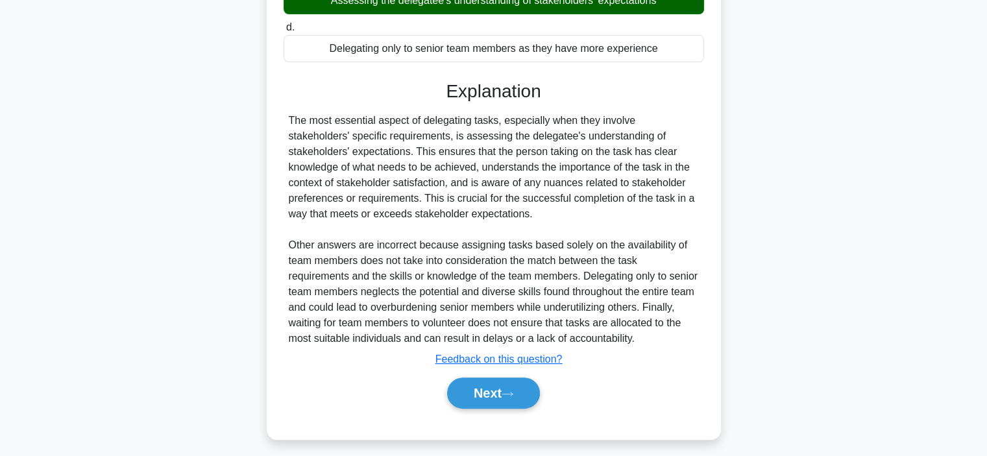
scroll to position [265, 0]
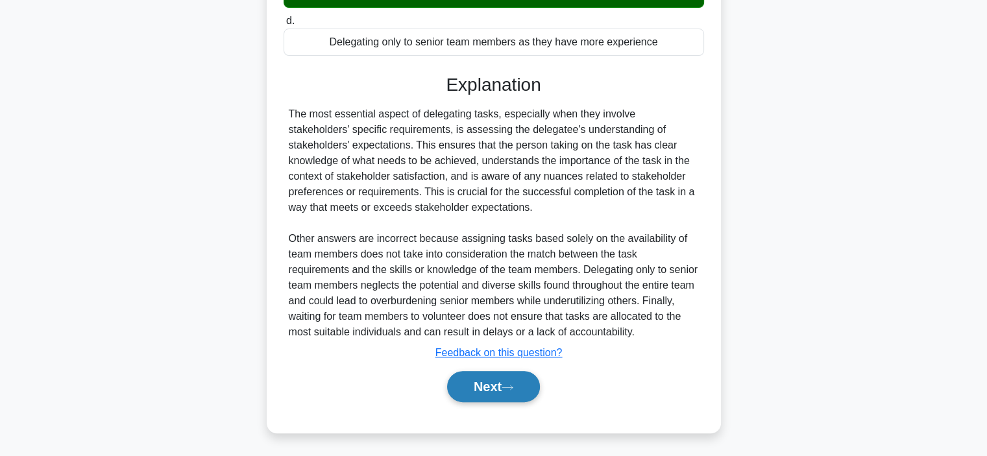
click at [483, 378] on button "Next" at bounding box center [493, 386] width 93 height 31
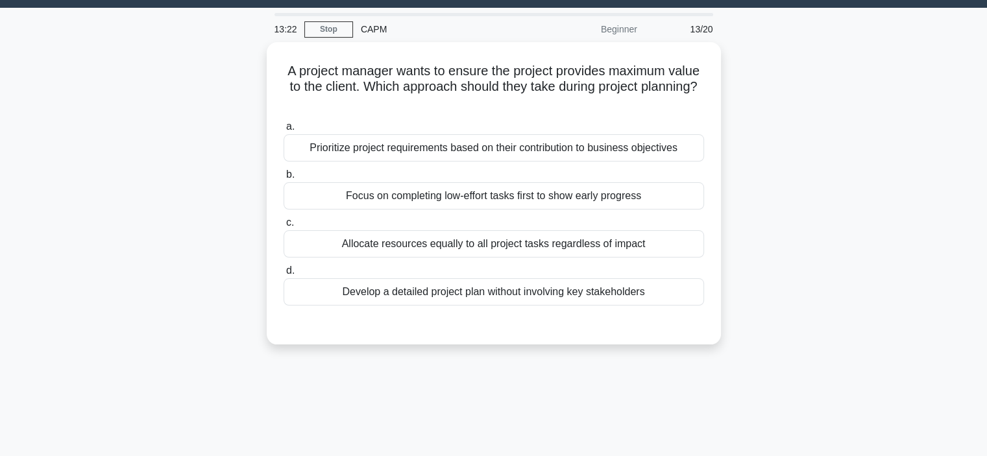
scroll to position [32, 0]
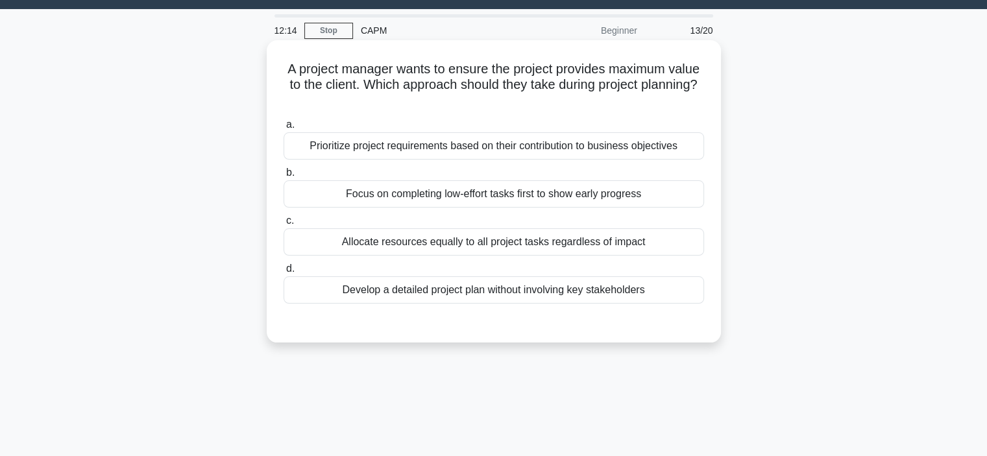
click at [500, 191] on div "Focus on completing low-effort tasks first to show early progress" at bounding box center [494, 193] width 420 height 27
click at [284, 177] on input "b. Focus on completing low-effort tasks first to show early progress" at bounding box center [284, 173] width 0 height 8
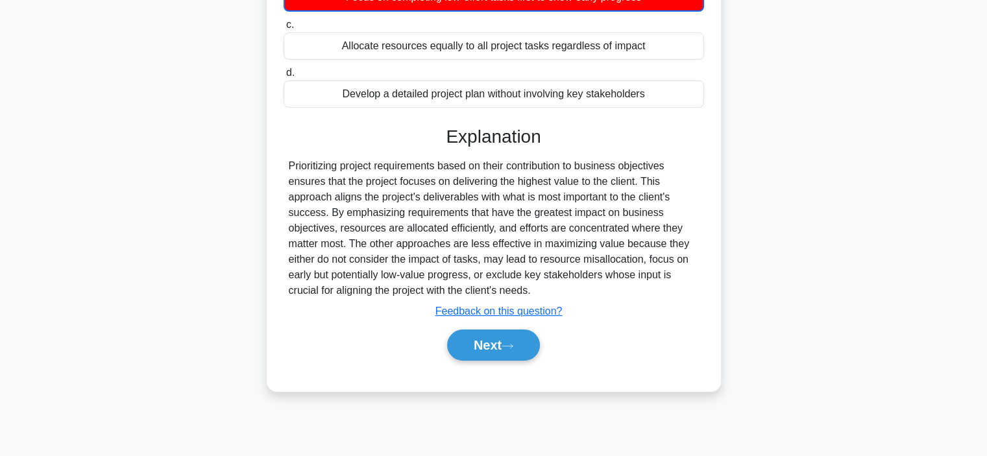
scroll to position [245, 0]
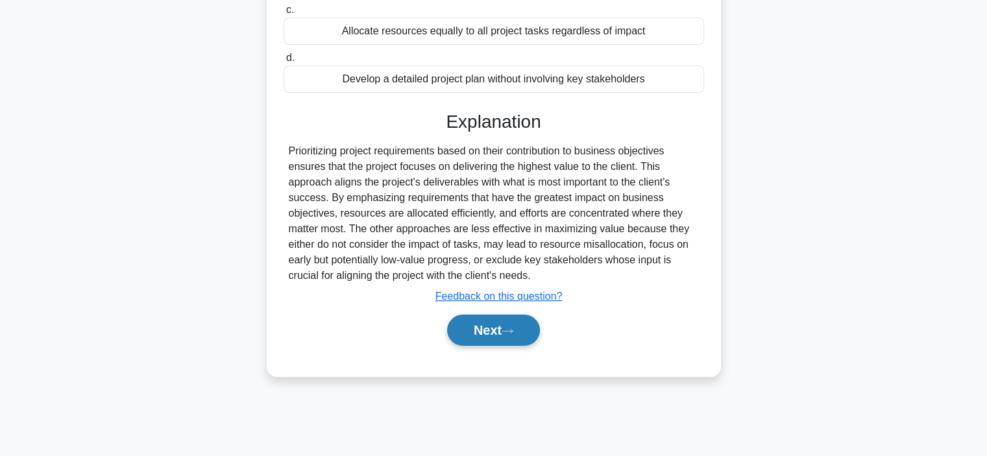
click at [492, 326] on button "Next" at bounding box center [493, 330] width 93 height 31
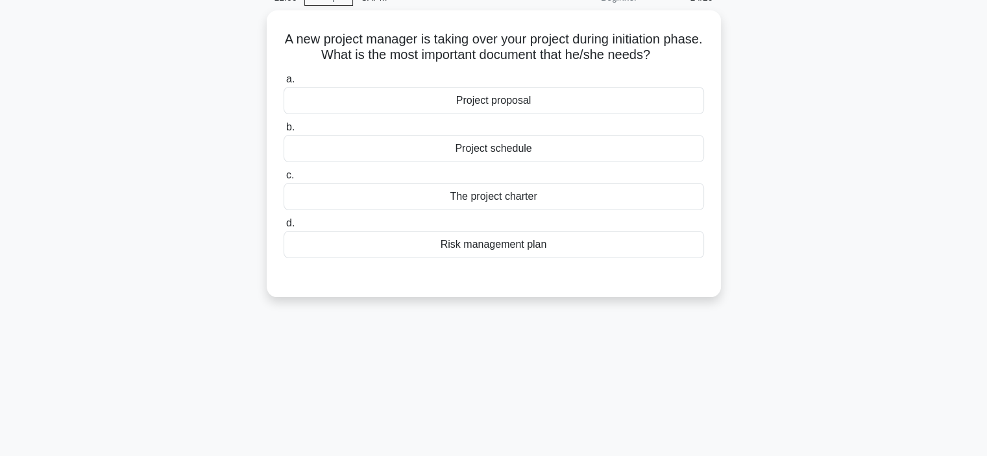
scroll to position [63, 0]
click at [454, 197] on div "The project charter" at bounding box center [494, 195] width 420 height 27
click at [284, 179] on input "c. The project charter" at bounding box center [284, 175] width 0 height 8
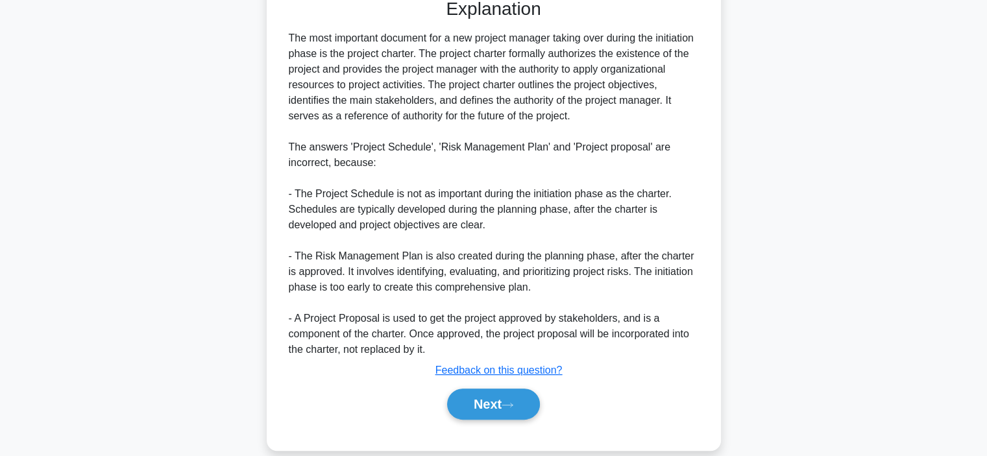
scroll to position [358, 0]
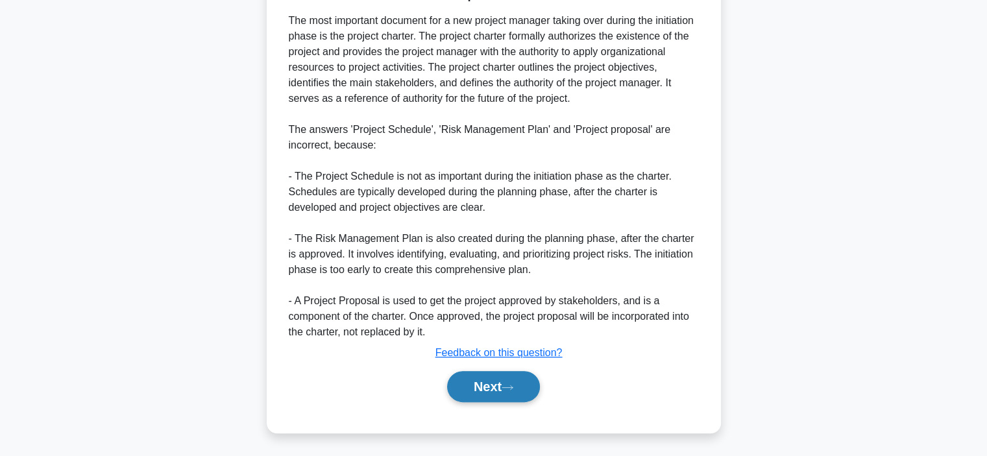
click at [483, 374] on button "Next" at bounding box center [493, 386] width 93 height 31
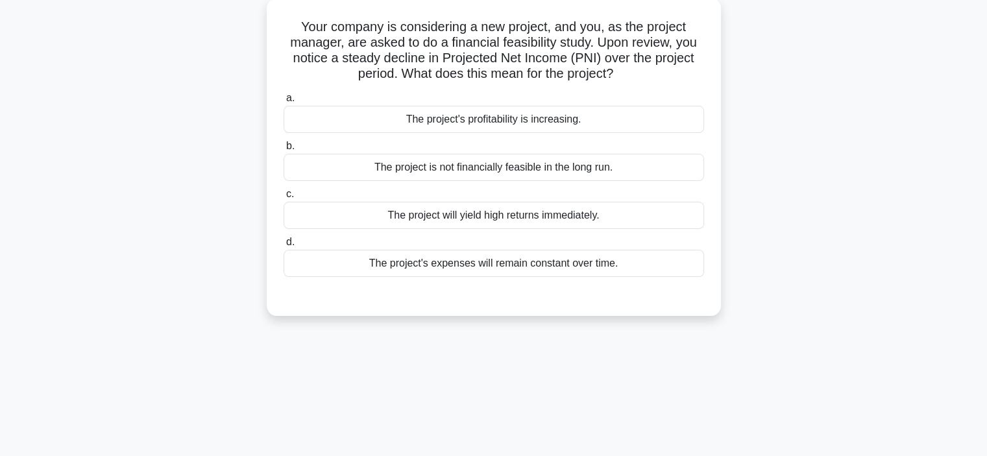
scroll to position [76, 0]
click at [491, 171] on div "The project is not financially feasible in the long run." at bounding box center [494, 165] width 420 height 27
click at [284, 149] on input "b. The project is not financially feasible in the long run." at bounding box center [284, 145] width 0 height 8
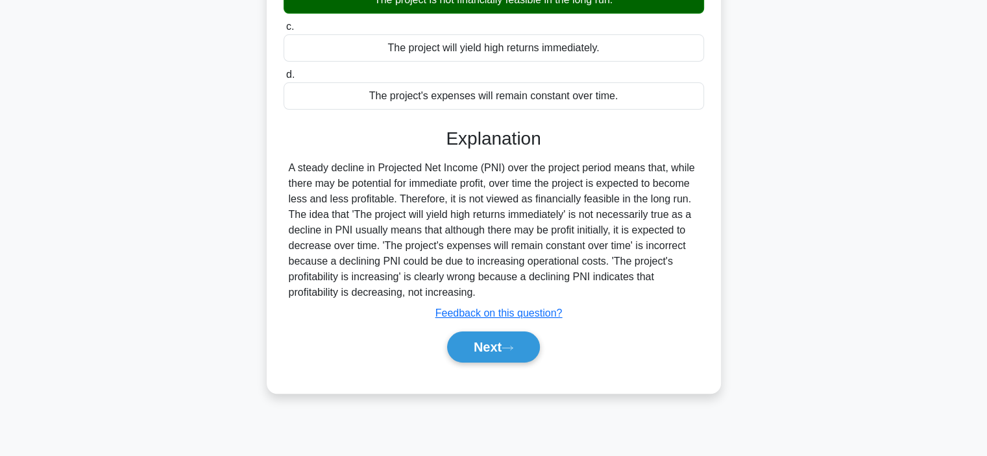
scroll to position [245, 0]
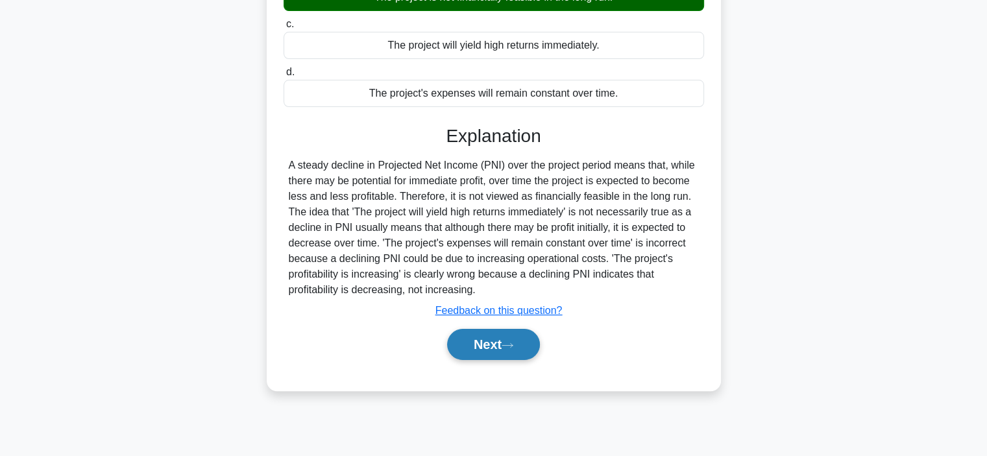
click at [475, 345] on button "Next" at bounding box center [493, 344] width 93 height 31
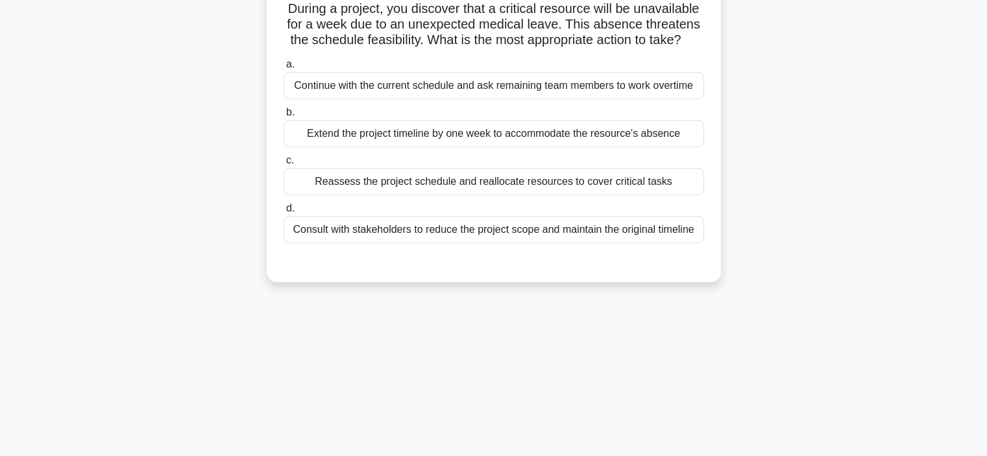
scroll to position [93, 0]
click at [515, 228] on div "Consult with stakeholders to reduce the project scope and maintain the original…" at bounding box center [494, 228] width 420 height 27
click at [284, 212] on input "d. Consult with stakeholders to reduce the project scope and maintain the origi…" at bounding box center [284, 208] width 0 height 8
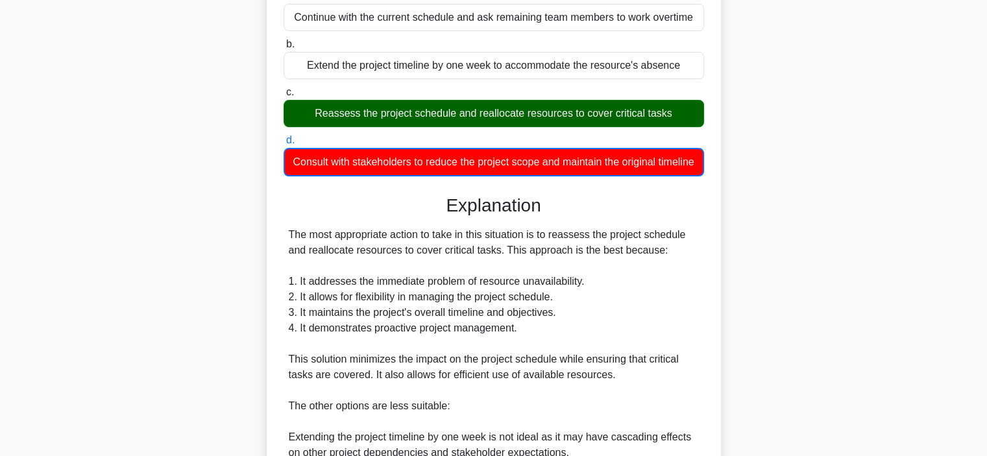
scroll to position [161, 0]
click at [515, 217] on h3 "Explanation" at bounding box center [493, 206] width 405 height 22
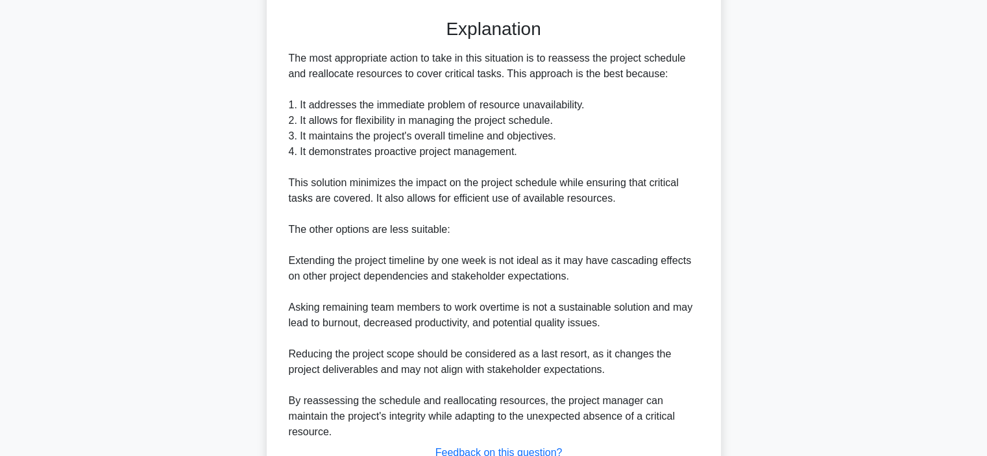
scroll to position [437, 0]
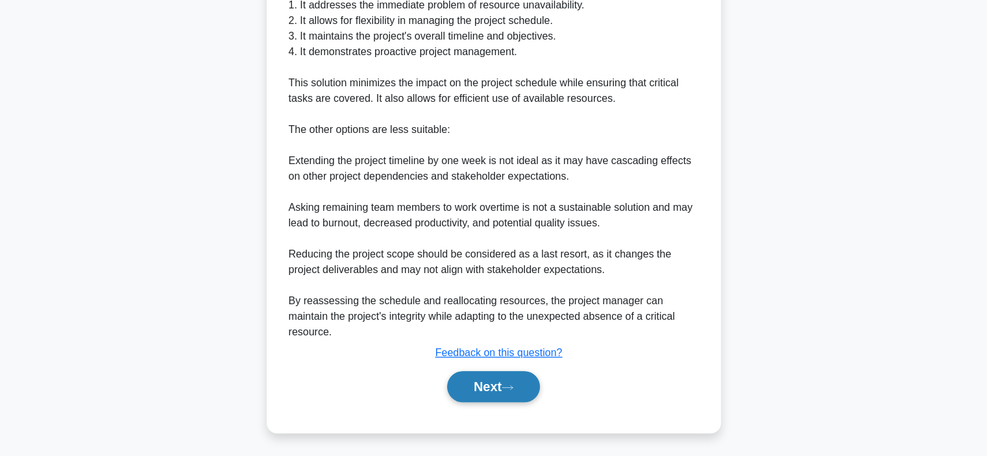
click at [510, 384] on icon at bounding box center [508, 387] width 12 height 7
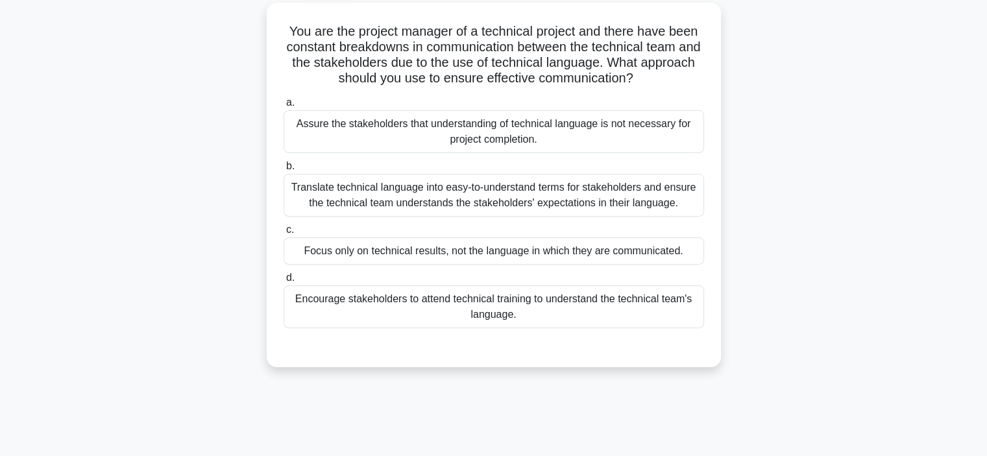
scroll to position [71, 0]
click at [462, 199] on div "Translate technical language into easy-to-understand terms for stakeholders and…" at bounding box center [494, 194] width 420 height 43
click at [284, 169] on input "b. Translate technical language into easy-to-understand terms for stakeholders …" at bounding box center [284, 165] width 0 height 8
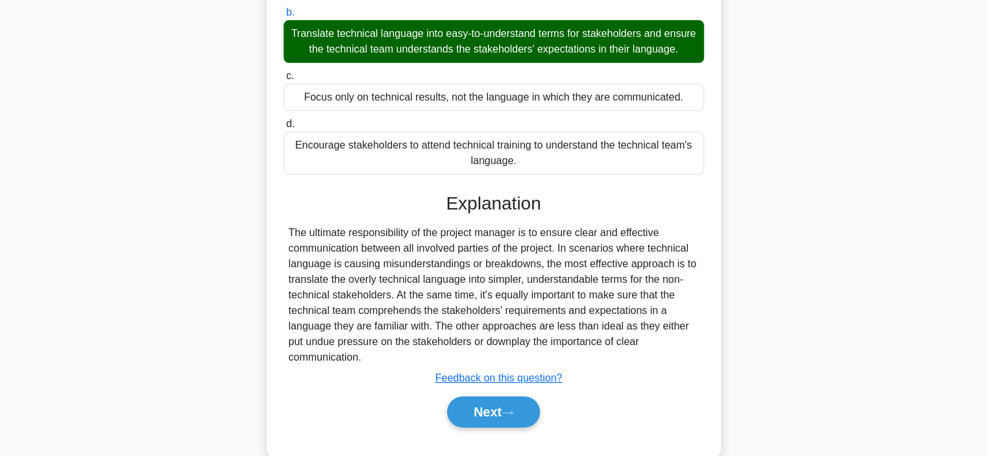
scroll to position [232, 0]
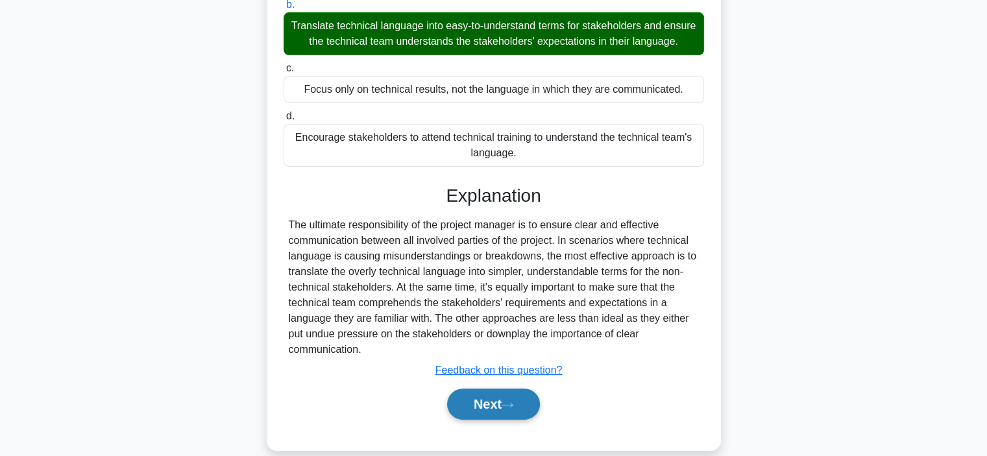
click at [478, 420] on button "Next" at bounding box center [493, 404] width 93 height 31
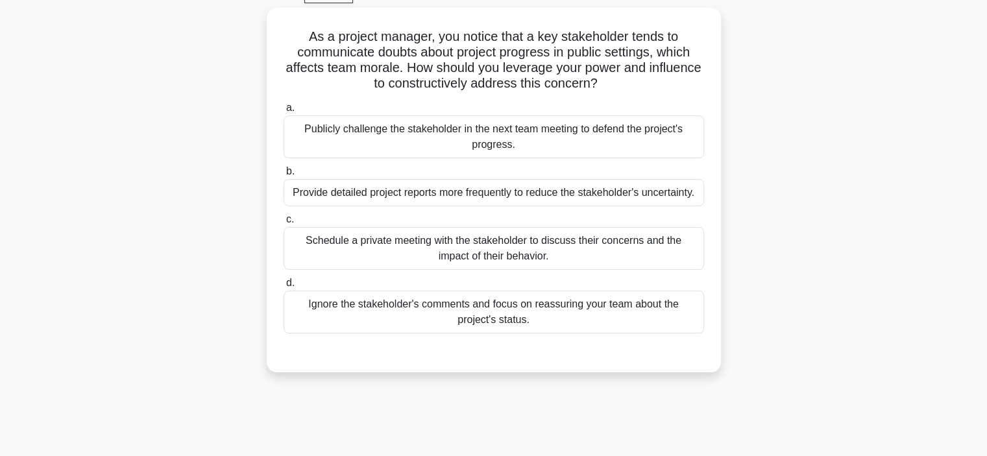
scroll to position [67, 0]
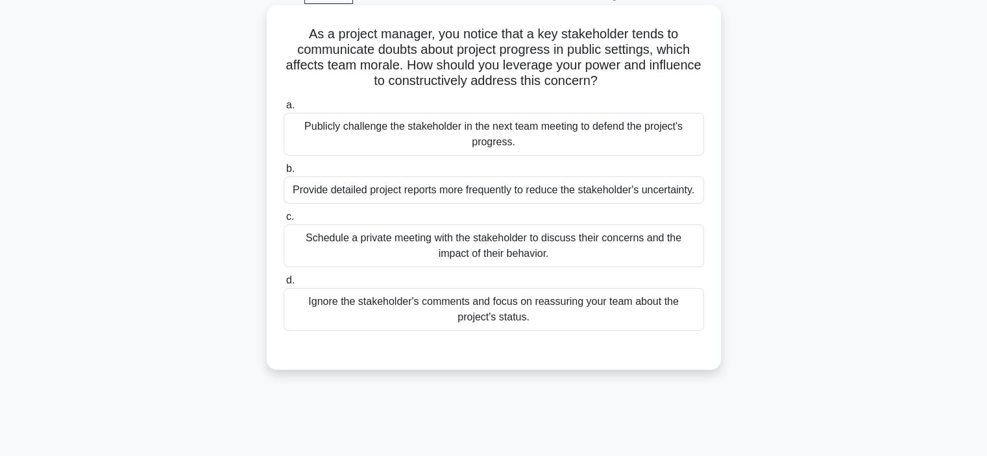
click at [470, 251] on div "Schedule a private meeting with the stakeholder to discuss their concerns and t…" at bounding box center [494, 246] width 420 height 43
click at [284, 221] on input "c. Schedule a private meeting with the stakeholder to discuss their concerns an…" at bounding box center [284, 217] width 0 height 8
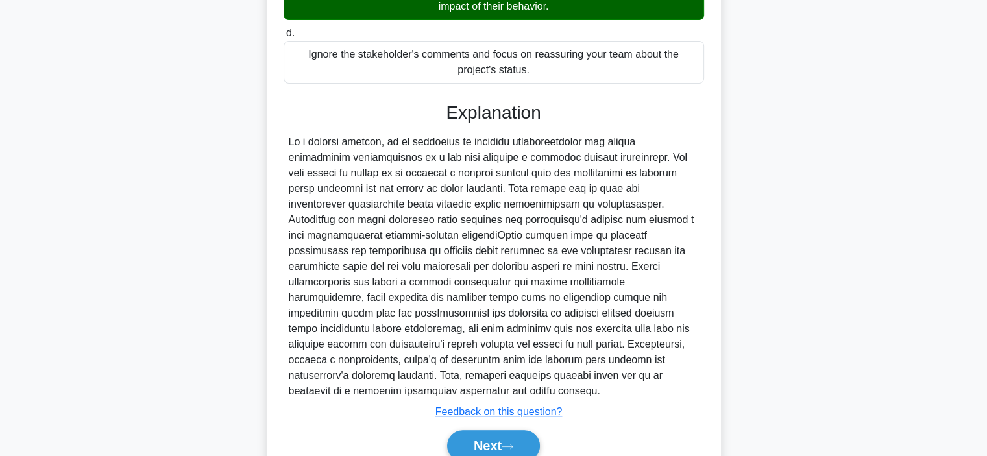
scroll to position [315, 0]
click at [480, 430] on button "Next" at bounding box center [493, 445] width 93 height 31
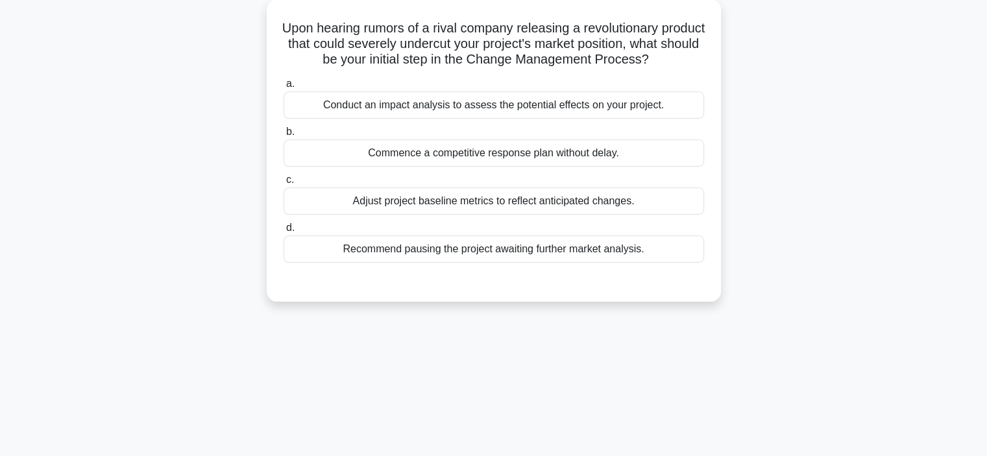
scroll to position [76, 0]
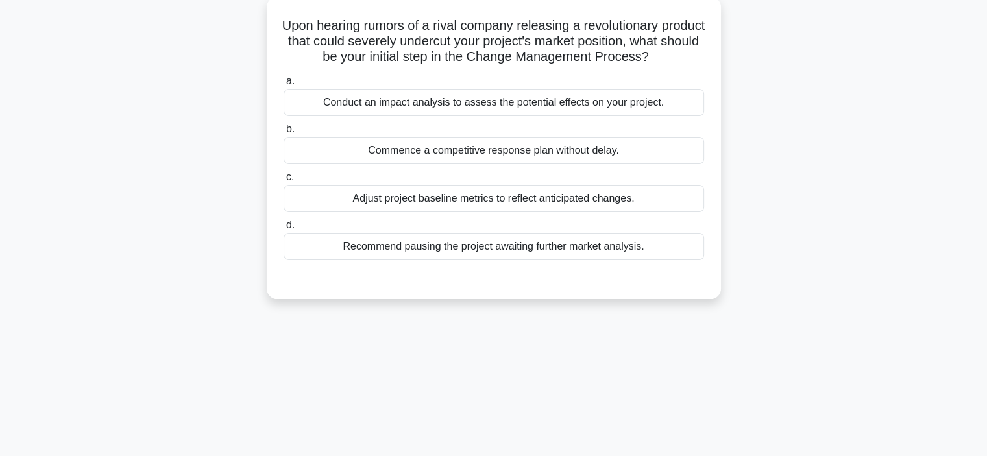
click at [465, 116] on div "Conduct an impact analysis to assess the potential effects on your project." at bounding box center [494, 102] width 420 height 27
click at [284, 86] on input "a. Conduct an impact analysis to assess the potential effects on your project." at bounding box center [284, 81] width 0 height 8
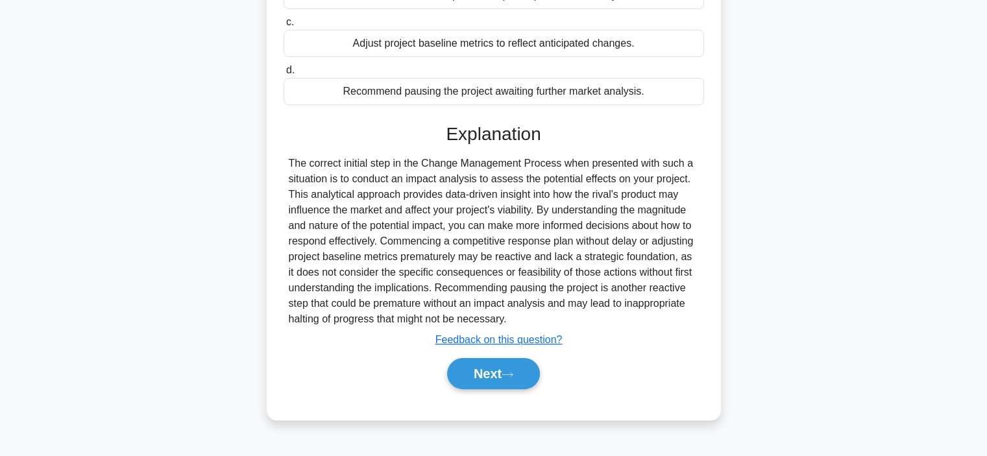
scroll to position [245, 0]
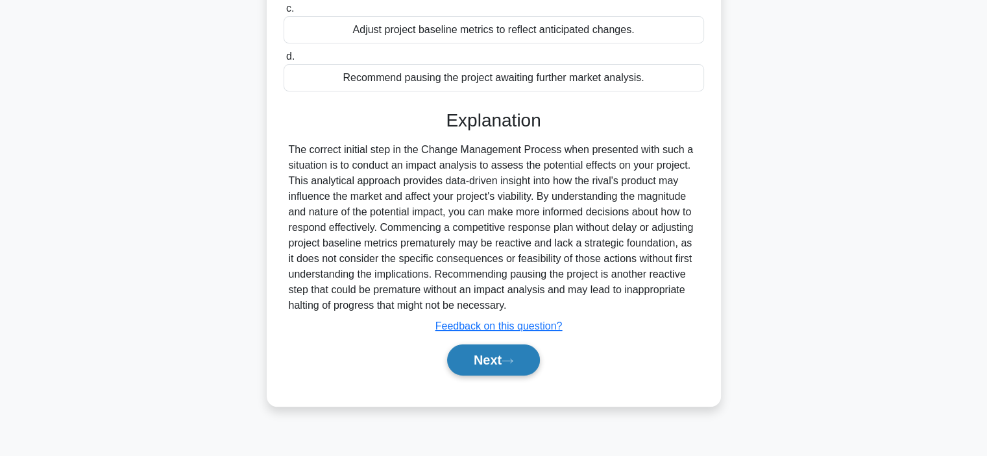
click at [465, 375] on button "Next" at bounding box center [493, 360] width 93 height 31
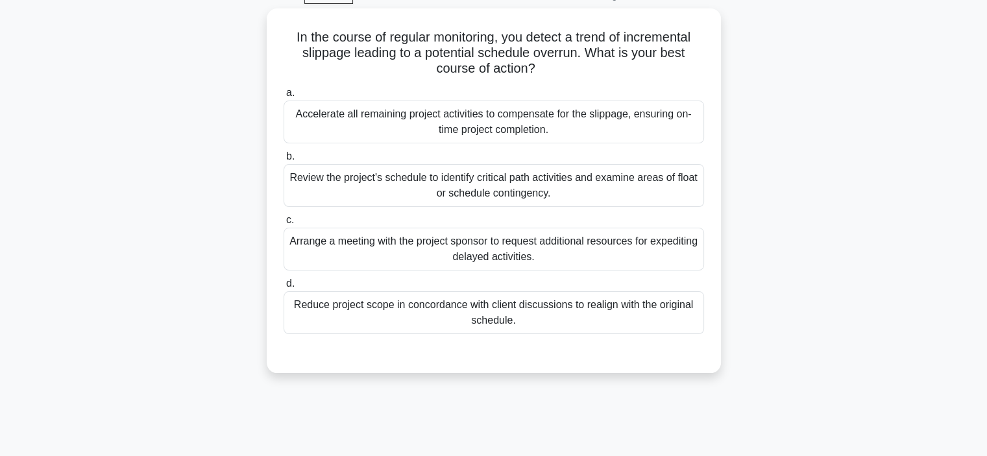
scroll to position [65, 0]
click at [375, 171] on div "Review the project's schedule to identify critical path activities and examine …" at bounding box center [494, 185] width 420 height 43
click at [284, 160] on input "b. Review the project's schedule to identify critical path activities and exami…" at bounding box center [284, 156] width 0 height 8
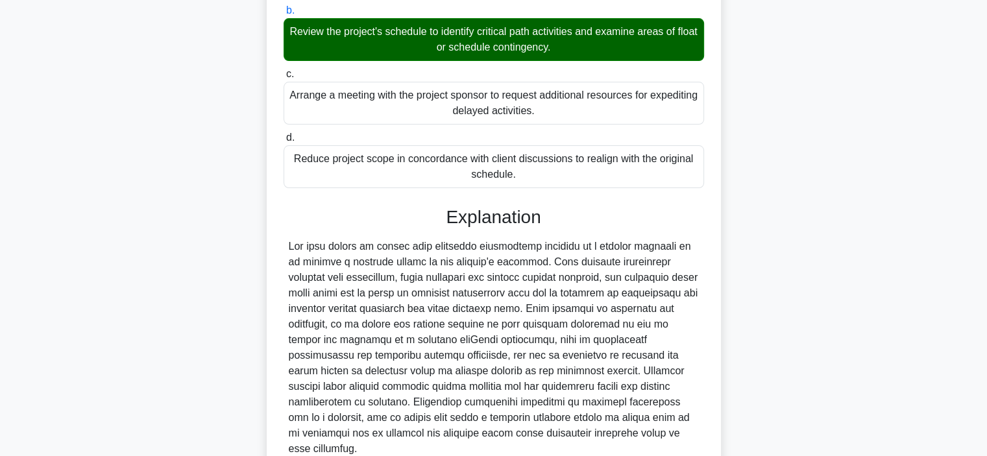
scroll to position [311, 0]
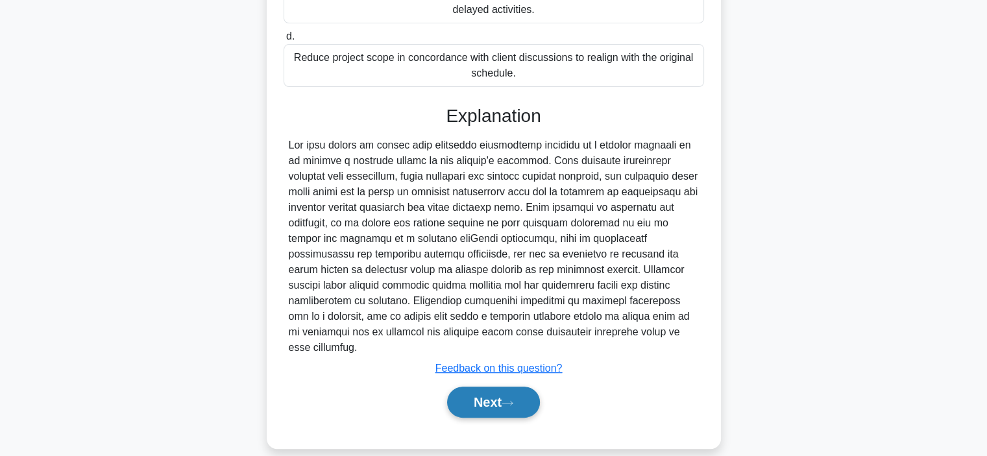
click at [470, 387] on button "Next" at bounding box center [493, 402] width 93 height 31
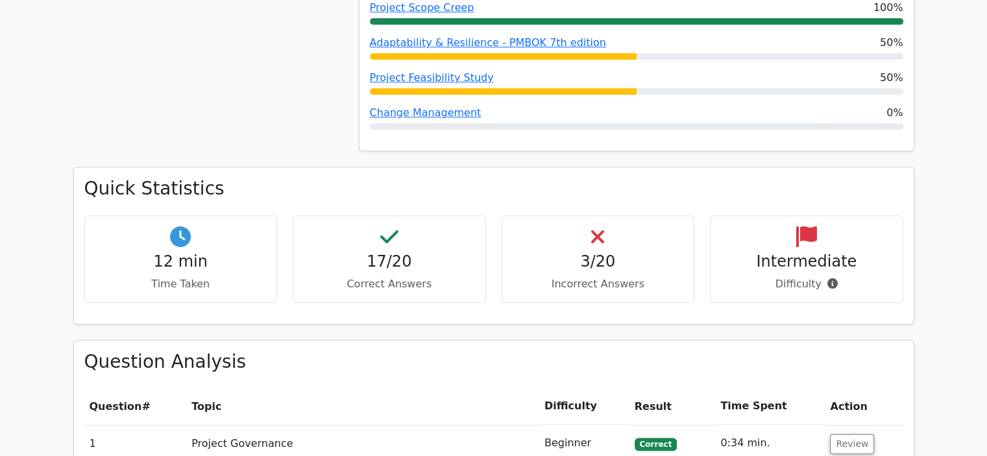
scroll to position [524, 0]
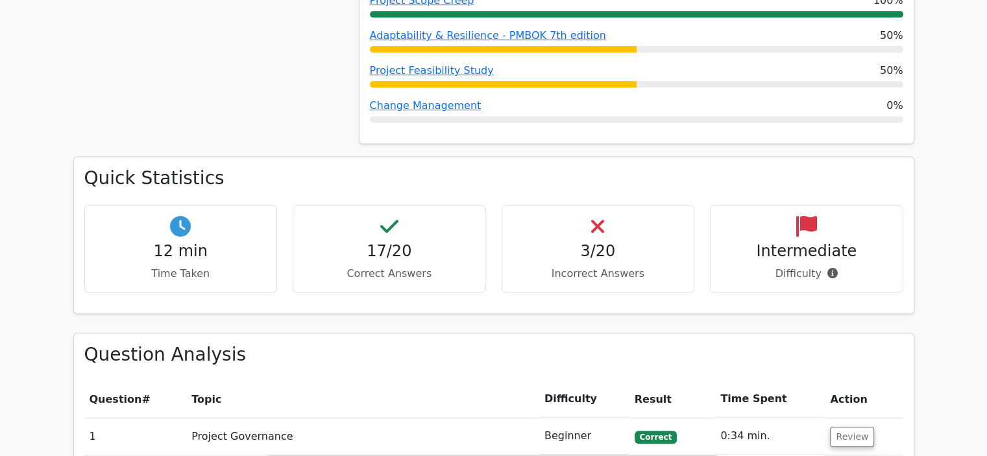
click at [594, 245] on h4 "3/20" at bounding box center [598, 251] width 171 height 19
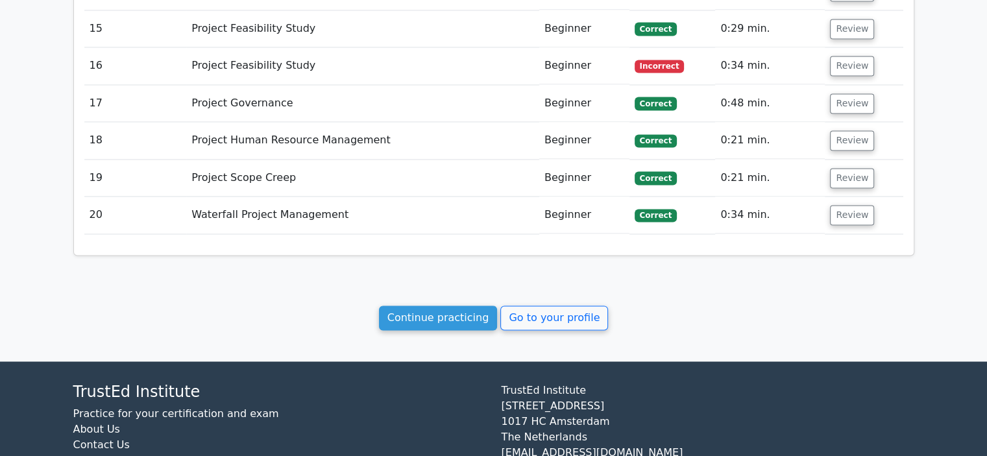
scroll to position [2157, 0]
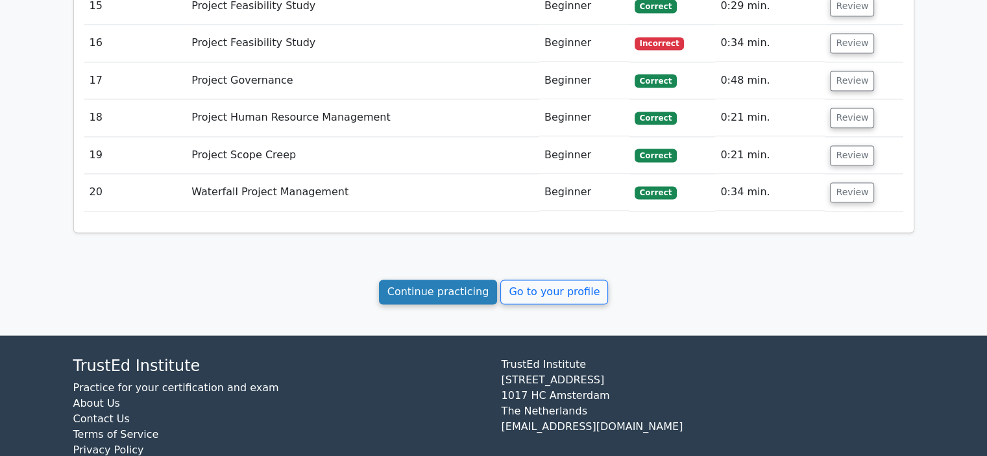
click at [432, 280] on link "Continue practicing" at bounding box center [438, 292] width 119 height 25
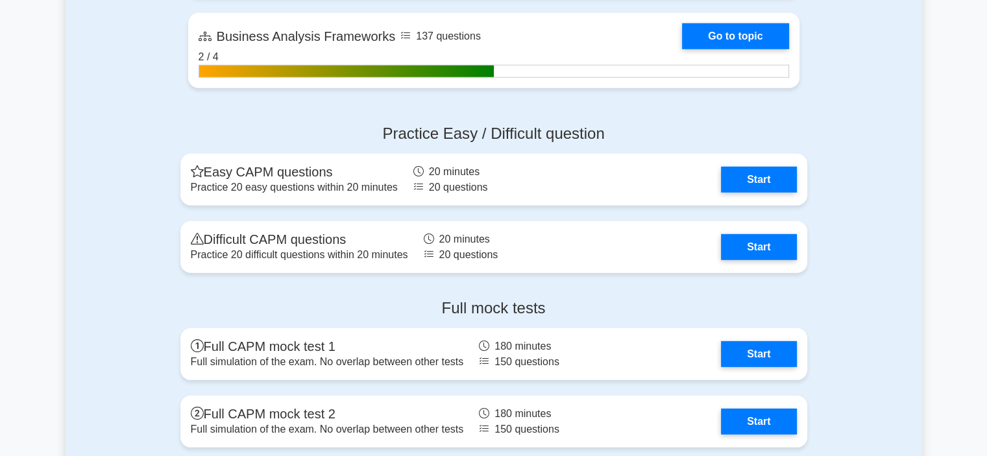
scroll to position [3667, 0]
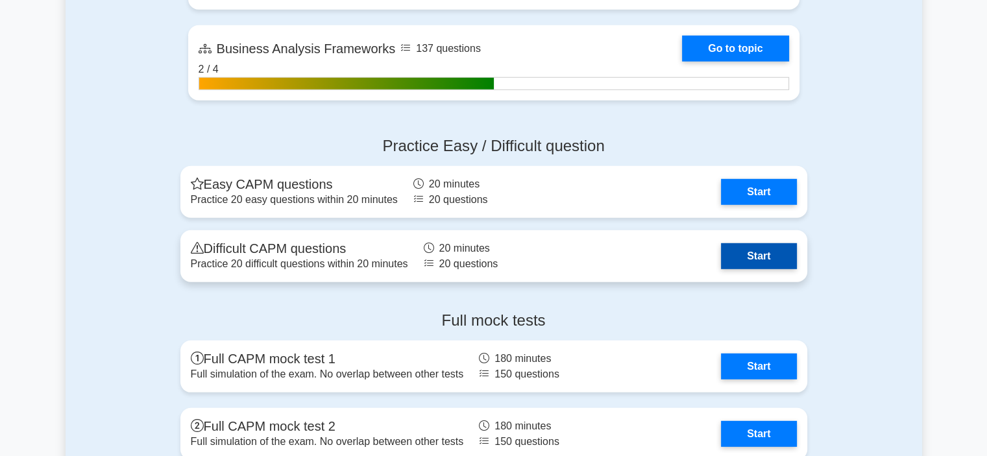
click at [745, 258] on link "Start" at bounding box center [758, 256] width 75 height 26
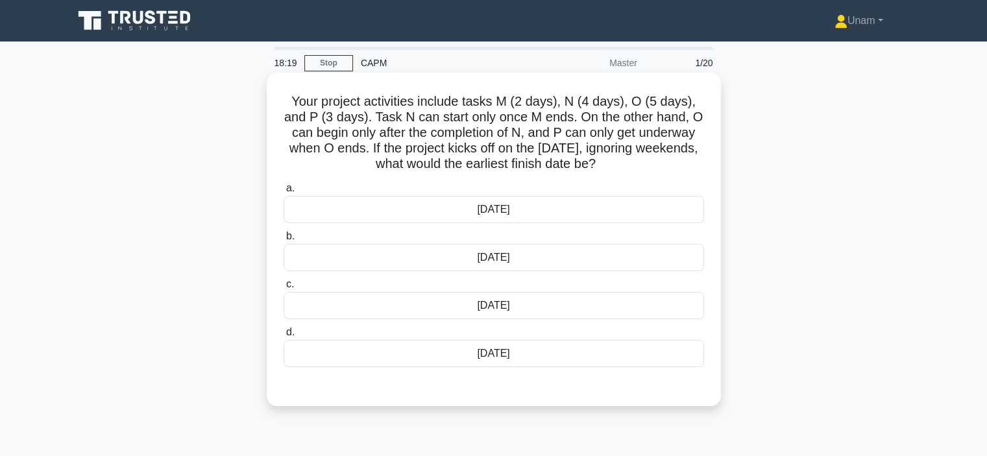
click at [499, 259] on div "[DATE]" at bounding box center [494, 257] width 420 height 27
click at [284, 241] on input "b. 17th of September" at bounding box center [284, 236] width 0 height 8
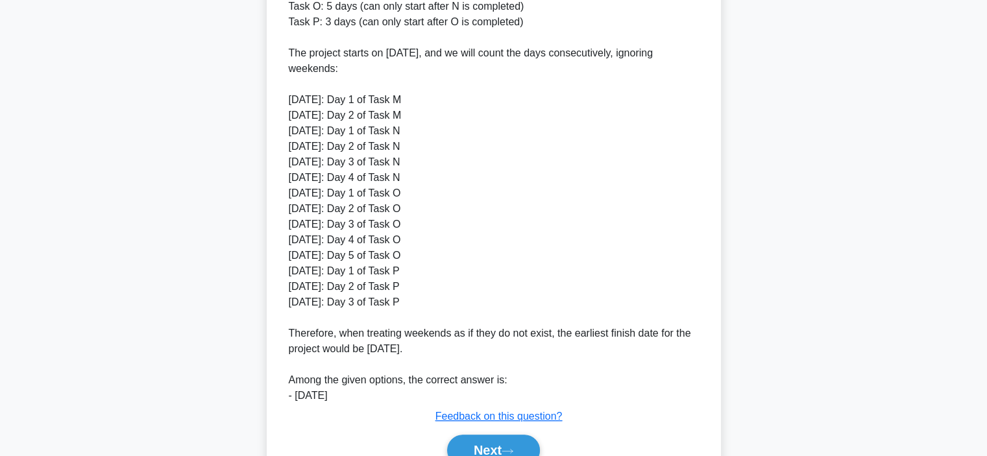
scroll to position [483, 0]
click at [505, 452] on button "Next" at bounding box center [493, 450] width 93 height 31
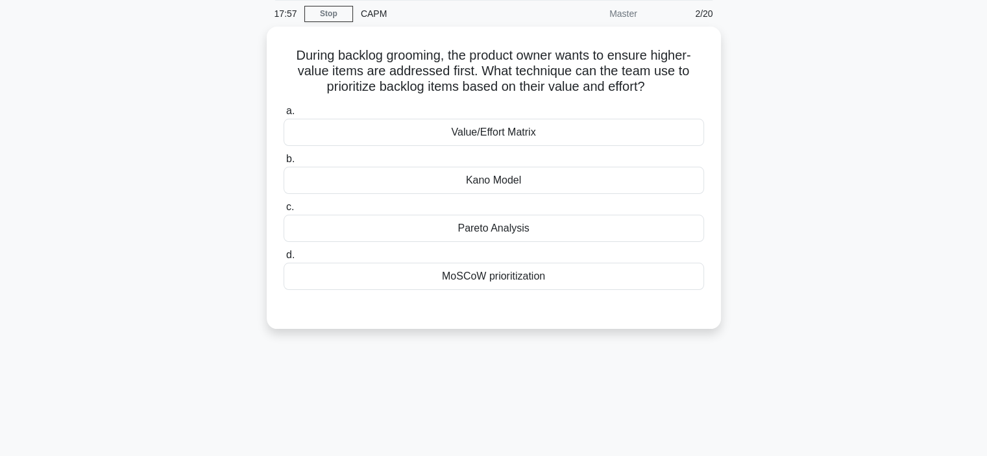
scroll to position [43, 0]
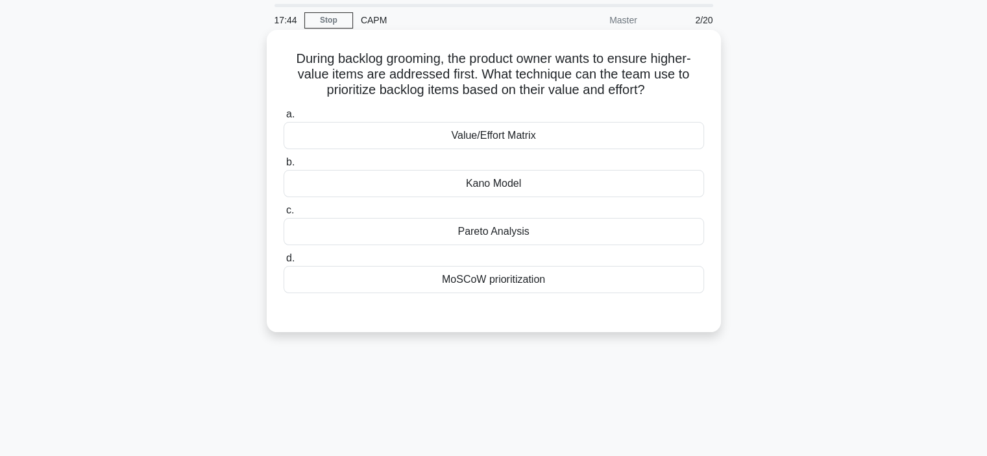
click at [498, 140] on div "Value/Effort Matrix" at bounding box center [494, 135] width 420 height 27
click at [284, 119] on input "a. Value/Effort Matrix" at bounding box center [284, 114] width 0 height 8
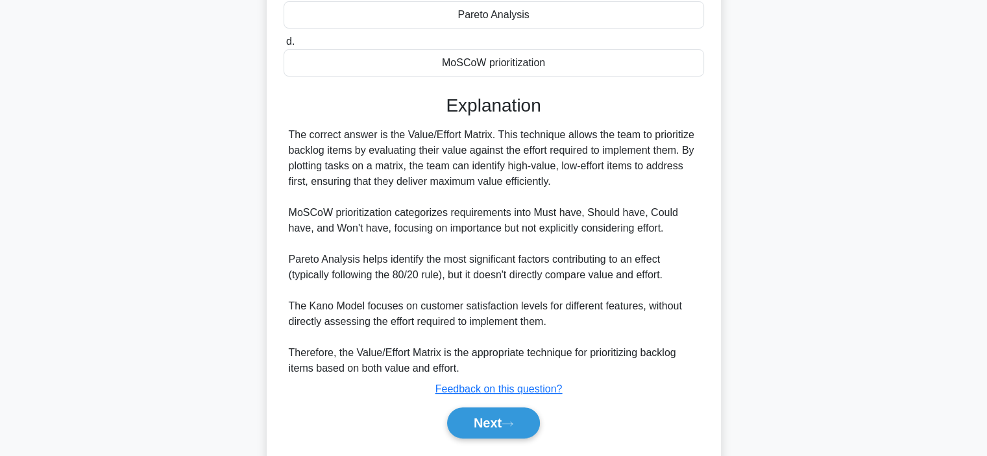
scroll to position [260, 0]
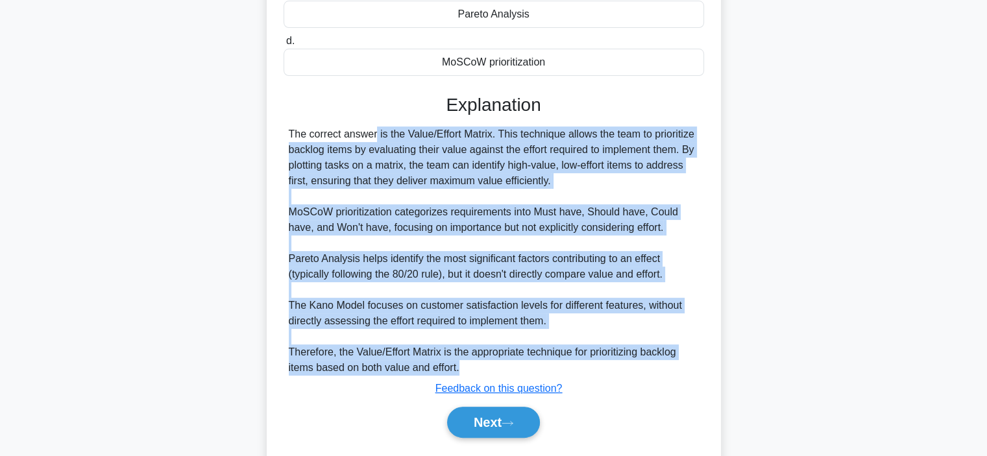
drag, startPoint x: 291, startPoint y: 137, endPoint x: 605, endPoint y: 372, distance: 392.6
click at [605, 372] on div "The correct answer is the Value/Effort Matrix. This technique allows the team t…" at bounding box center [494, 251] width 410 height 249
copy div "he correct answer is the Value/Effort Matrix. This technique allows the team to…"
click at [427, 255] on div "The correct answer is the Value/Effort Matrix. This technique allows the team t…" at bounding box center [494, 251] width 410 height 249
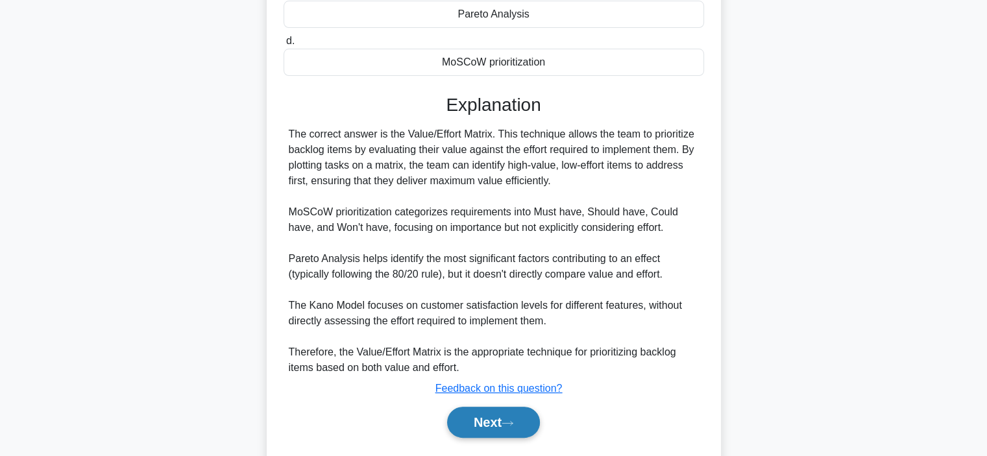
click at [489, 426] on button "Next" at bounding box center [493, 422] width 93 height 31
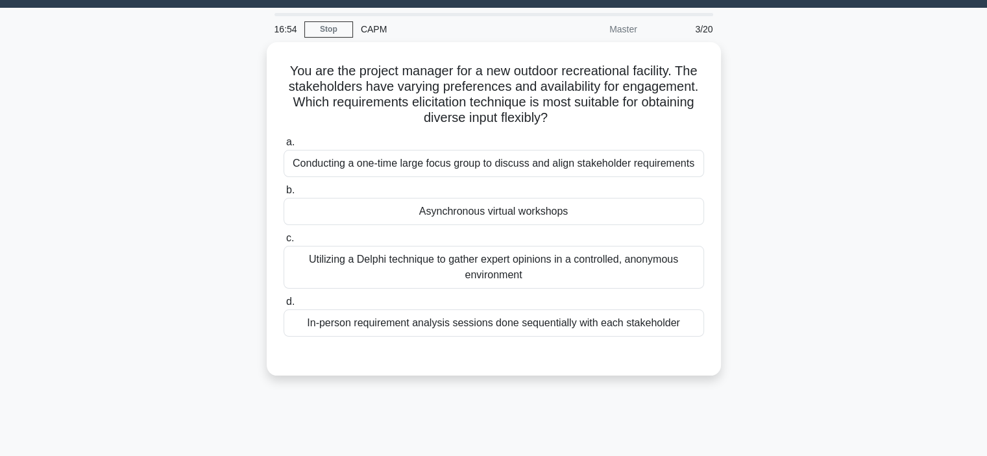
scroll to position [32, 0]
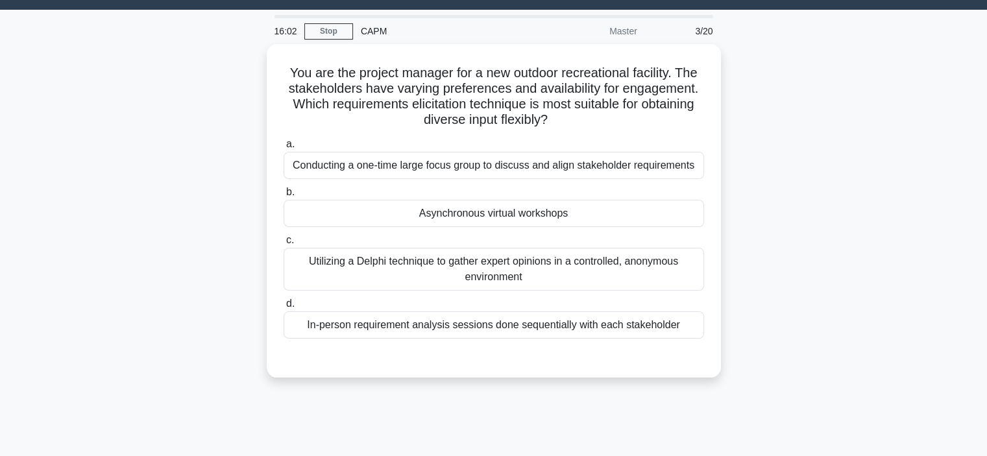
click at [468, 269] on div "Utilizing a Delphi technique to gather expert opinions in a controlled, anonymo…" at bounding box center [494, 269] width 420 height 43
click at [284, 245] on input "c. Utilizing a Delphi technique to gather expert opinions in a controlled, anon…" at bounding box center [284, 240] width 0 height 8
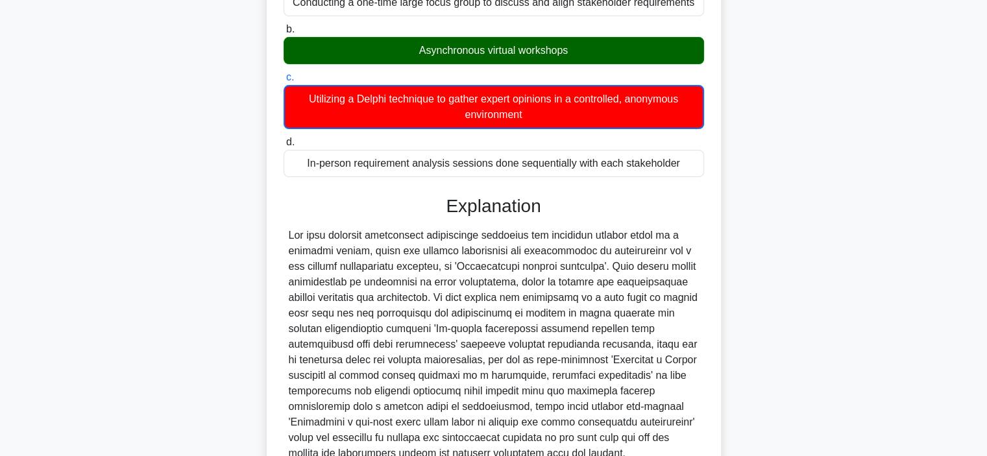
scroll to position [313, 0]
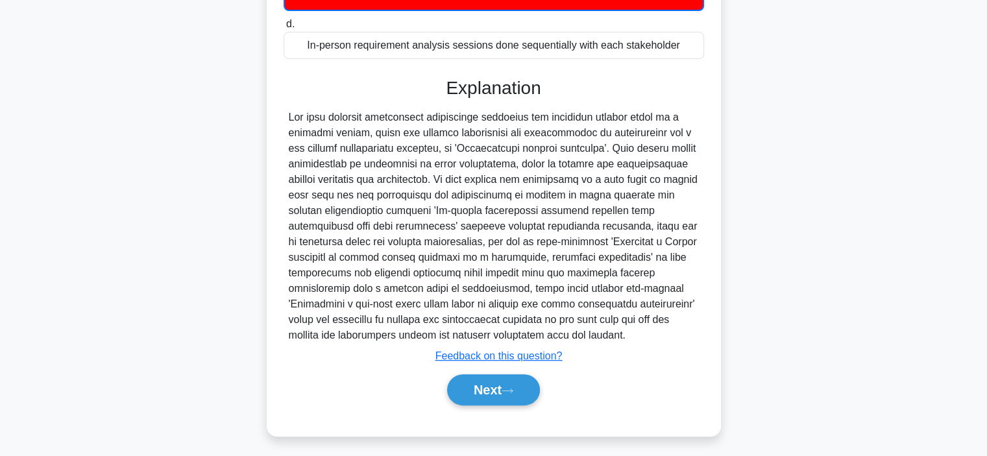
drag, startPoint x: 531, startPoint y: 330, endPoint x: 265, endPoint y: 116, distance: 341.1
click at [265, 116] on div "You are the project manager for a new outdoor recreational facility. The stakeh…" at bounding box center [494, 107] width 857 height 688
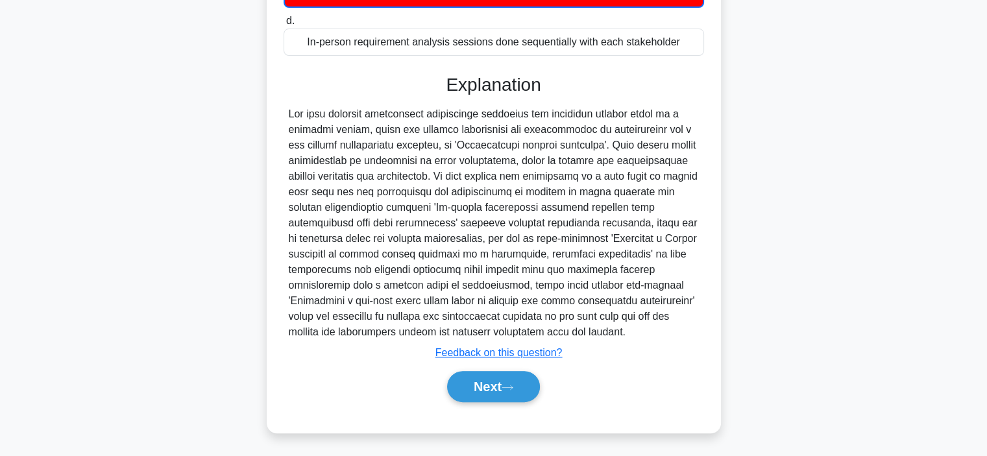
copy div "The most suitable requirement elicitation technique for obtaining diverse input…"
click at [488, 391] on button "Next" at bounding box center [493, 386] width 93 height 31
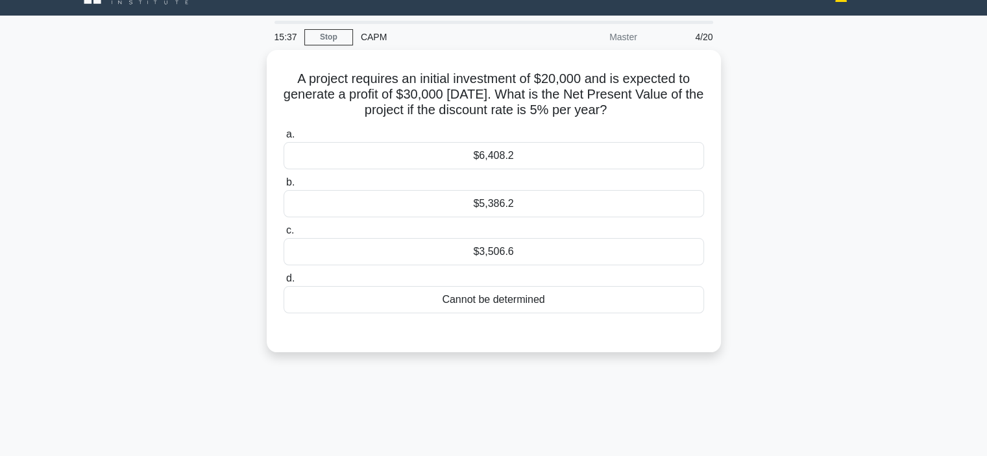
scroll to position [0, 0]
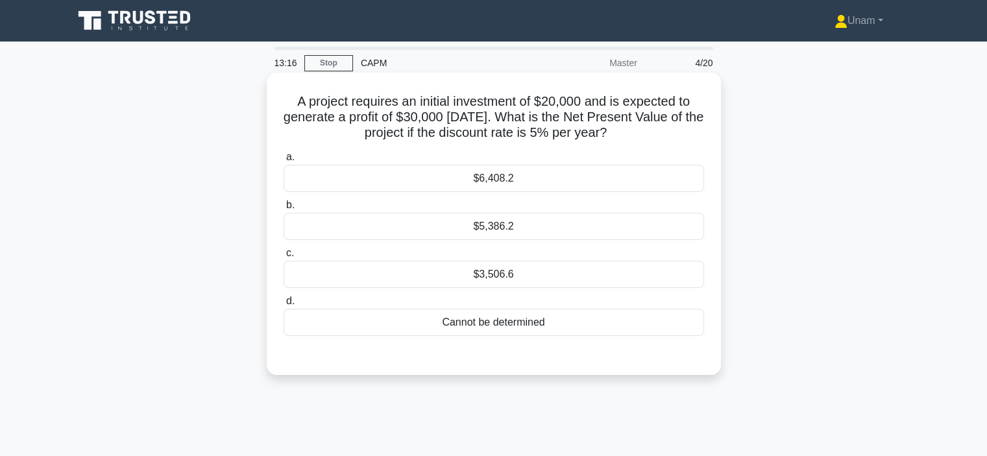
click at [478, 322] on div "Cannot be determined" at bounding box center [494, 322] width 420 height 27
click at [284, 306] on input "d. Cannot be determined" at bounding box center [284, 301] width 0 height 8
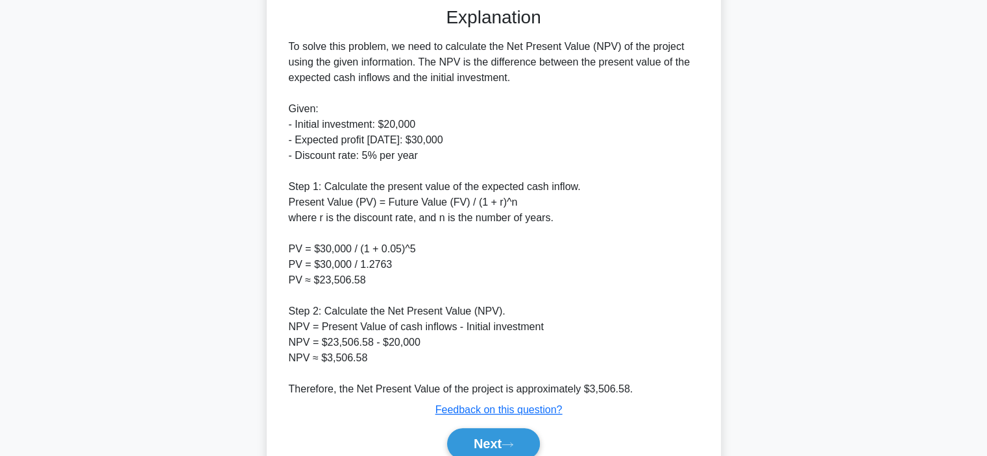
scroll to position [353, 0]
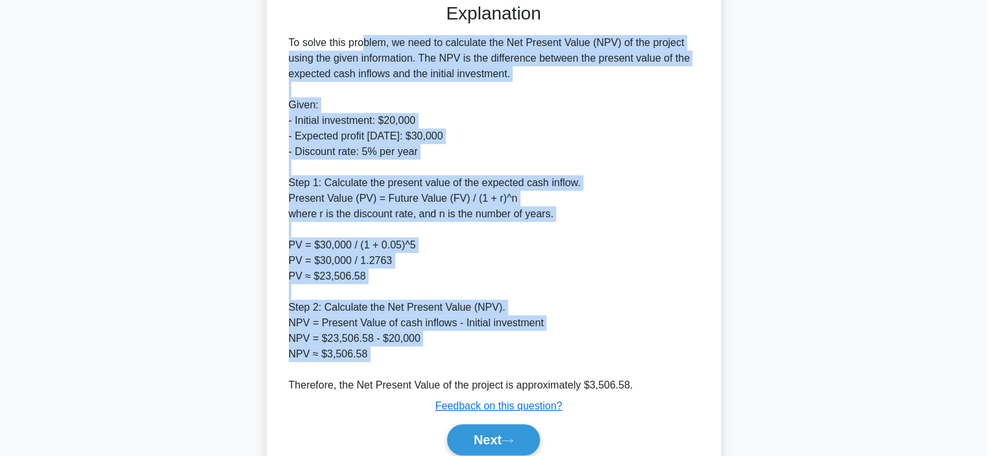
drag, startPoint x: 288, startPoint y: 38, endPoint x: 445, endPoint y: 364, distance: 361.6
click at [445, 364] on div "To solve this problem, we need to calculate the Net Present Value (NPV) of the …" at bounding box center [494, 214] width 410 height 358
copy div "To solve this problem, we need to calculate the Net Present Value (NPV) of the …"
click at [493, 435] on button "Next" at bounding box center [493, 439] width 93 height 31
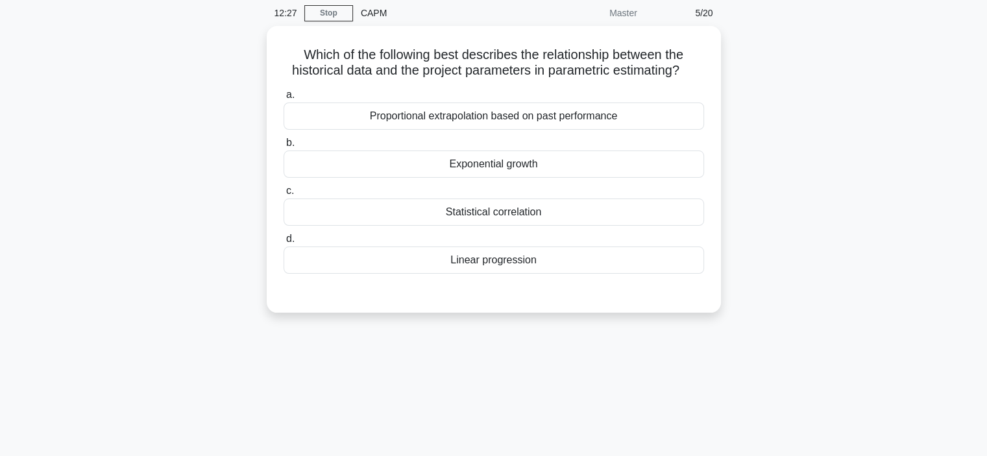
scroll to position [40, 0]
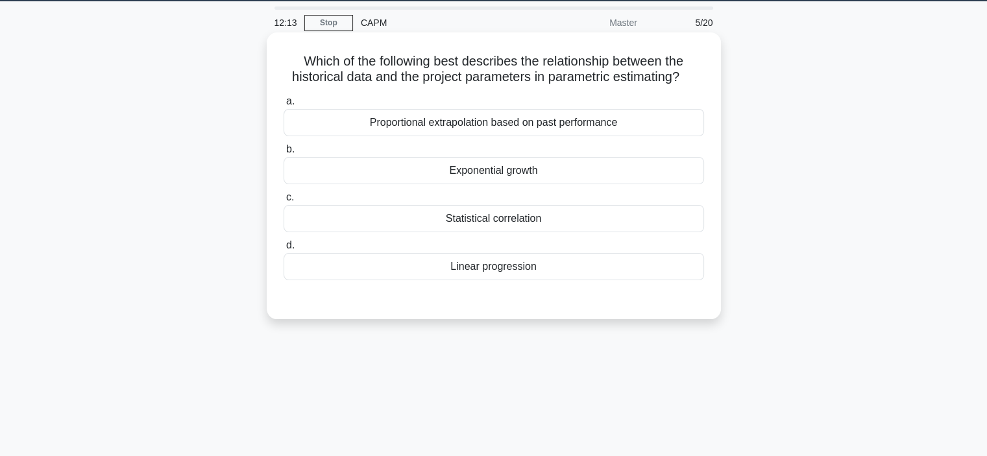
click at [483, 217] on div "Statistical correlation" at bounding box center [494, 218] width 420 height 27
click at [284, 202] on input "c. Statistical correlation" at bounding box center [284, 197] width 0 height 8
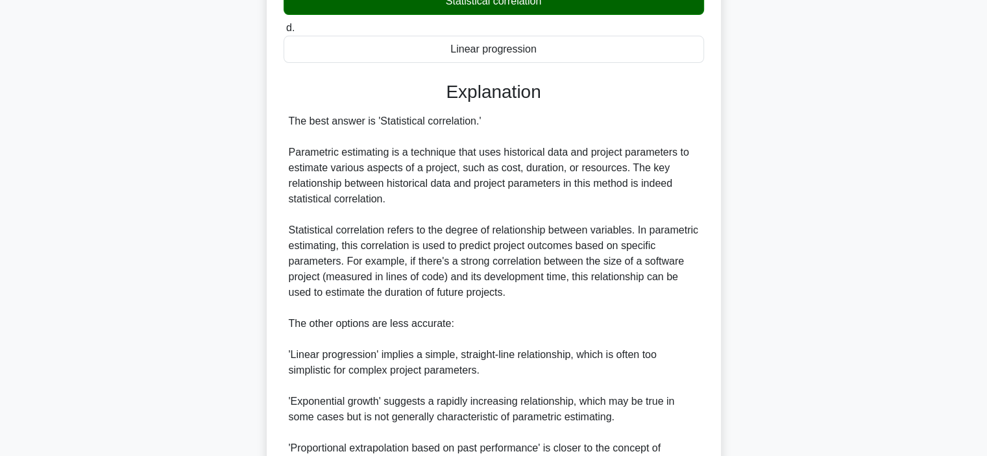
scroll to position [336, 0]
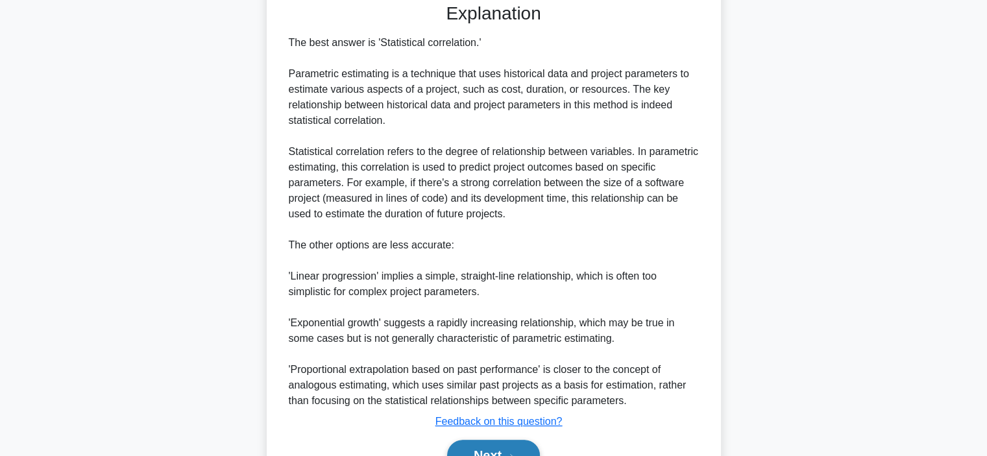
click at [489, 446] on button "Next" at bounding box center [493, 455] width 93 height 31
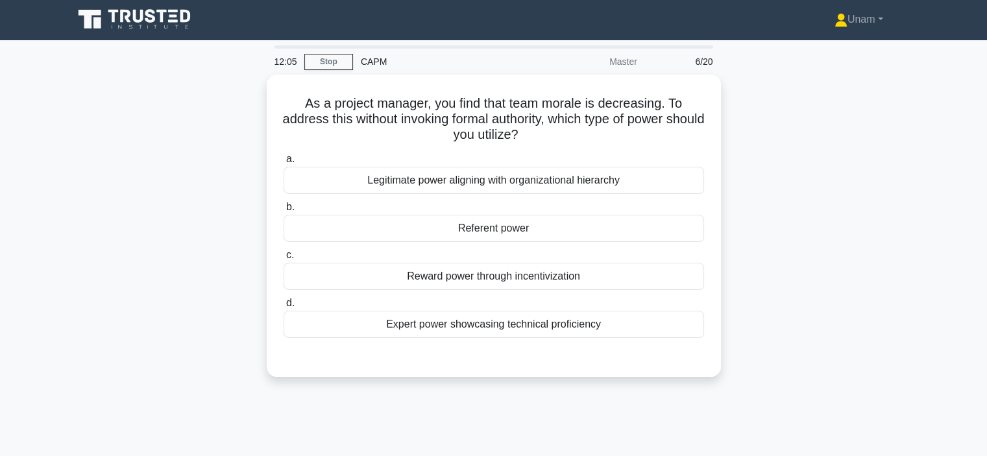
scroll to position [1, 0]
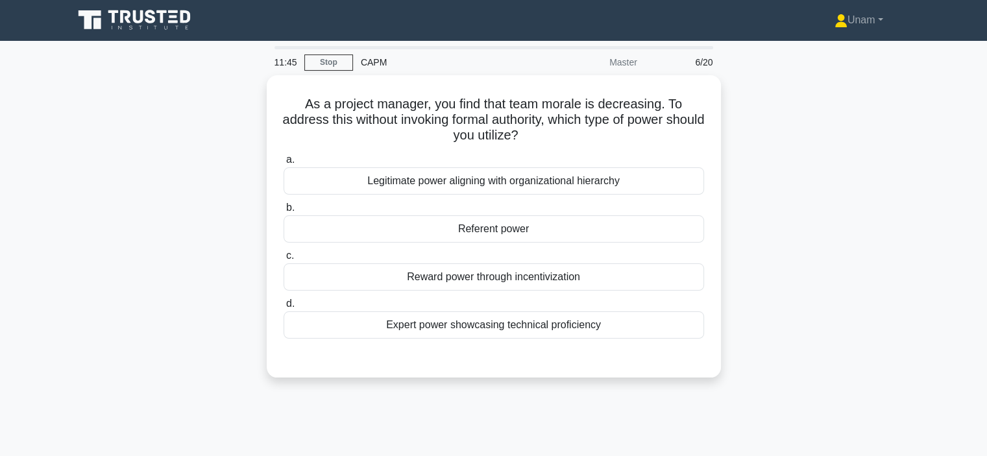
click at [483, 272] on div "Reward power through incentivization" at bounding box center [494, 276] width 420 height 27
click at [284, 260] on input "c. Reward power through incentivization" at bounding box center [284, 256] width 0 height 8
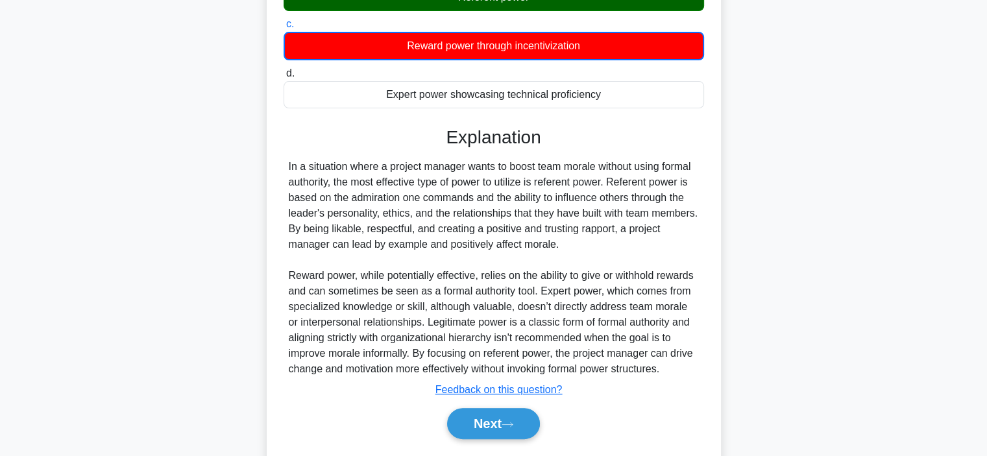
scroll to position [234, 0]
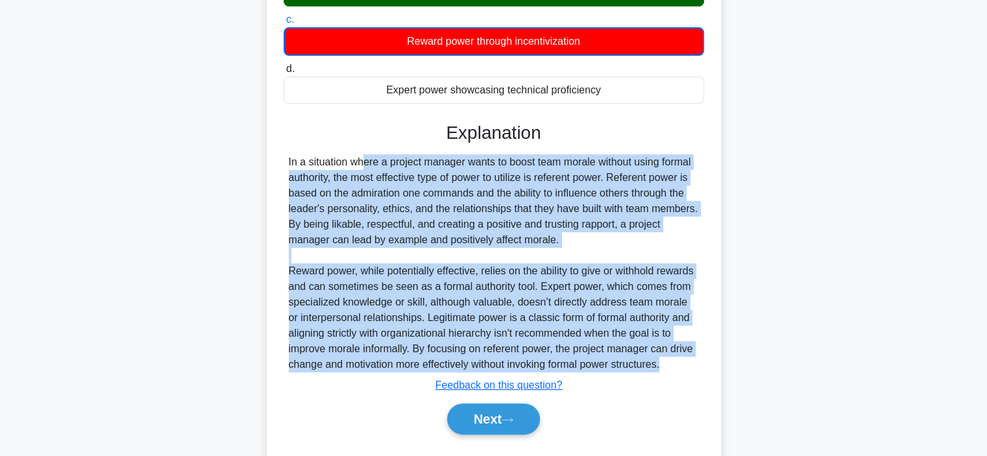
drag, startPoint x: 288, startPoint y: 160, endPoint x: 664, endPoint y: 363, distance: 427.7
click at [664, 363] on div "In a situation where a project manager wants to boost team morale without using…" at bounding box center [494, 263] width 410 height 218
copy div "In a situation where a project manager wants to boost team morale without using…"
click at [513, 422] on icon at bounding box center [508, 420] width 12 height 7
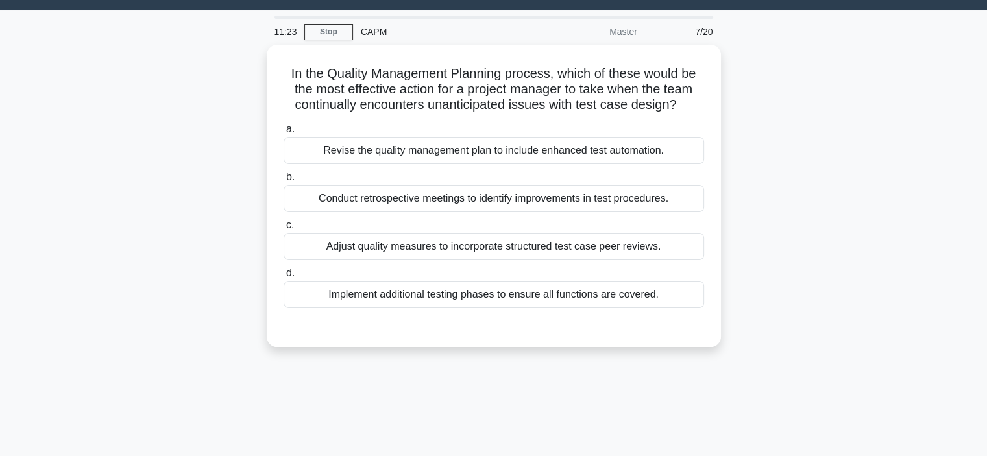
scroll to position [29, 0]
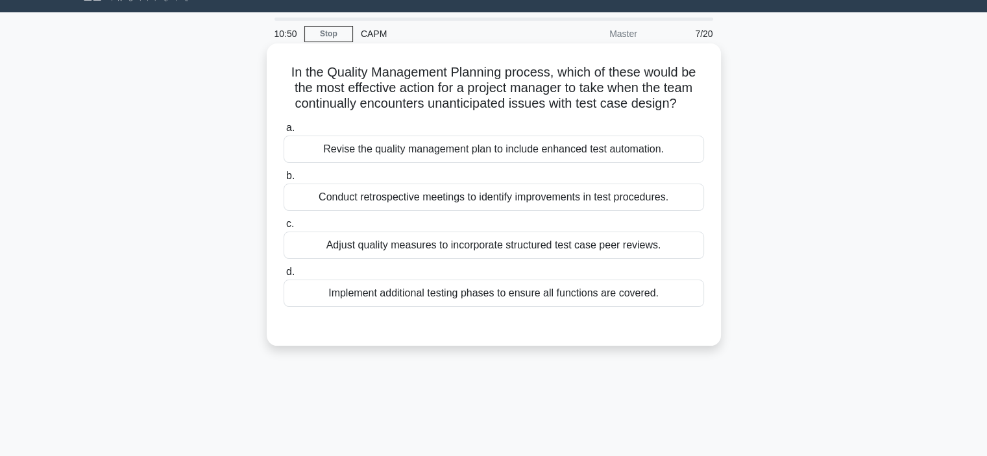
click at [447, 152] on div "Revise the quality management plan to include enhanced test automation." at bounding box center [494, 149] width 420 height 27
click at [284, 132] on input "a. Revise the quality management plan to include enhanced test automation." at bounding box center [284, 128] width 0 height 8
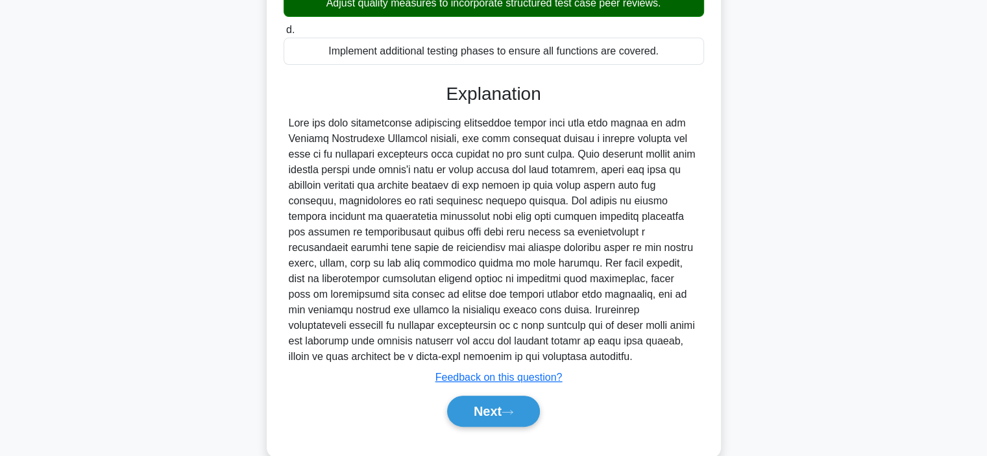
scroll to position [273, 0]
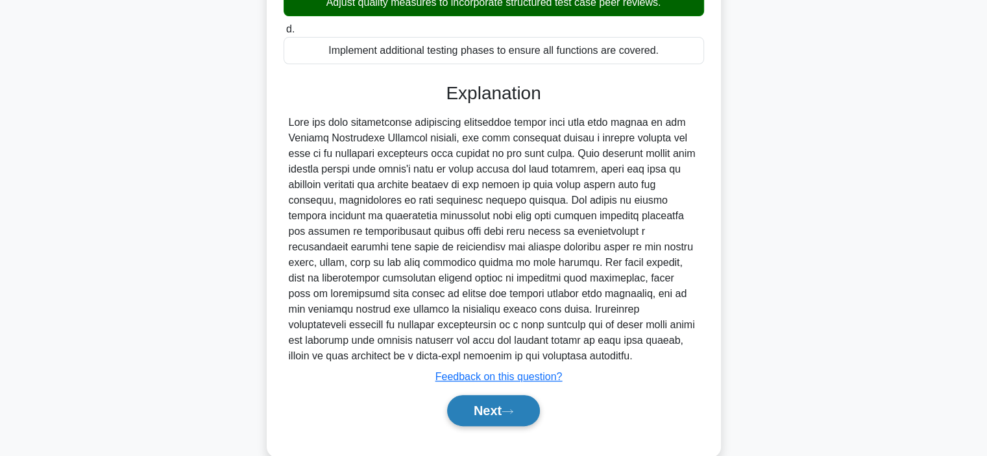
click at [485, 411] on button "Next" at bounding box center [493, 410] width 93 height 31
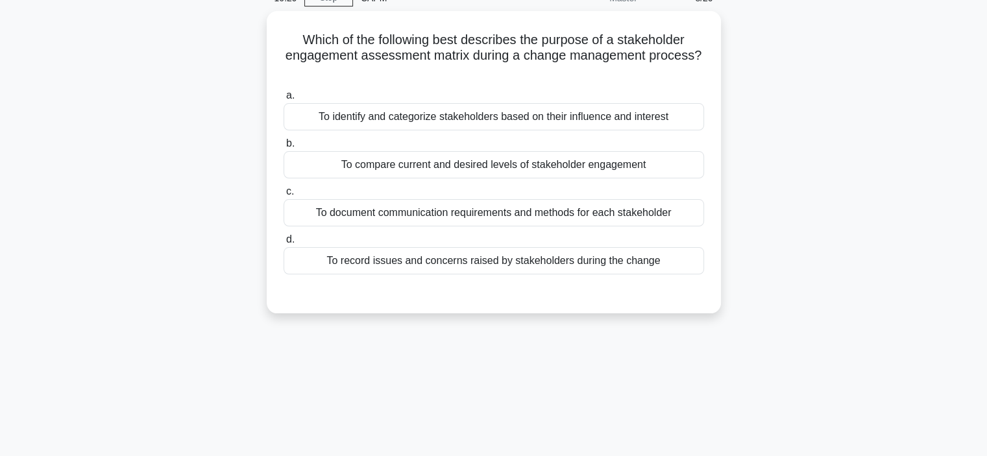
scroll to position [0, 0]
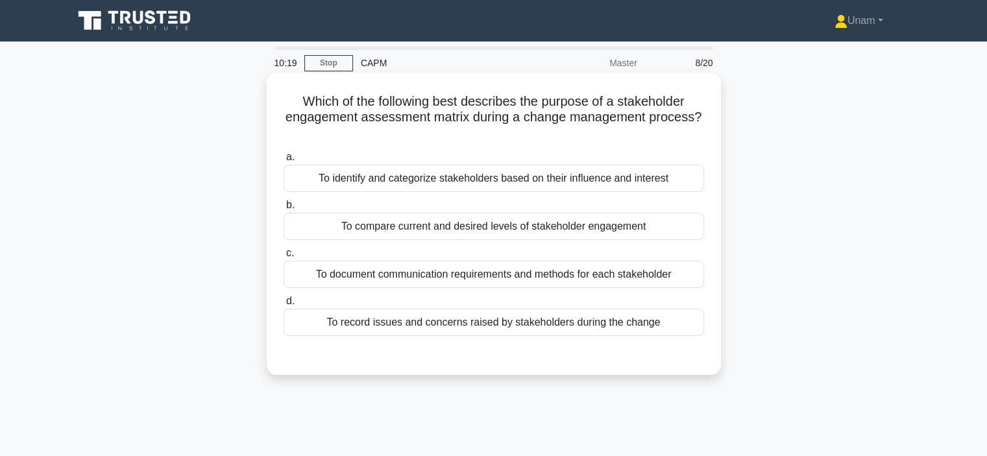
click at [446, 329] on div "To record issues and concerns raised by stakeholders during the change" at bounding box center [494, 322] width 420 height 27
click at [284, 306] on input "d. To record issues and concerns raised by stakeholders during the change" at bounding box center [284, 301] width 0 height 8
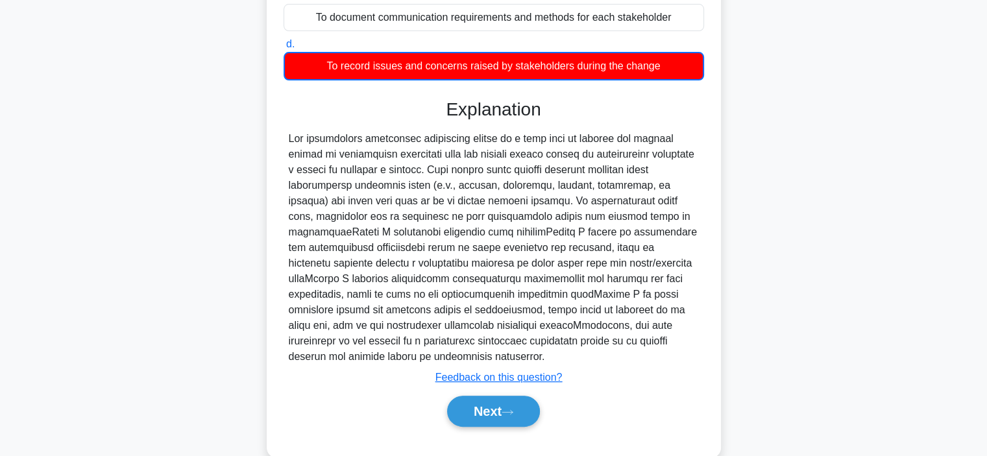
scroll to position [282, 0]
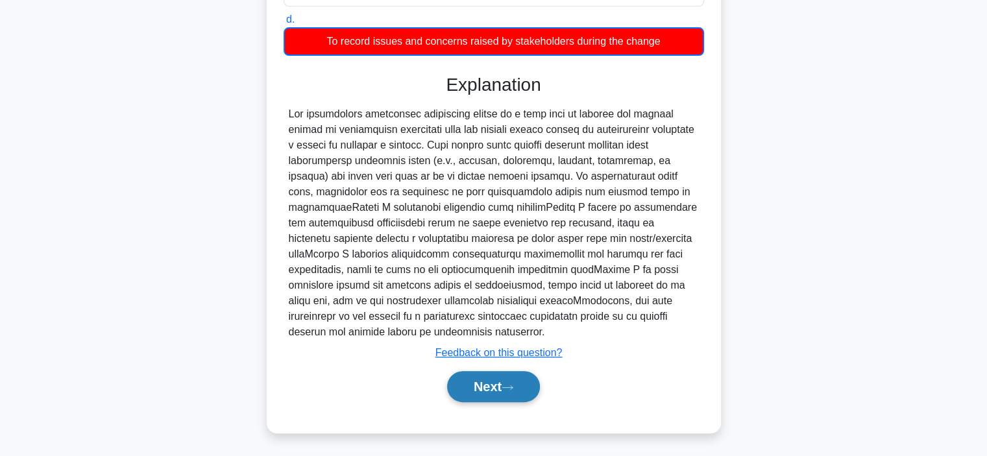
click at [481, 394] on button "Next" at bounding box center [493, 386] width 93 height 31
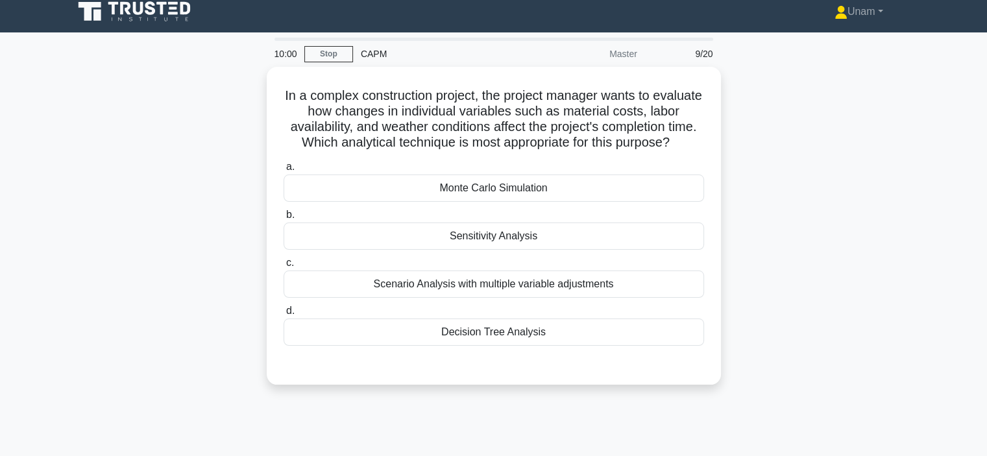
scroll to position [0, 0]
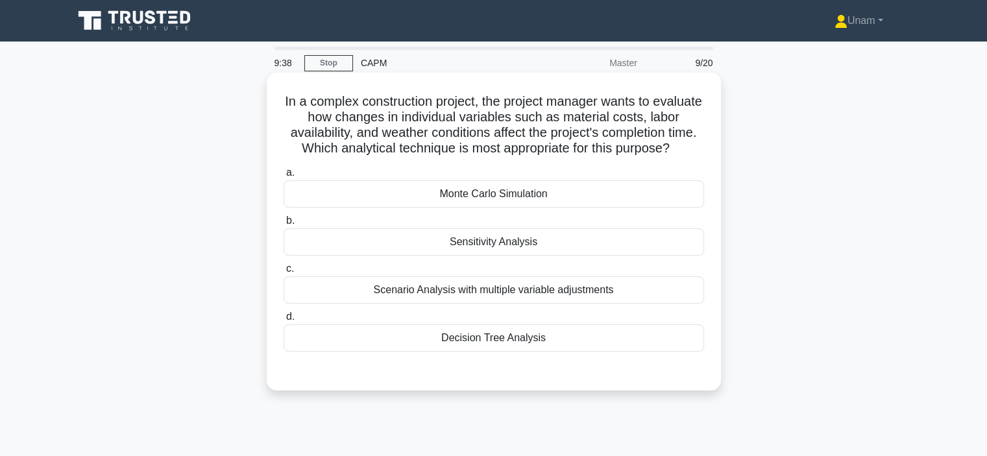
click at [508, 304] on div "Scenario Analysis with multiple variable adjustments" at bounding box center [494, 289] width 420 height 27
click at [284, 273] on input "c. Scenario Analysis with multiple variable adjustments" at bounding box center [284, 269] width 0 height 8
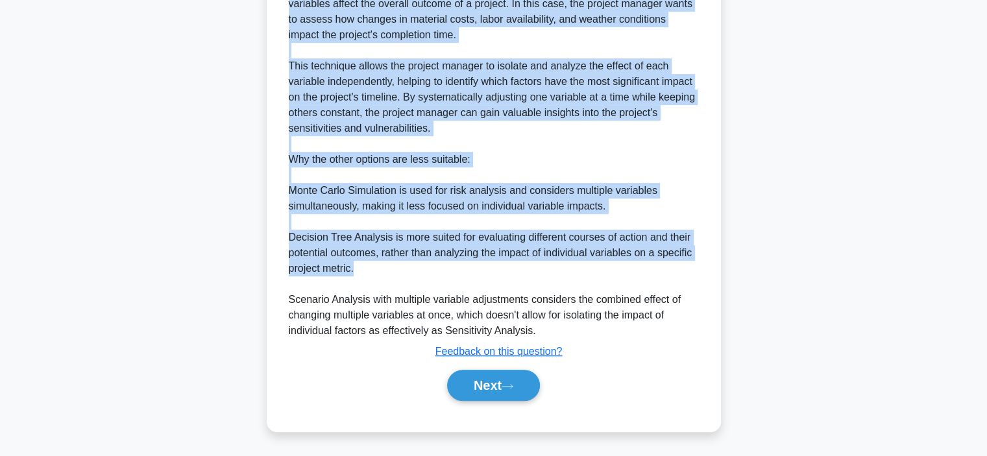
scroll to position [462, 0]
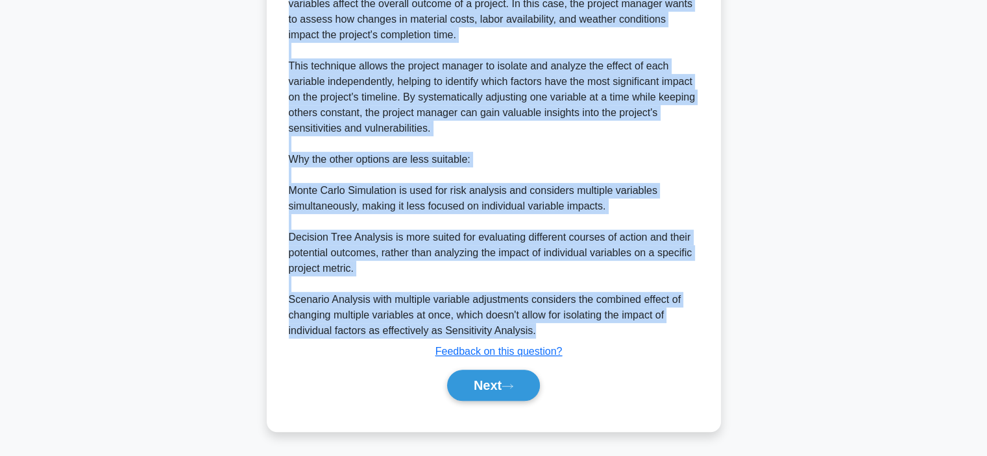
drag, startPoint x: 288, startPoint y: 114, endPoint x: 566, endPoint y: 330, distance: 352.3
click at [566, 330] on div "Sensitivity Analysis is the most appropriate technique for this scenario. Here'…" at bounding box center [494, 143] width 410 height 389
click at [470, 399] on button "Next" at bounding box center [493, 385] width 93 height 31
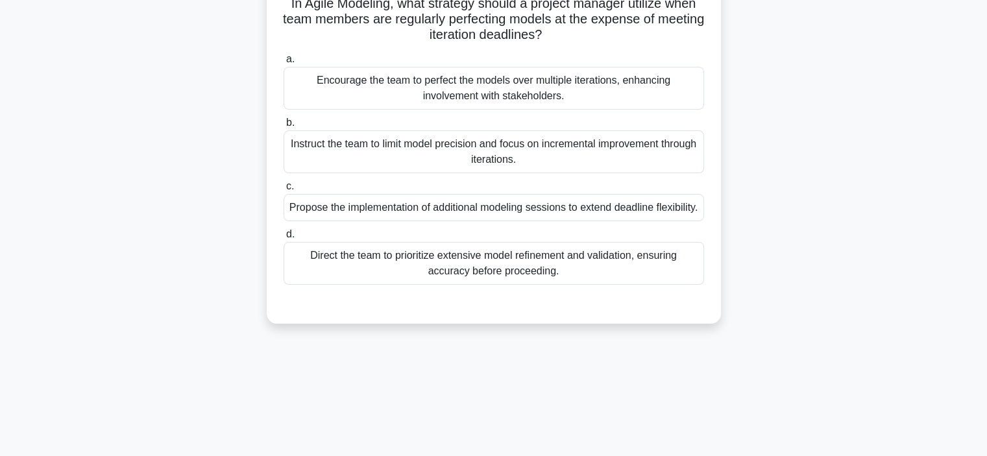
scroll to position [80, 0]
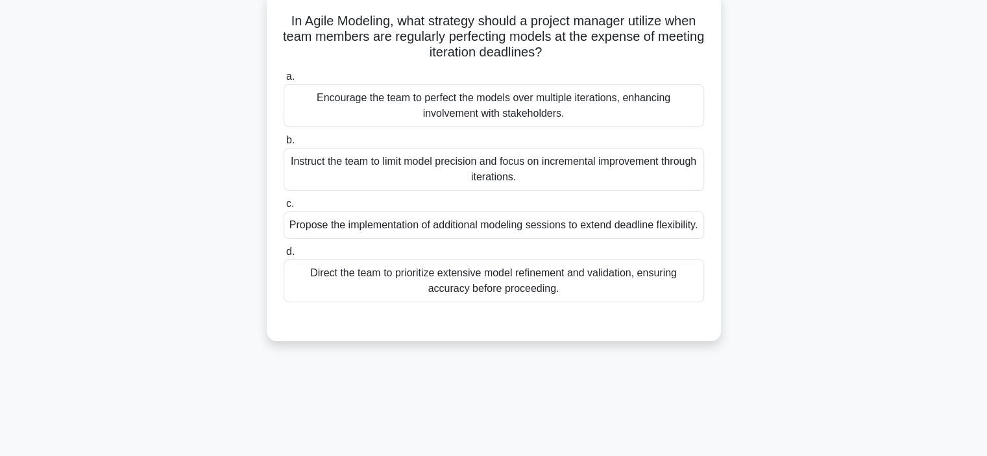
click at [531, 302] on div "Direct the team to prioritize extensive model refinement and validation, ensuri…" at bounding box center [494, 281] width 420 height 43
click at [284, 256] on input "d. Direct the team to prioritize extensive model refinement and validation, ens…" at bounding box center [284, 252] width 0 height 8
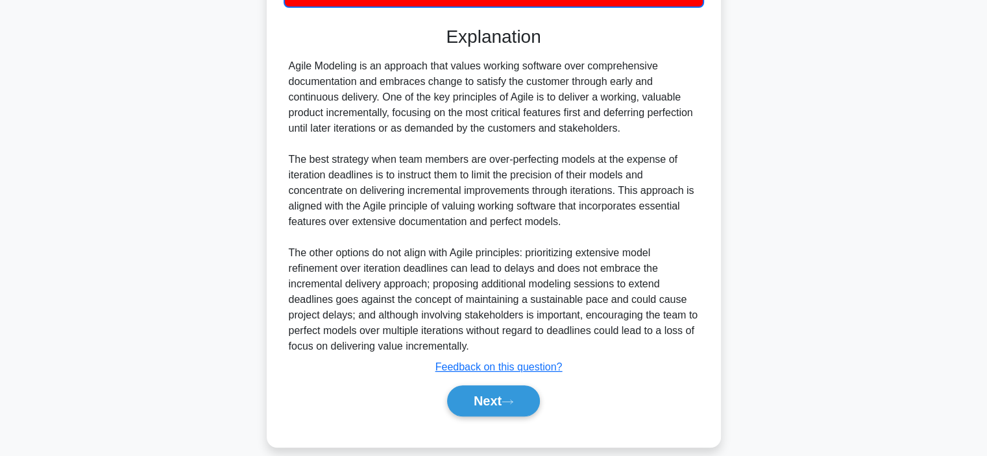
scroll to position [377, 0]
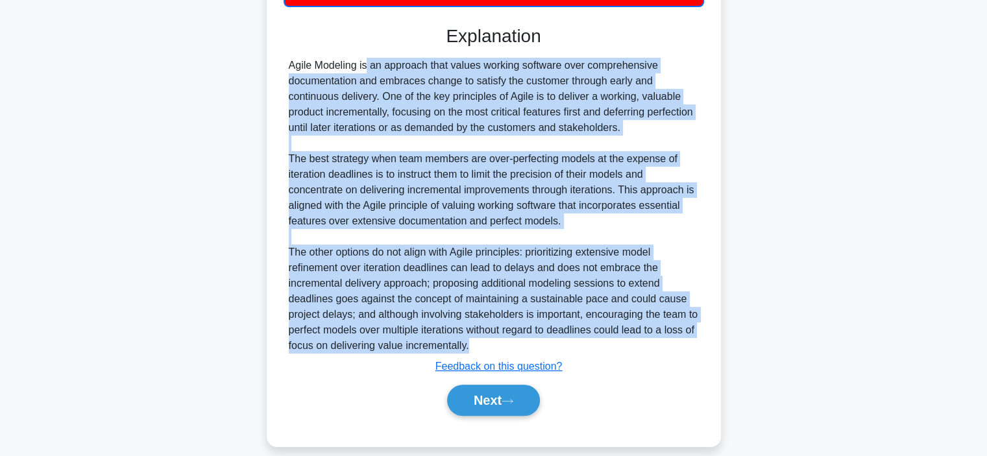
drag, startPoint x: 289, startPoint y: 80, endPoint x: 524, endPoint y: 360, distance: 365.2
click at [524, 354] on div "Agile Modeling is an approach that values working software over comprehensive d…" at bounding box center [494, 206] width 410 height 296
copy div "Agile Modeling is an approach that values working software over comprehensive d…"
click at [476, 416] on button "Next" at bounding box center [493, 400] width 93 height 31
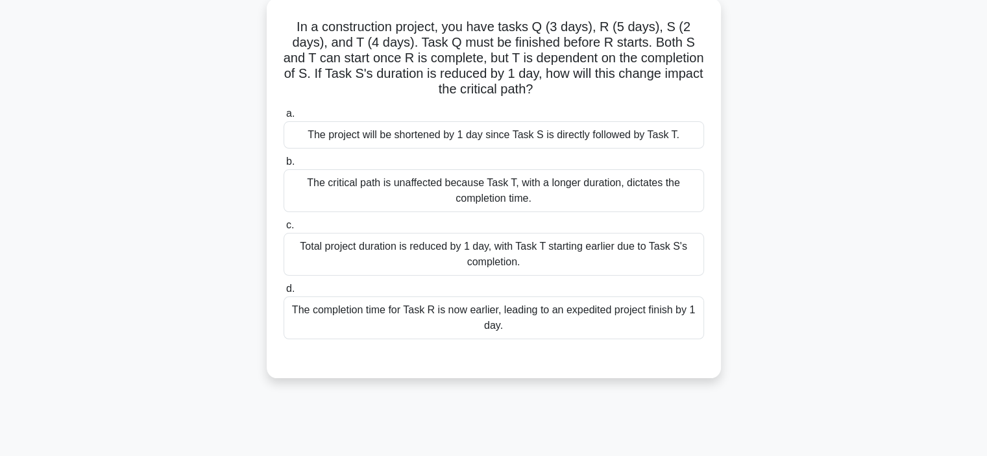
scroll to position [74, 0]
click at [406, 193] on div "The critical path is unaffected because Task T, with a longer duration, dictate…" at bounding box center [494, 191] width 420 height 43
click at [284, 167] on input "b. The critical path is unaffected because Task T, with a longer duration, dict…" at bounding box center [284, 162] width 0 height 8
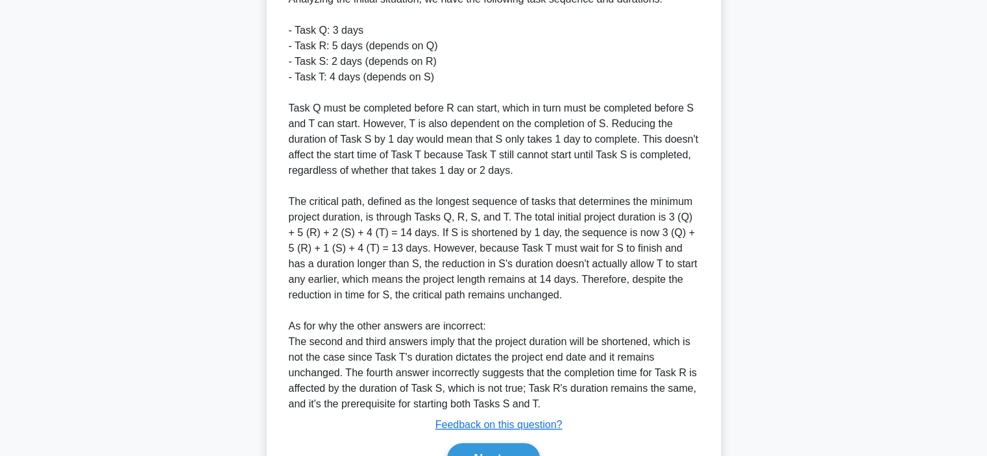
scroll to position [476, 0]
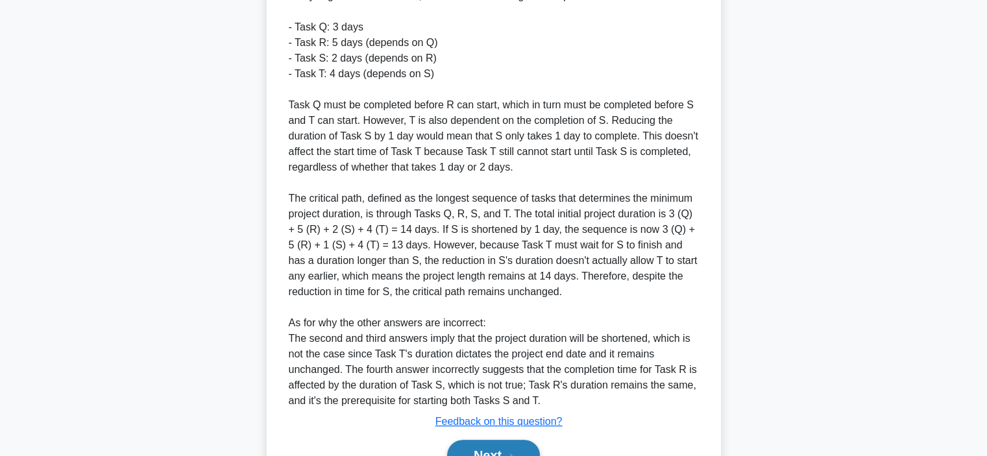
click at [472, 448] on button "Next" at bounding box center [493, 455] width 93 height 31
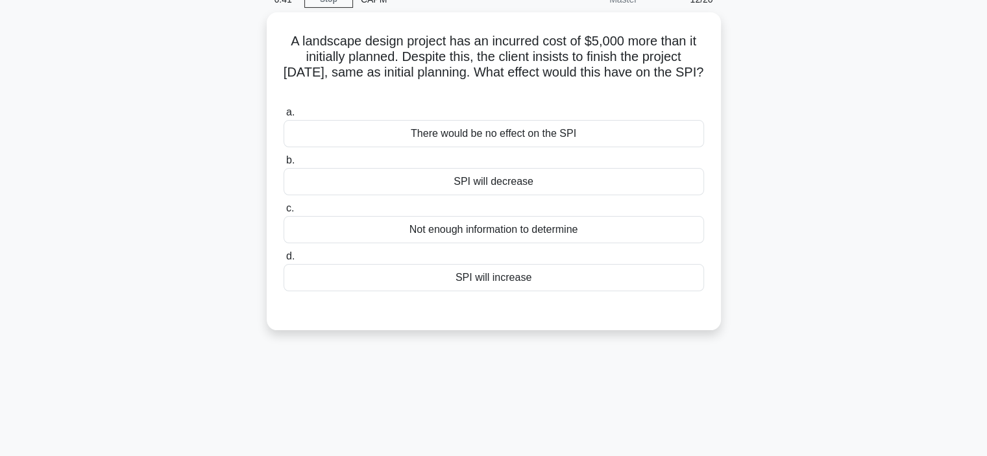
scroll to position [62, 0]
click at [482, 281] on div "SPI will increase" at bounding box center [494, 275] width 420 height 27
click at [284, 259] on input "d. SPI will increase" at bounding box center [284, 254] width 0 height 8
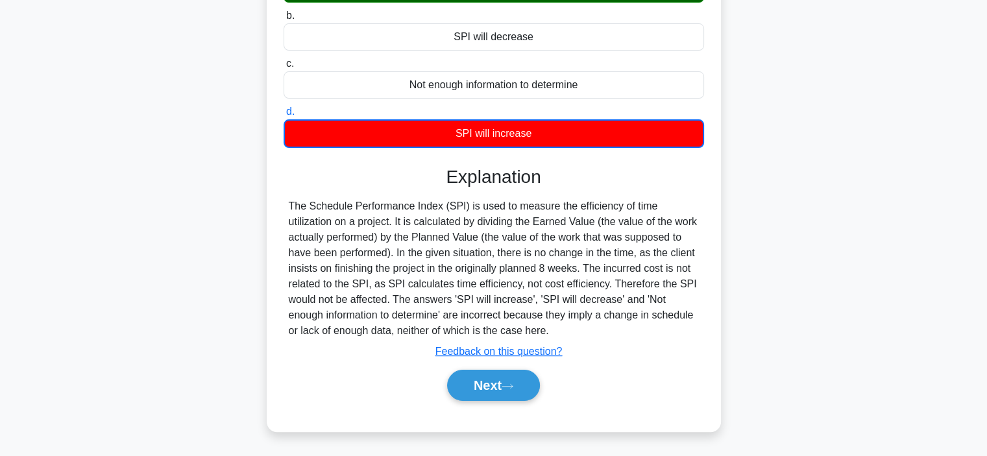
scroll to position [245, 0]
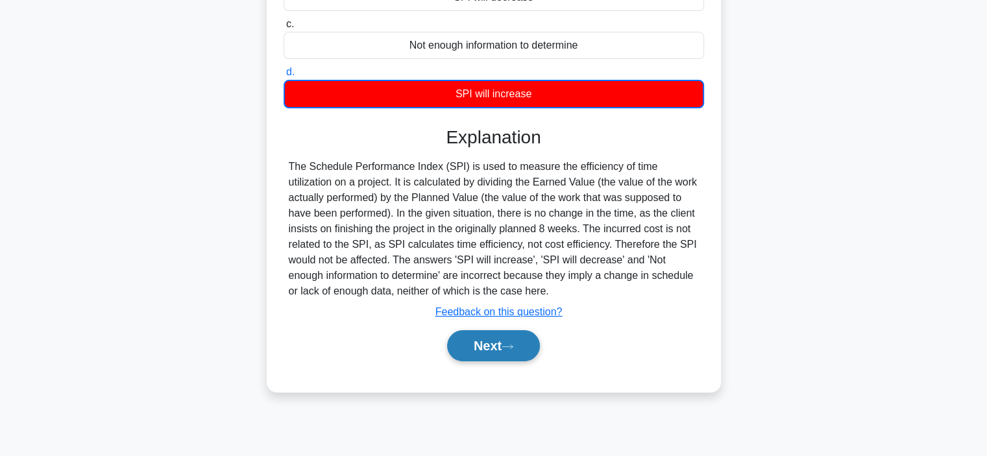
click at [490, 346] on button "Next" at bounding box center [493, 345] width 93 height 31
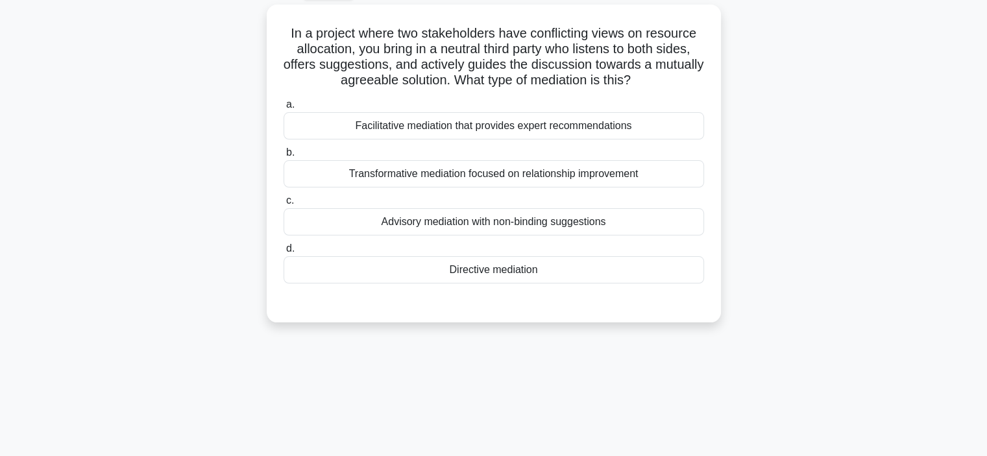
scroll to position [68, 0]
click at [539, 226] on div "Advisory mediation with non-binding suggestions" at bounding box center [494, 221] width 420 height 27
click at [284, 205] on input "c. Advisory mediation with non-binding suggestions" at bounding box center [284, 201] width 0 height 8
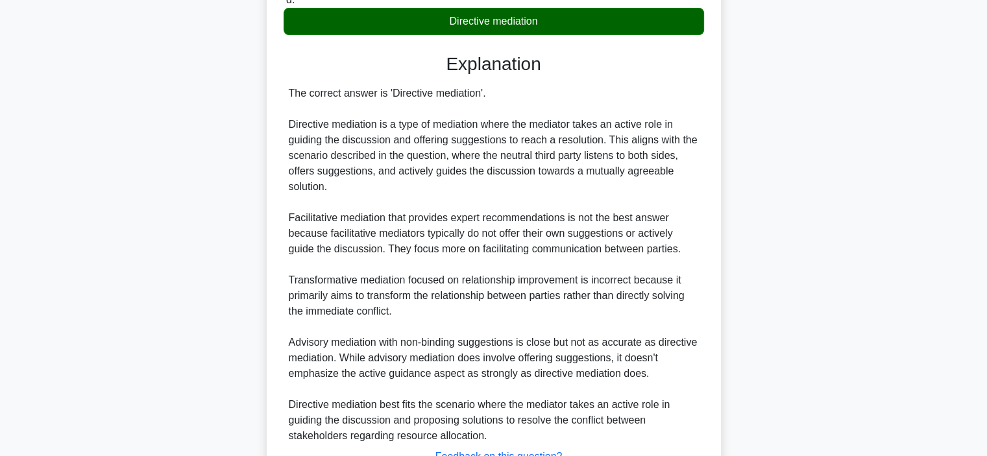
scroll to position [319, 0]
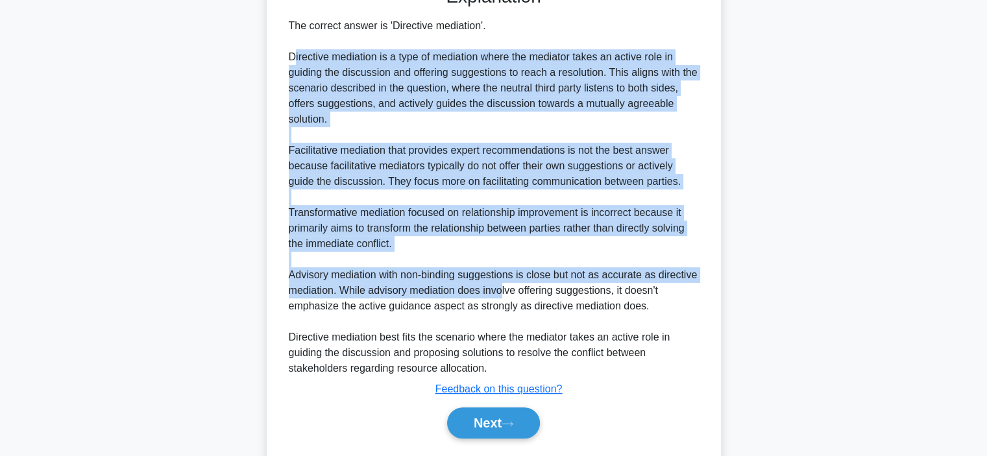
drag, startPoint x: 296, startPoint y: 121, endPoint x: 504, endPoint y: 291, distance: 268.8
click at [504, 291] on div "The correct answer is 'Directive mediation'. Directive mediation is a type of m…" at bounding box center [494, 197] width 410 height 358
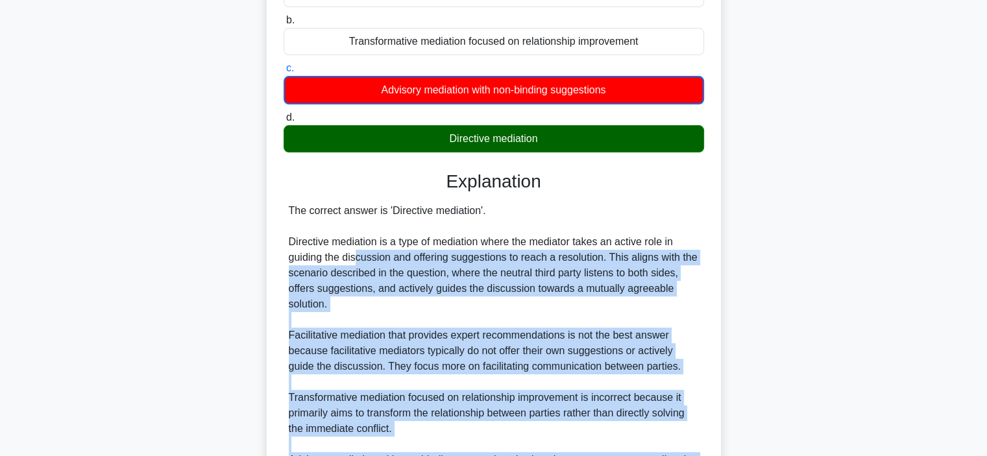
scroll to position [200, 0]
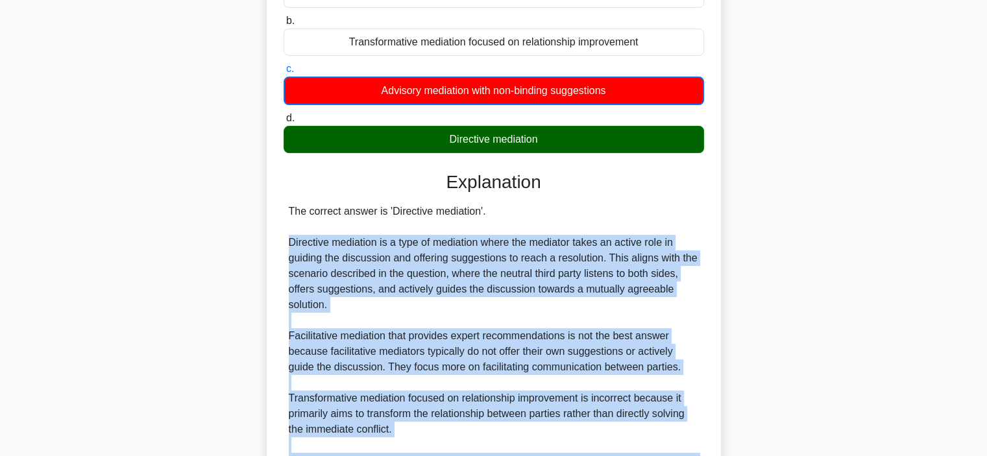
drag, startPoint x: 651, startPoint y: 298, endPoint x: 286, endPoint y: 243, distance: 370.0
click at [286, 243] on div "The correct answer is 'Directive mediation'. Directive mediation is a type of m…" at bounding box center [494, 383] width 420 height 358
copy div "Directive mediation is a type of mediation where the mediator takes an active r…"
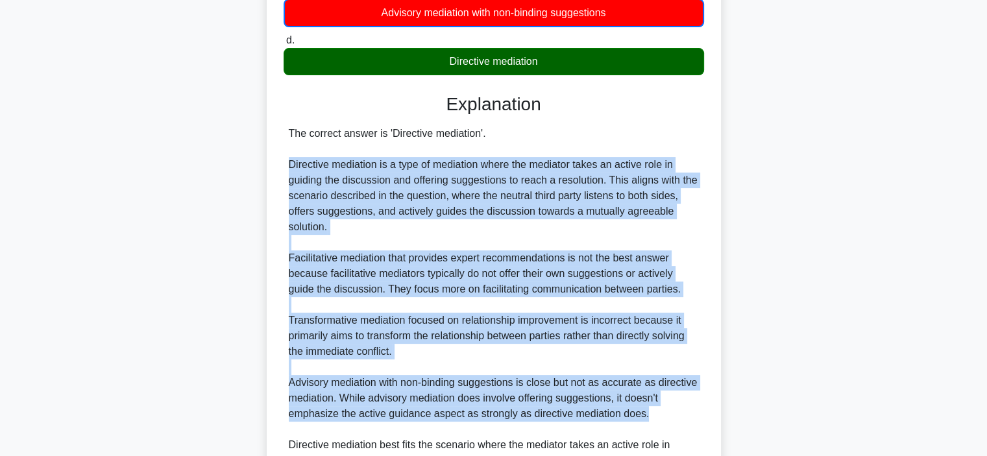
scroll to position [422, 0]
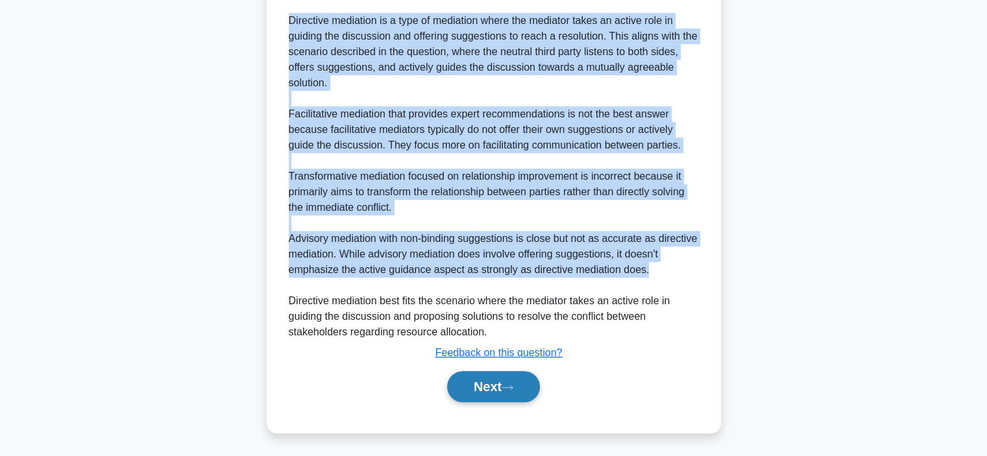
click at [483, 398] on button "Next" at bounding box center [493, 386] width 93 height 31
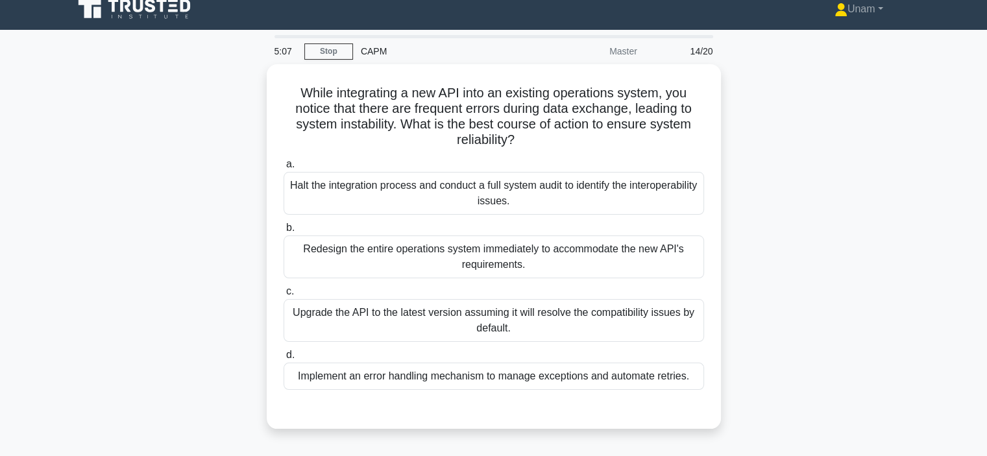
scroll to position [8, 0]
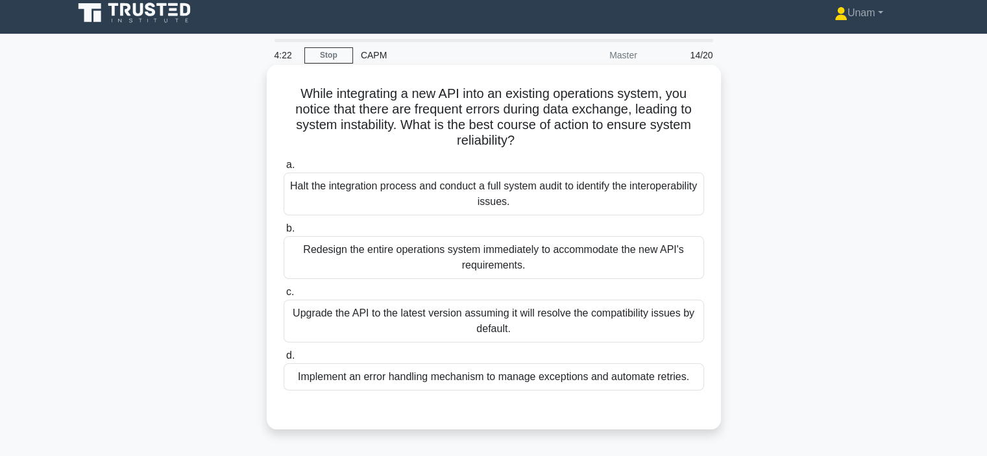
click at [452, 204] on div "Halt the integration process and conduct a full system audit to identify the in…" at bounding box center [494, 194] width 420 height 43
click at [284, 169] on input "a. Halt the integration process and conduct a full system audit to identify the…" at bounding box center [284, 165] width 0 height 8
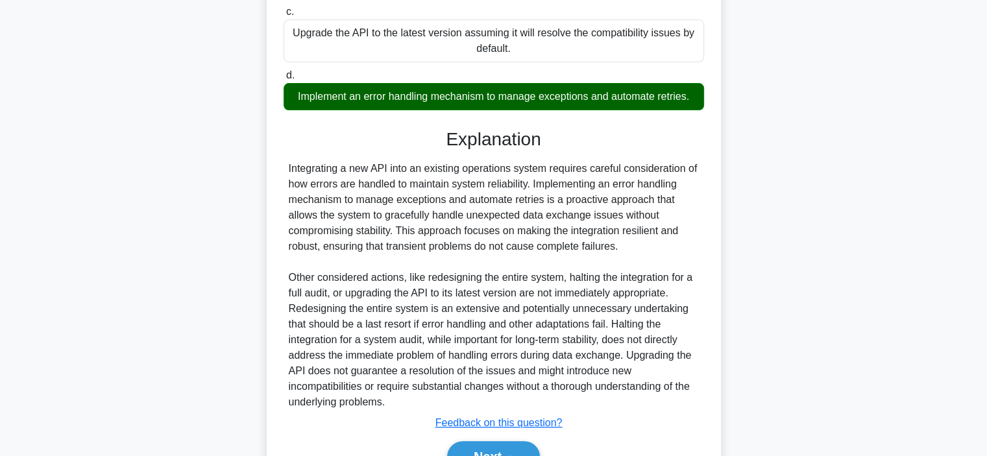
scroll to position [291, 0]
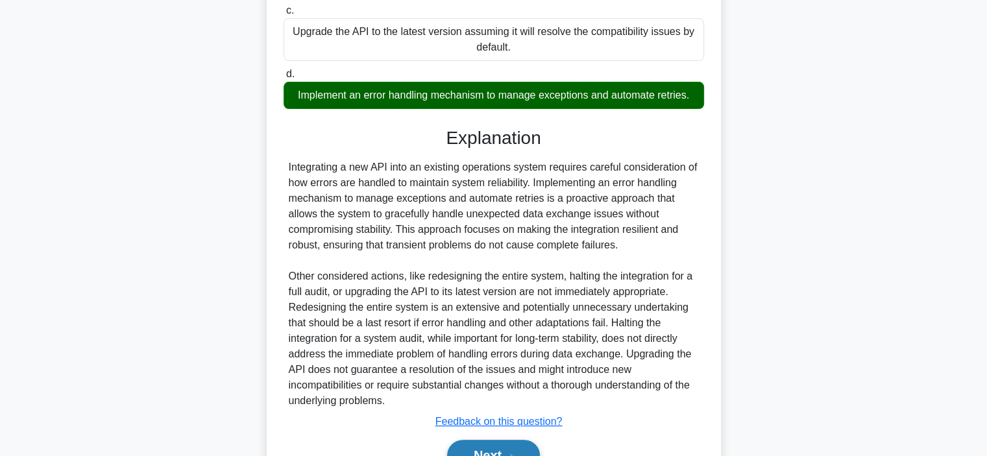
click at [498, 448] on button "Next" at bounding box center [493, 455] width 93 height 31
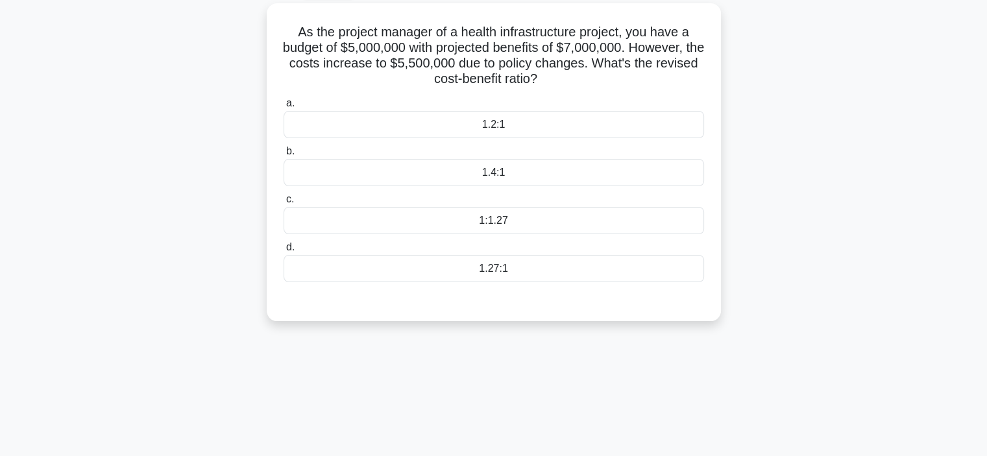
scroll to position [0, 0]
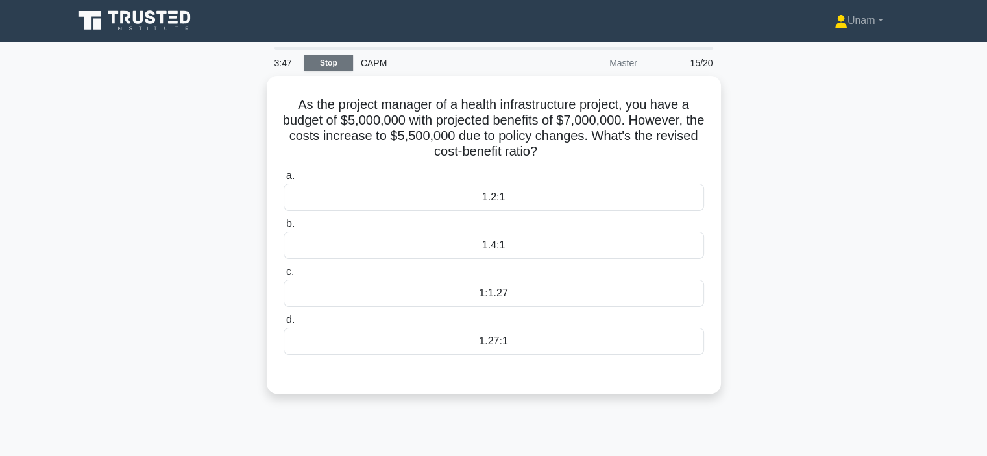
click at [335, 56] on link "Stop" at bounding box center [328, 63] width 49 height 16
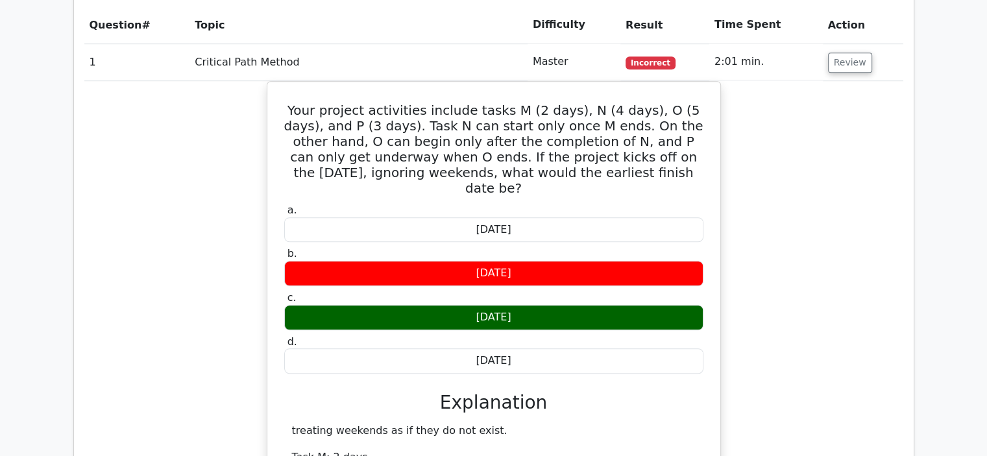
scroll to position [899, 0]
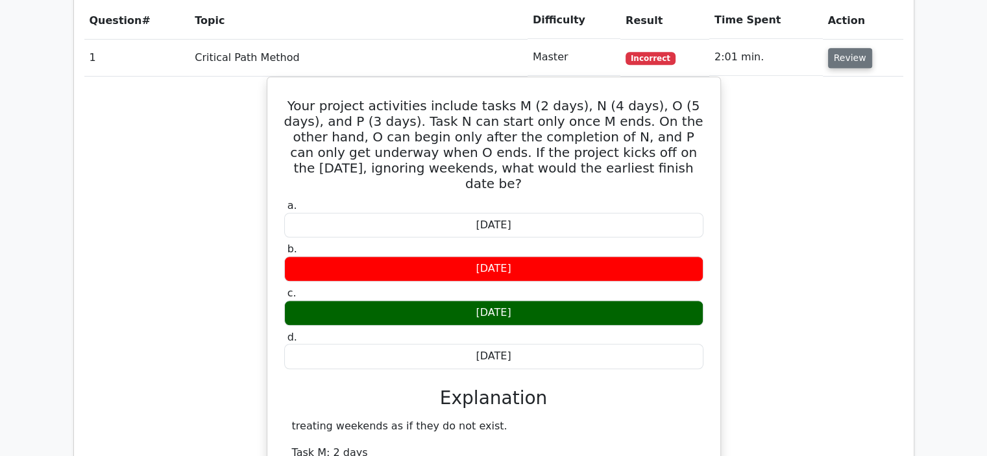
click at [838, 51] on button "Review" at bounding box center [850, 58] width 44 height 20
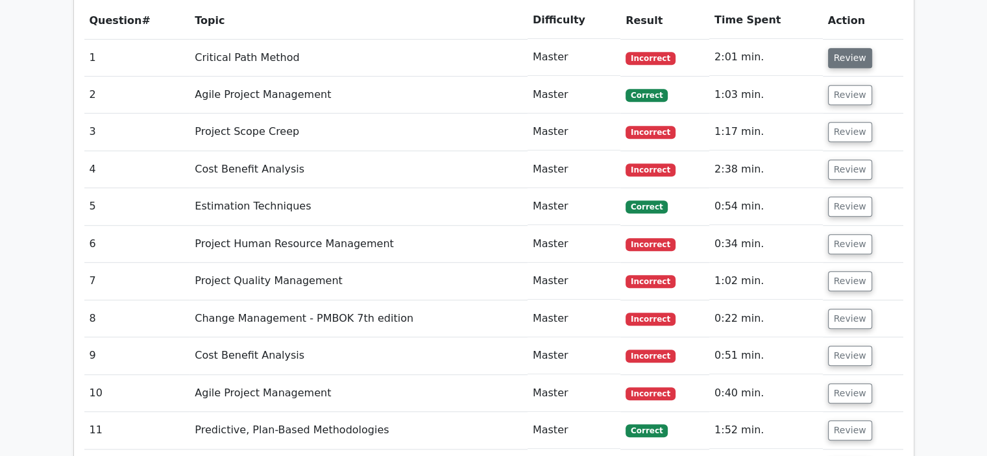
click at [838, 51] on button "Review" at bounding box center [850, 58] width 44 height 20
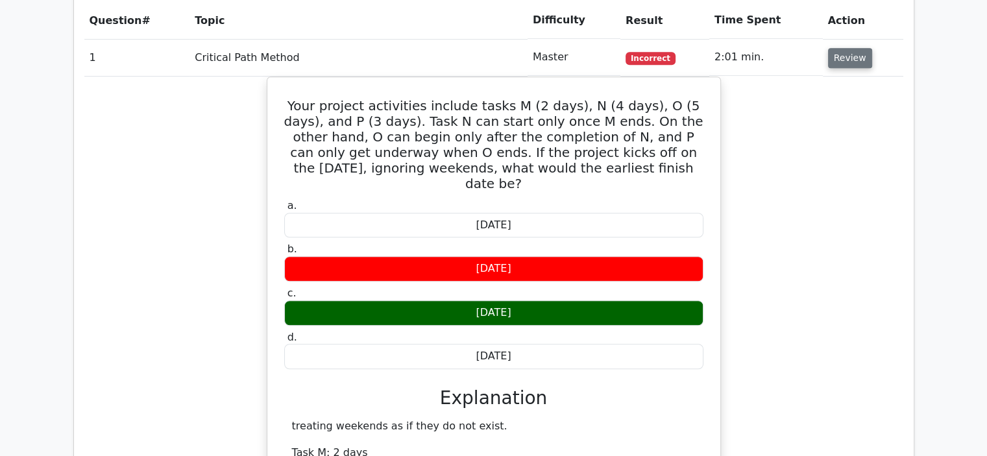
click at [838, 51] on button "Review" at bounding box center [850, 58] width 44 height 20
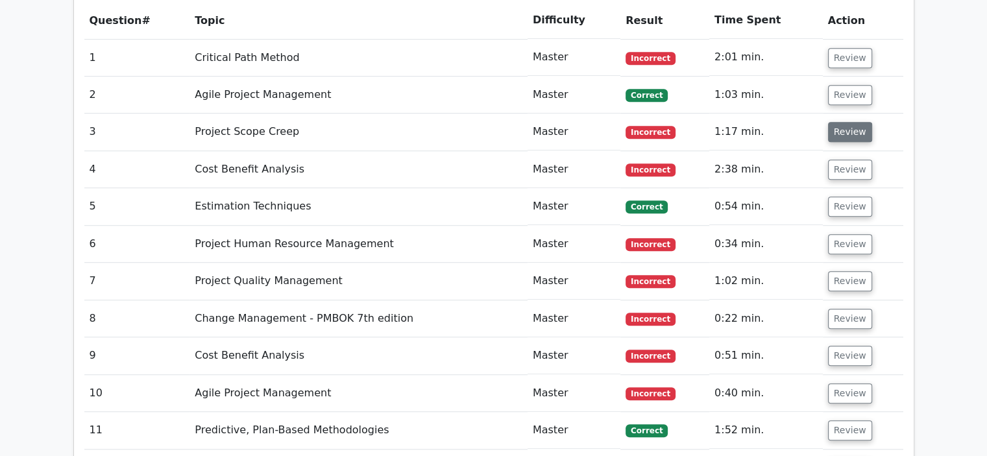
click at [839, 132] on button "Review" at bounding box center [850, 132] width 44 height 20
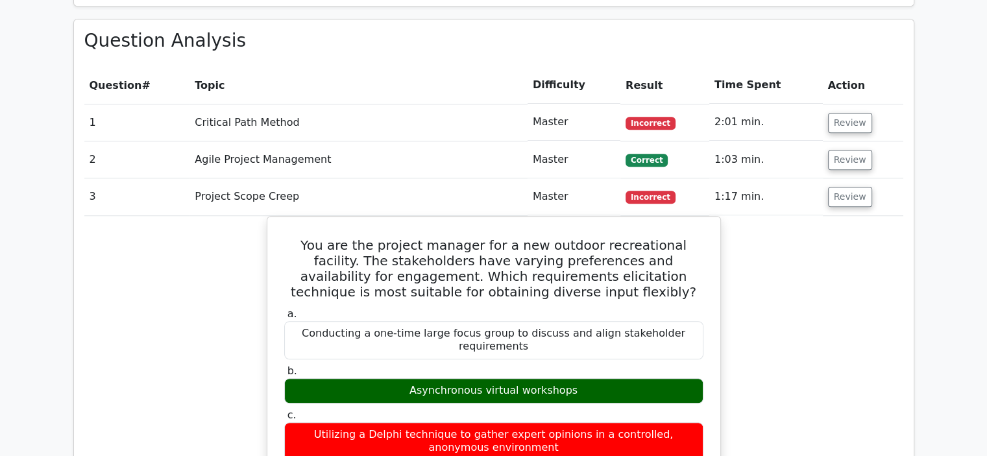
scroll to position [832, 0]
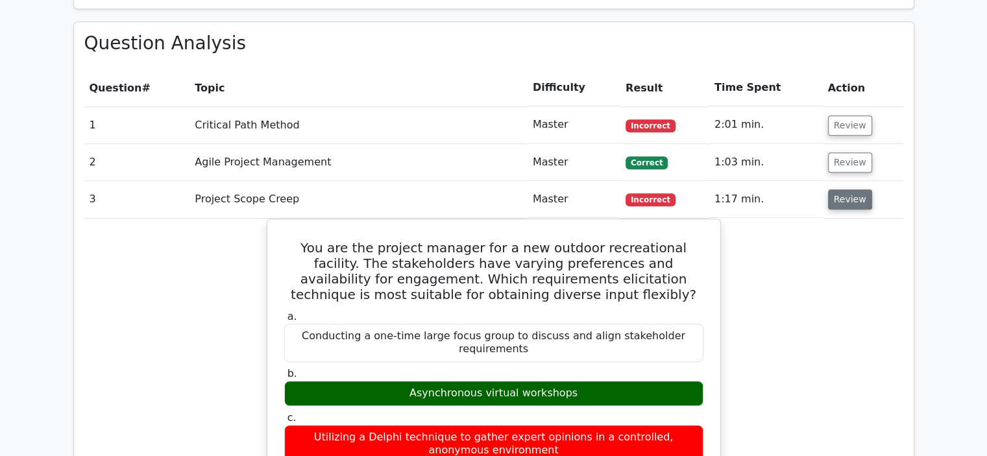
click at [836, 195] on button "Review" at bounding box center [850, 199] width 44 height 20
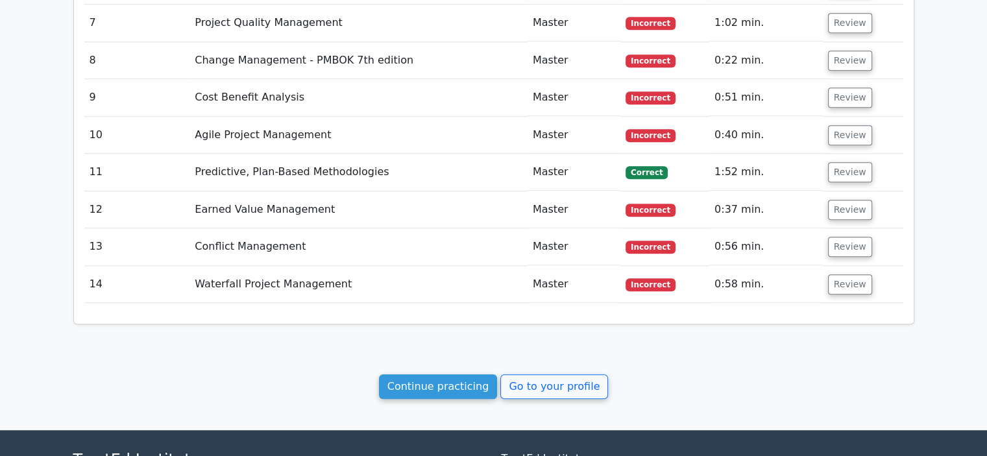
scroll to position [1281, 0]
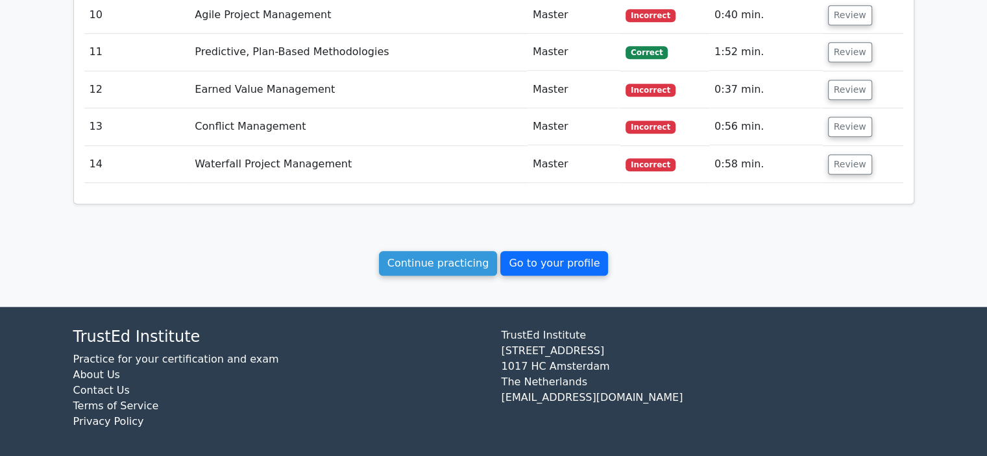
click at [561, 252] on link "Go to your profile" at bounding box center [554, 263] width 108 height 25
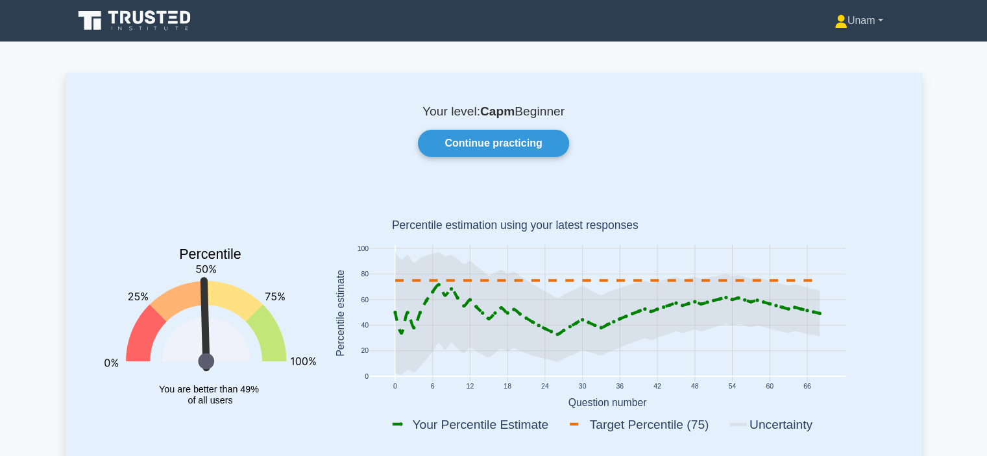
click at [846, 16] on link "Unam" at bounding box center [858, 21] width 111 height 26
click at [819, 46] on link "Profile" at bounding box center [855, 51] width 103 height 21
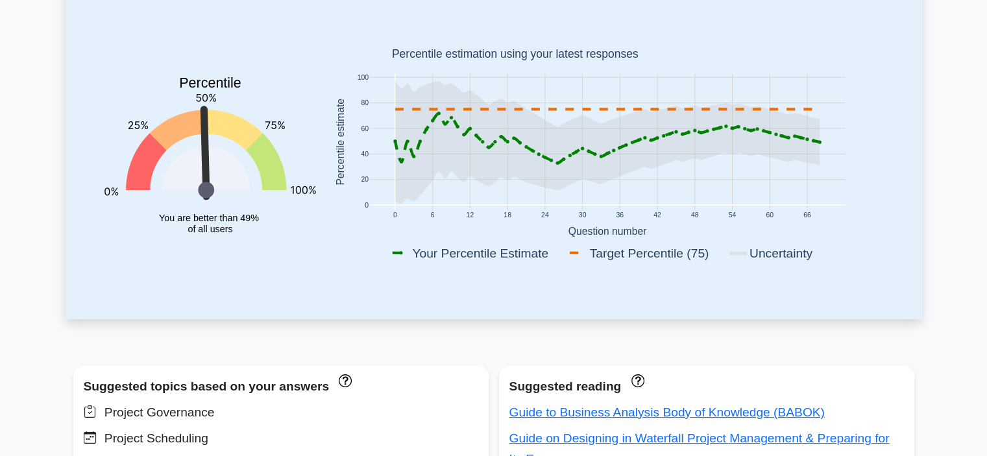
scroll to position [166, 0]
